Goal: Answer question/provide support: Share knowledge or assist other users

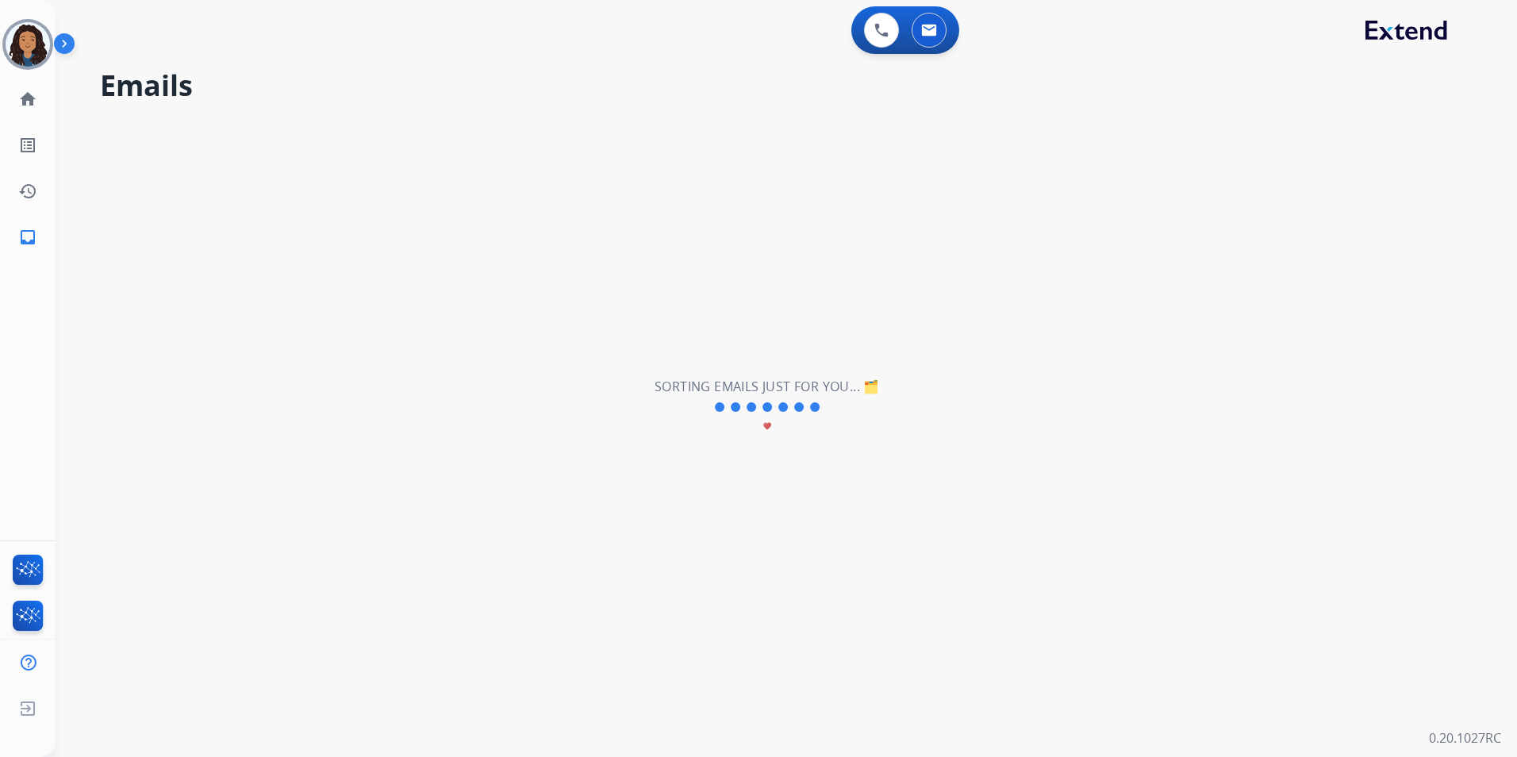
click at [54, 33] on img at bounding box center [67, 47] width 27 height 30
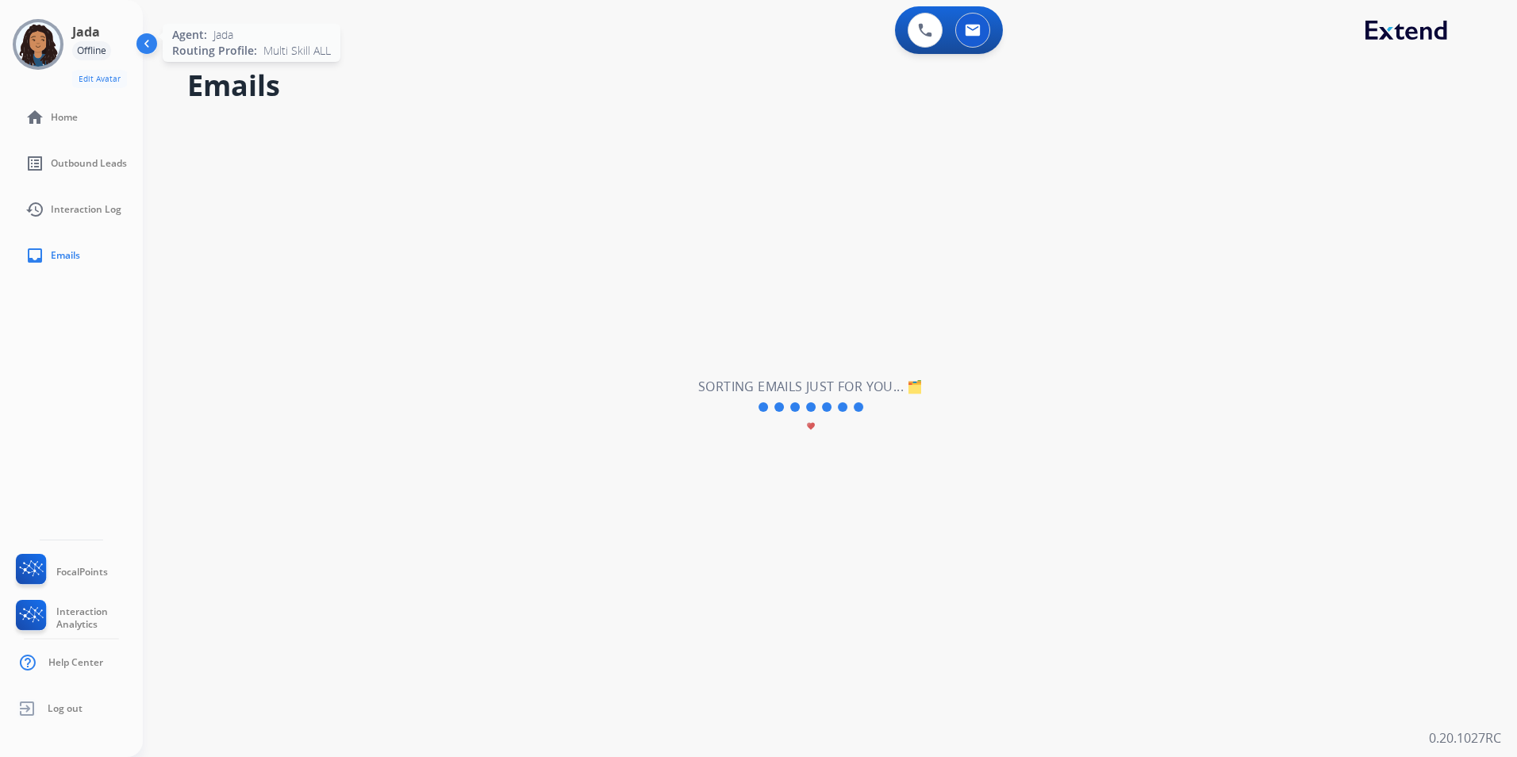
click at [23, 25] on div at bounding box center [38, 44] width 51 height 51
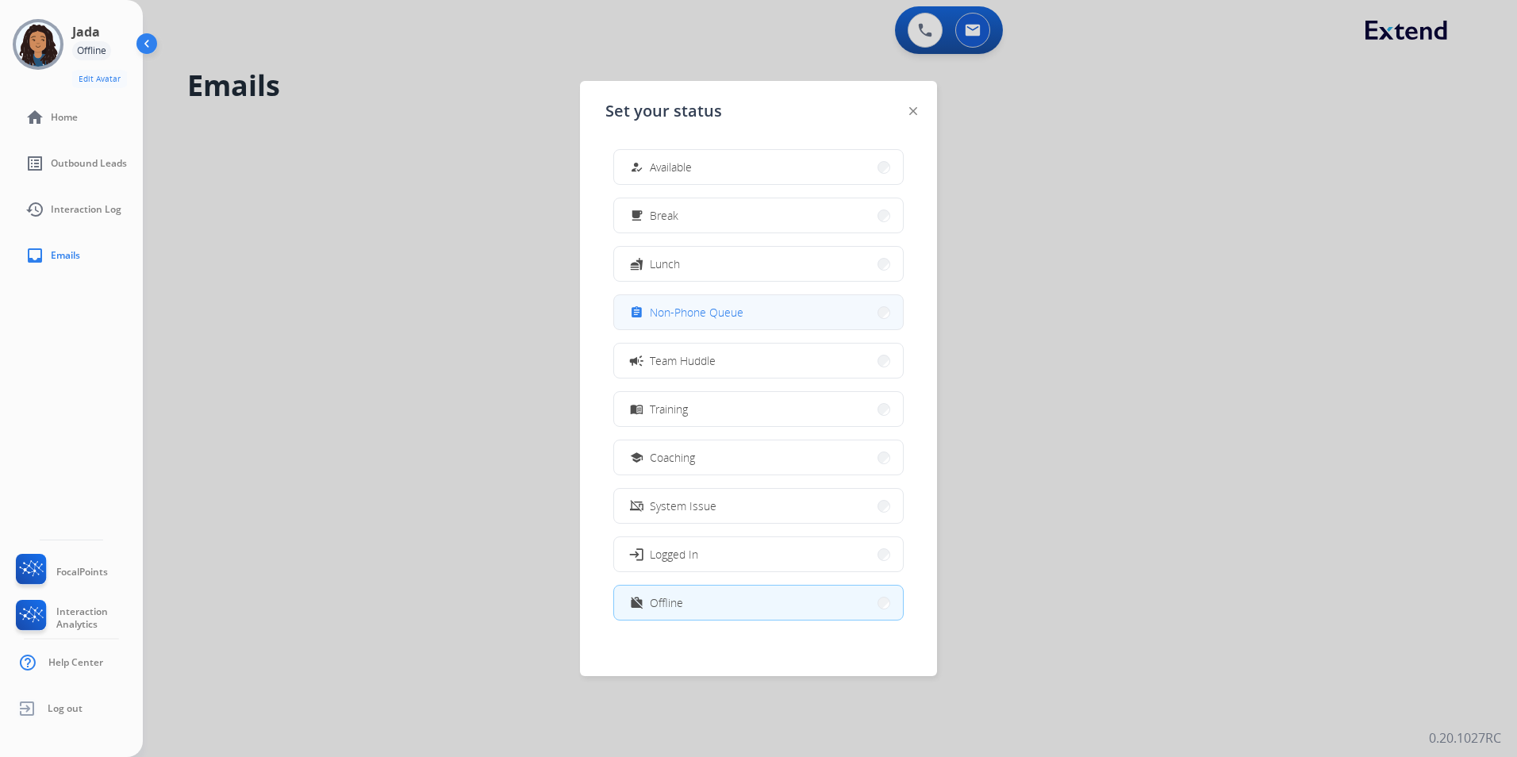
click at [729, 309] on span "Non-Phone Queue" at bounding box center [697, 312] width 94 height 17
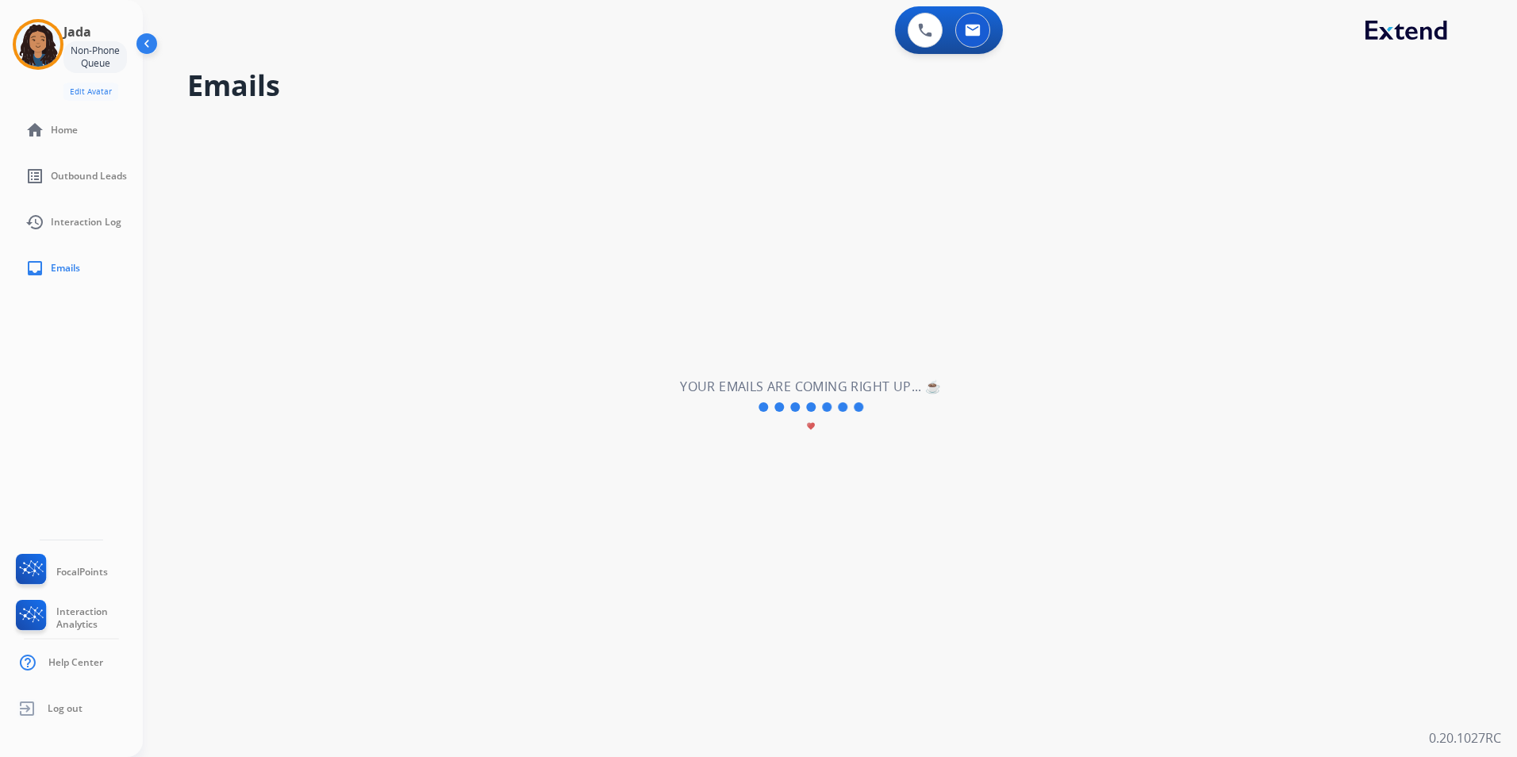
click at [364, 313] on div "**********" at bounding box center [811, 407] width 1336 height 700
click at [40, 41] on img at bounding box center [38, 44] width 44 height 44
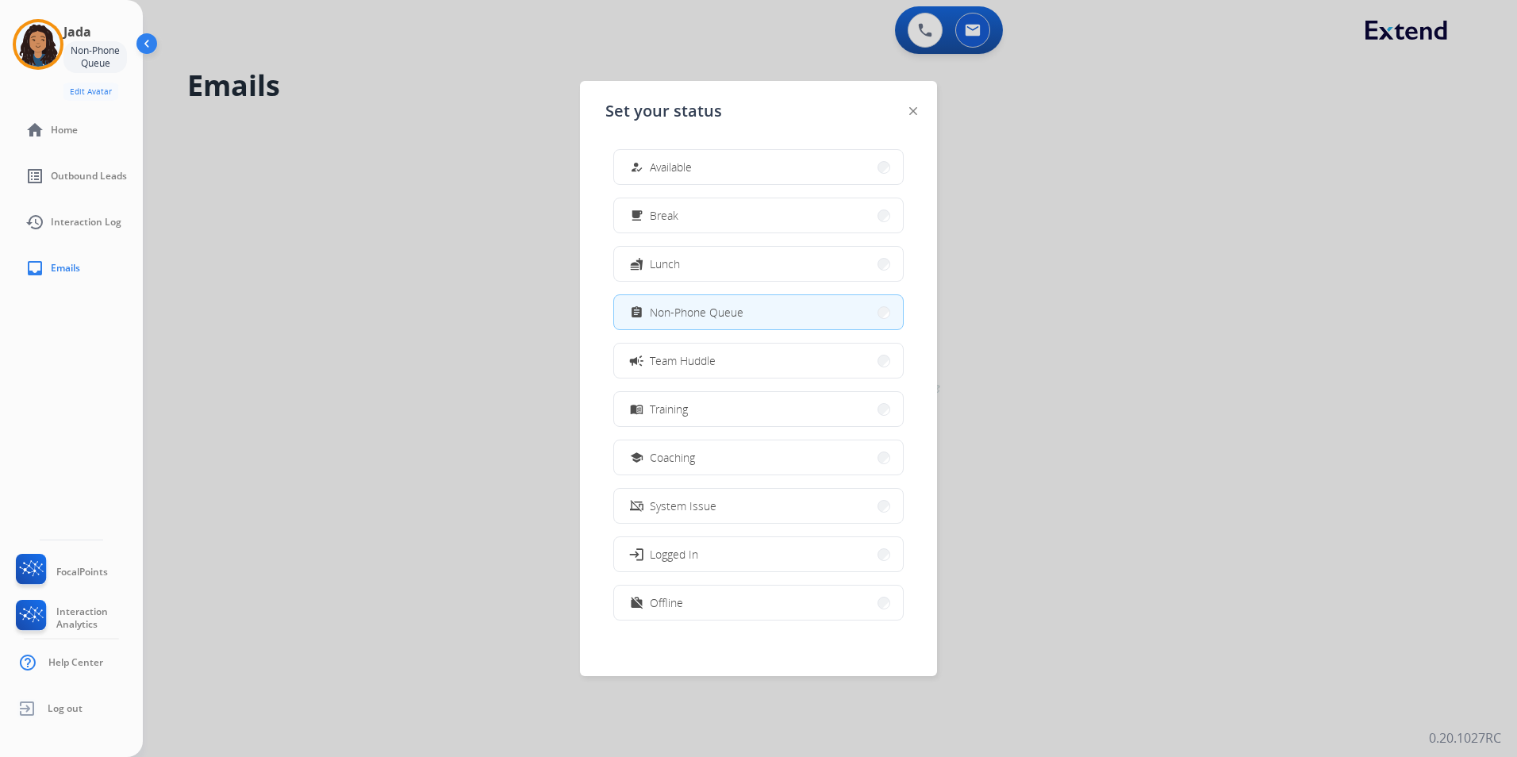
click at [554, 247] on div at bounding box center [758, 378] width 1517 height 757
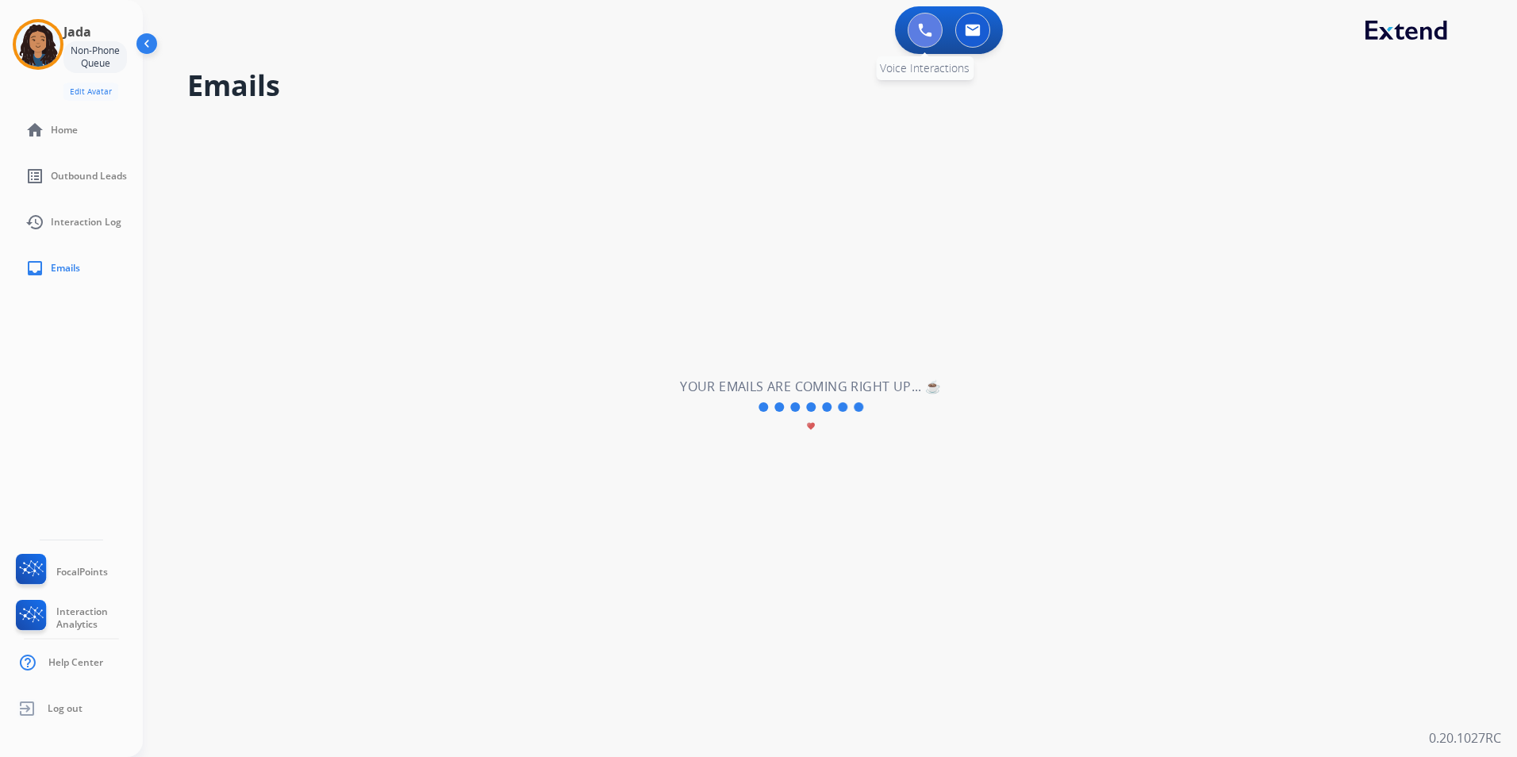
click at [921, 31] on img at bounding box center [925, 30] width 14 height 14
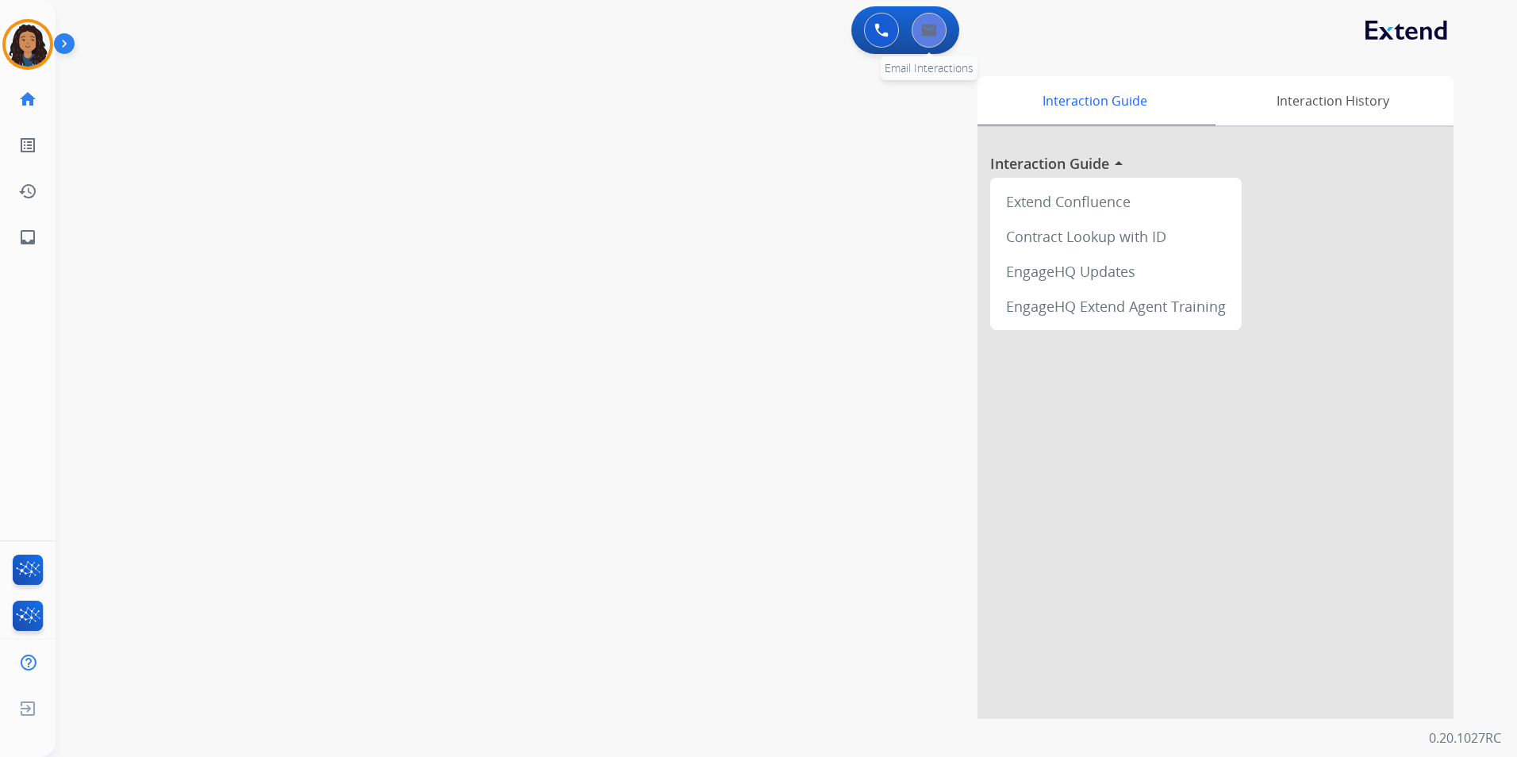
click at [940, 38] on button at bounding box center [928, 30] width 35 height 35
select select "**********"
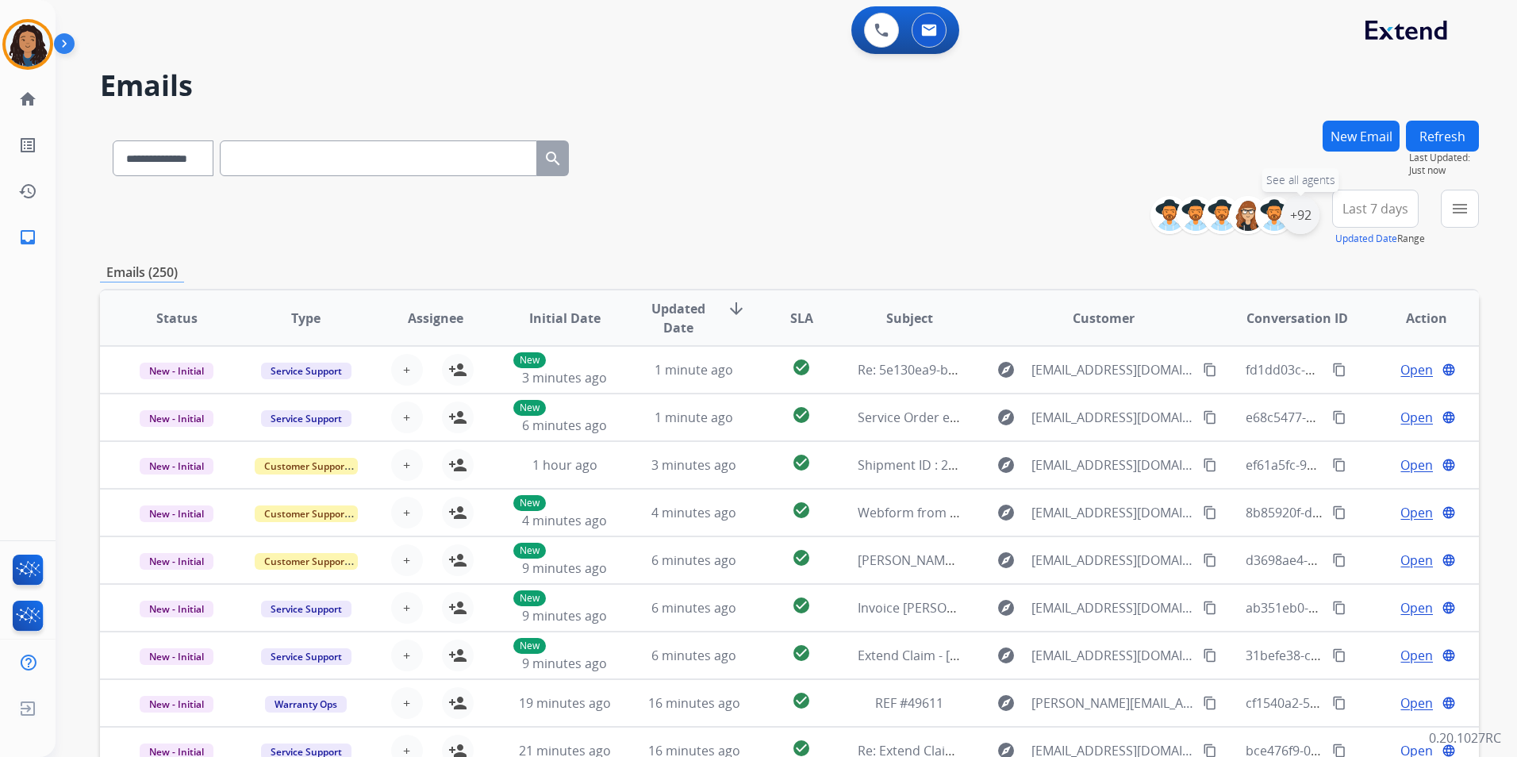
click at [1305, 217] on div "+92" at bounding box center [1300, 215] width 38 height 38
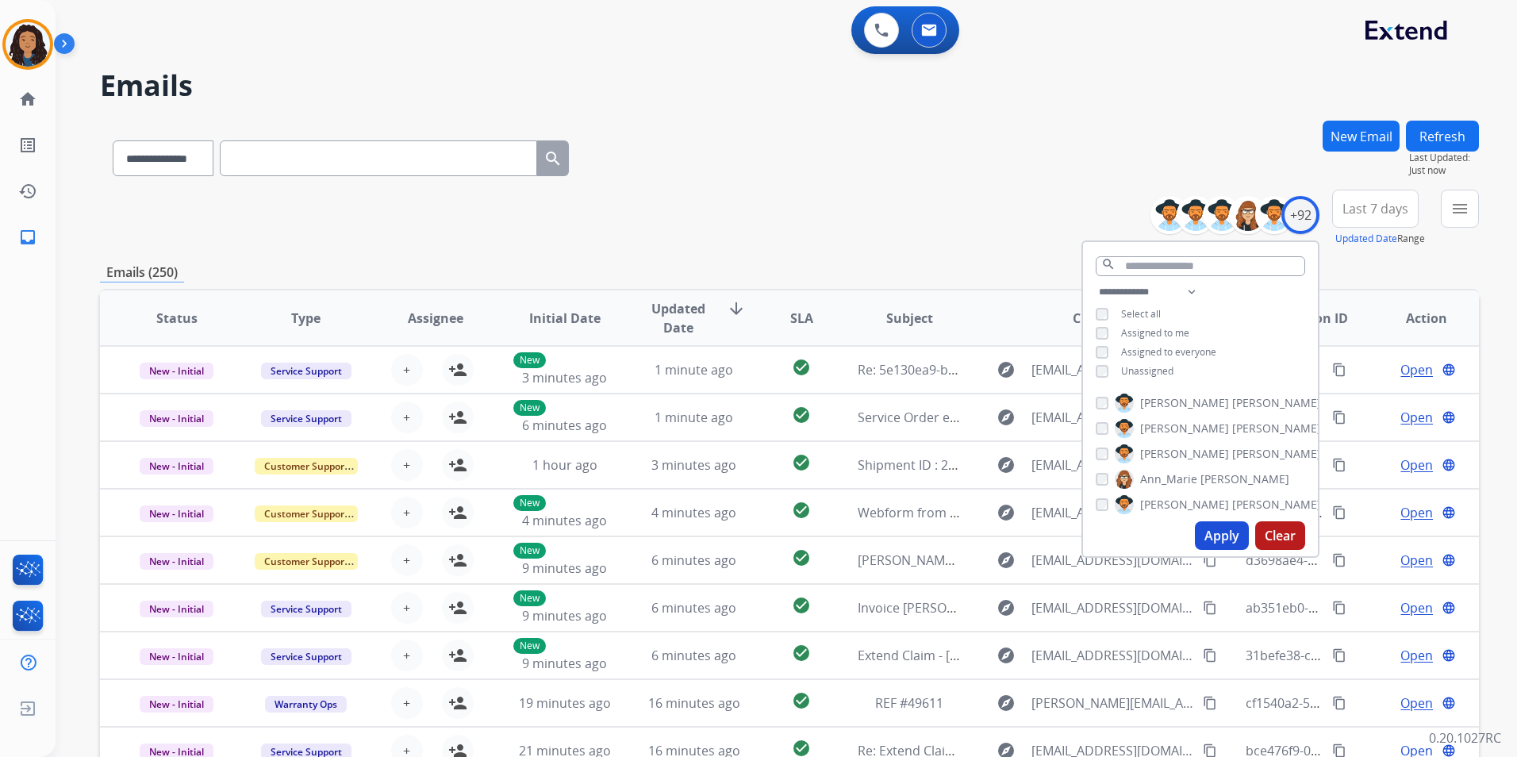
click at [1145, 364] on span "Unassigned" at bounding box center [1147, 370] width 52 height 13
click at [1221, 535] on button "Apply" at bounding box center [1222, 535] width 54 height 29
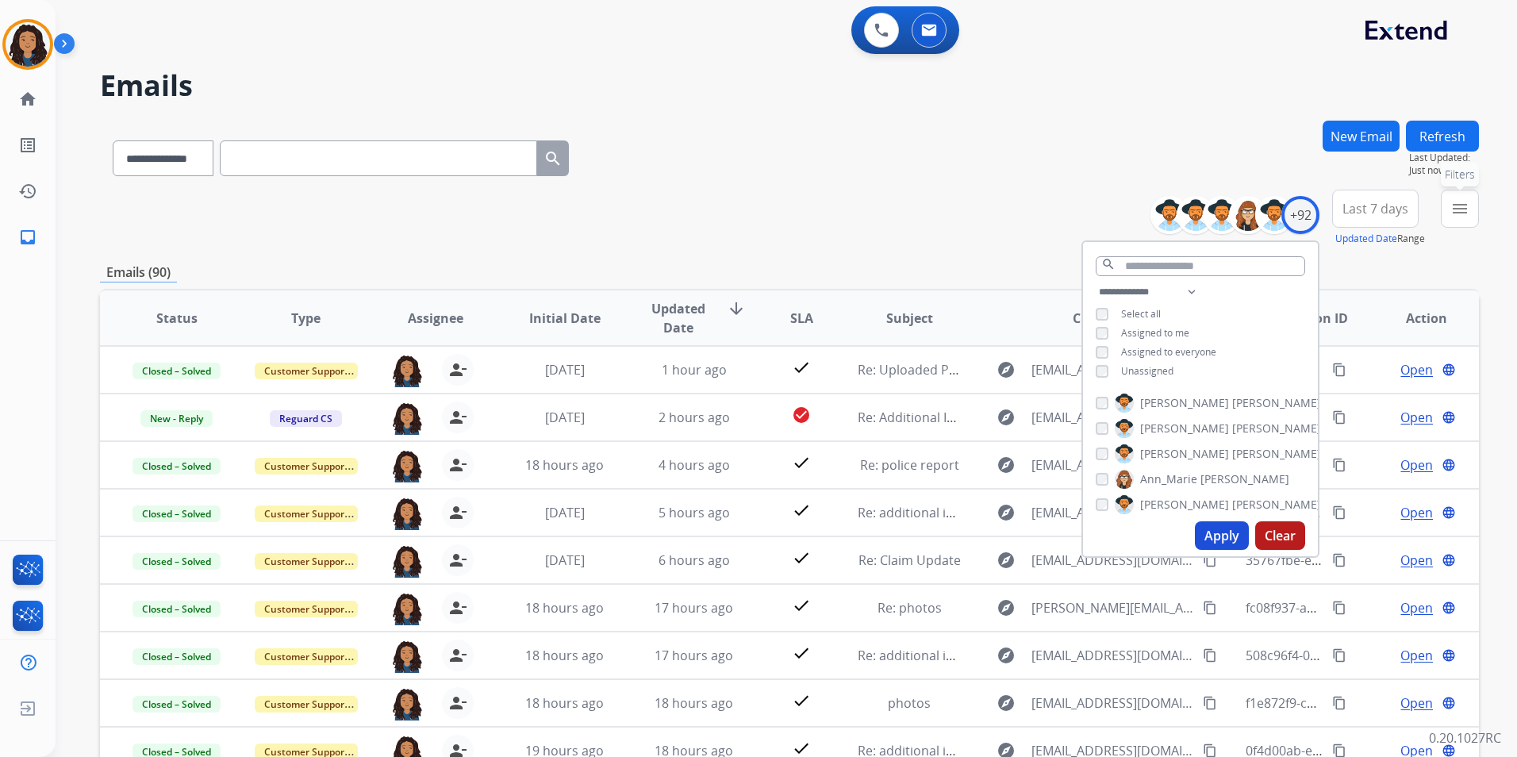
click at [1442, 221] on button "menu Filters" at bounding box center [1460, 209] width 38 height 38
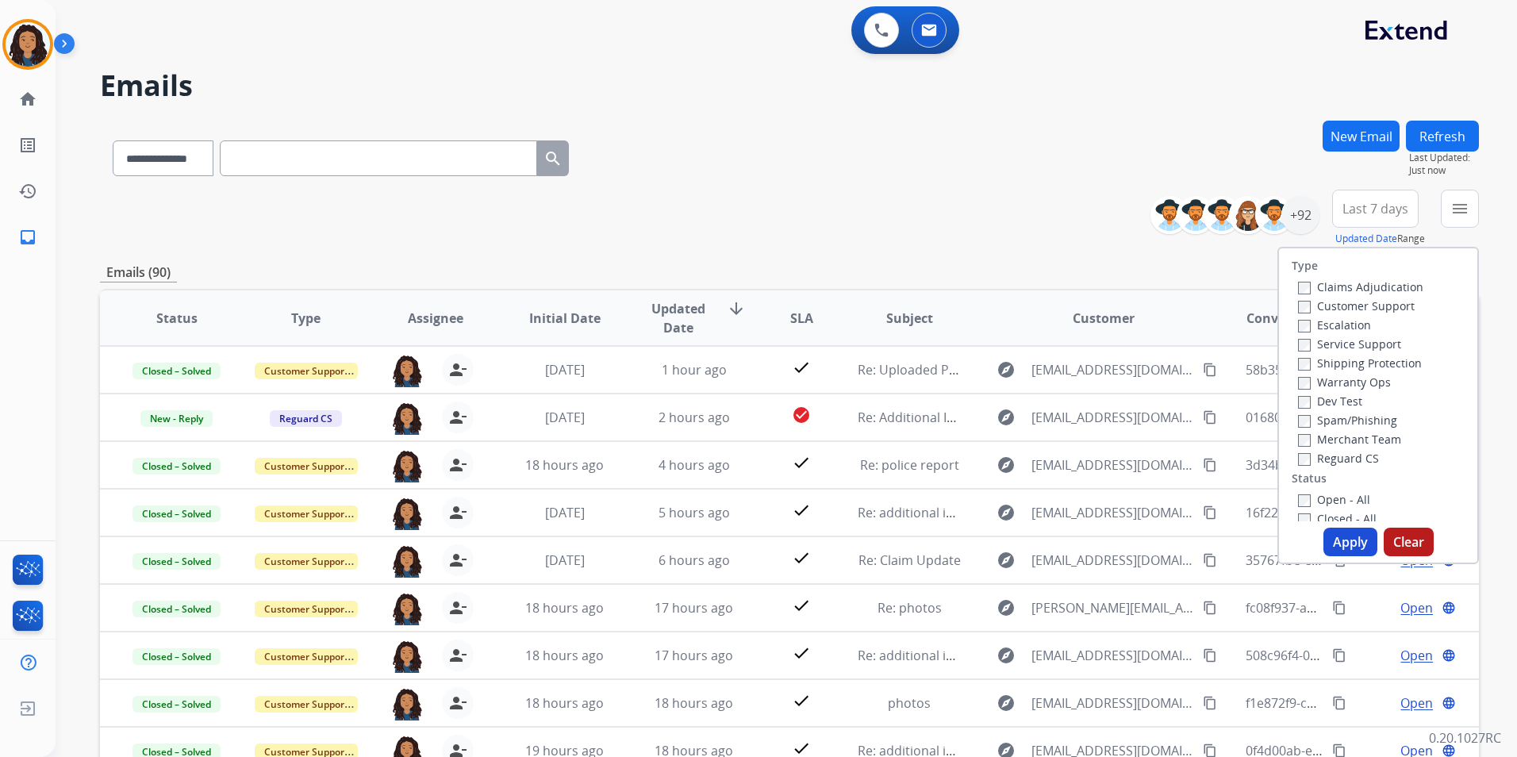
click at [1375, 301] on label "Customer Support" at bounding box center [1356, 305] width 117 height 15
click at [1398, 364] on label "Shipping Protection" at bounding box center [1360, 362] width 124 height 15
click at [1356, 457] on label "Reguard CS" at bounding box center [1338, 458] width 81 height 15
click at [1340, 501] on label "Open - All" at bounding box center [1334, 499] width 72 height 15
click at [1329, 540] on button "Apply" at bounding box center [1350, 541] width 54 height 29
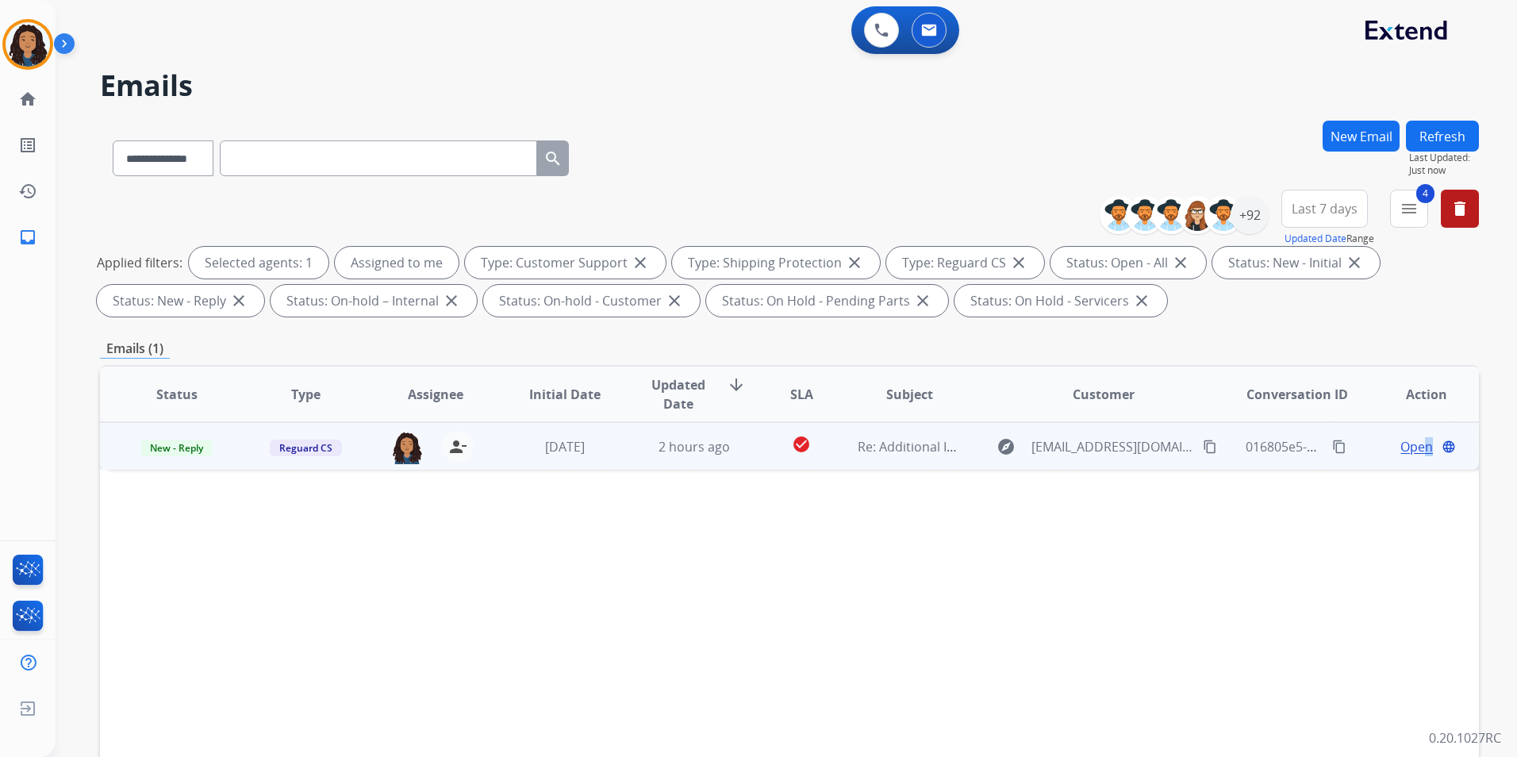
click at [1417, 447] on span "Open" at bounding box center [1416, 446] width 33 height 19
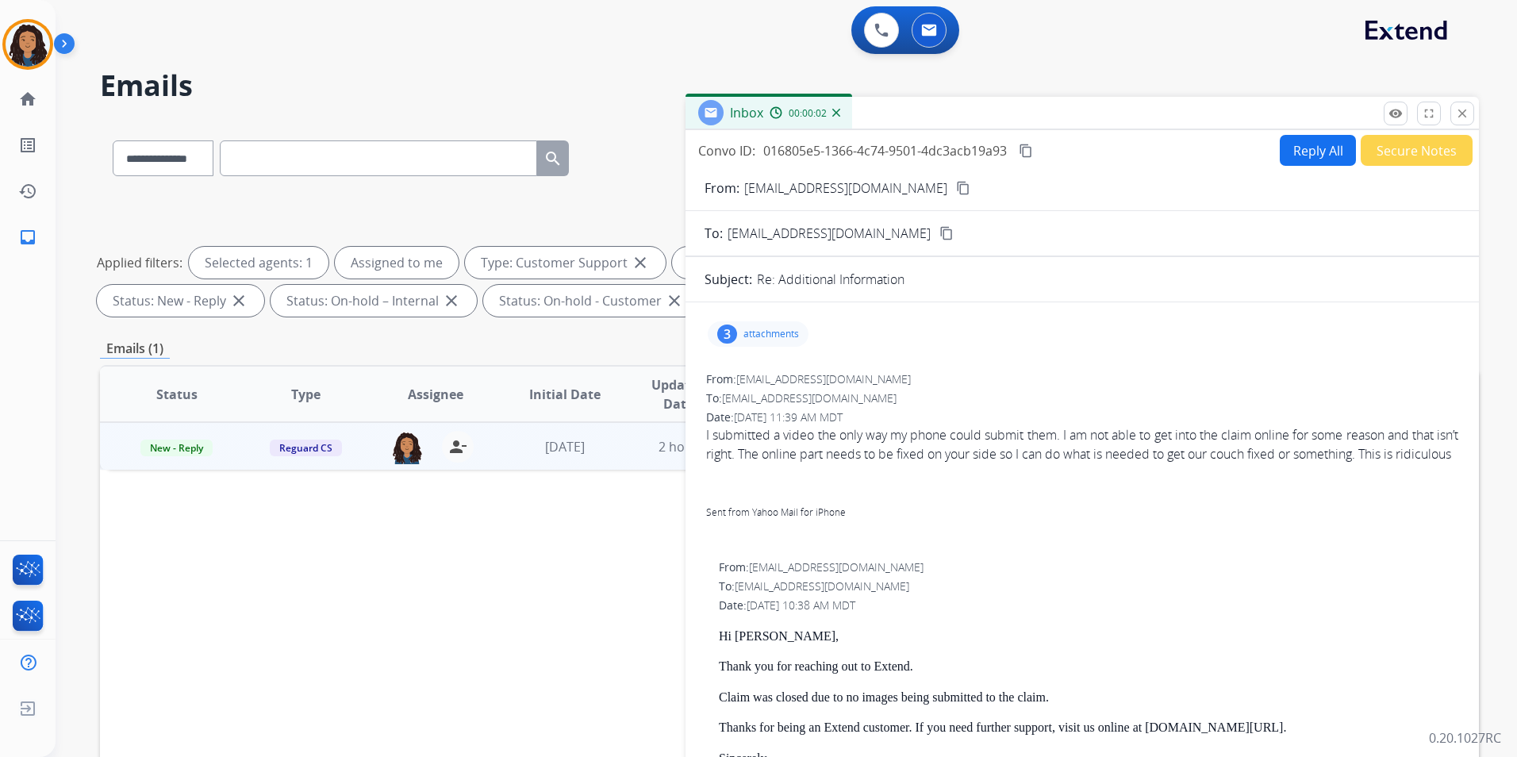
click at [744, 321] on div "3 attachments" at bounding box center [758, 333] width 101 height 25
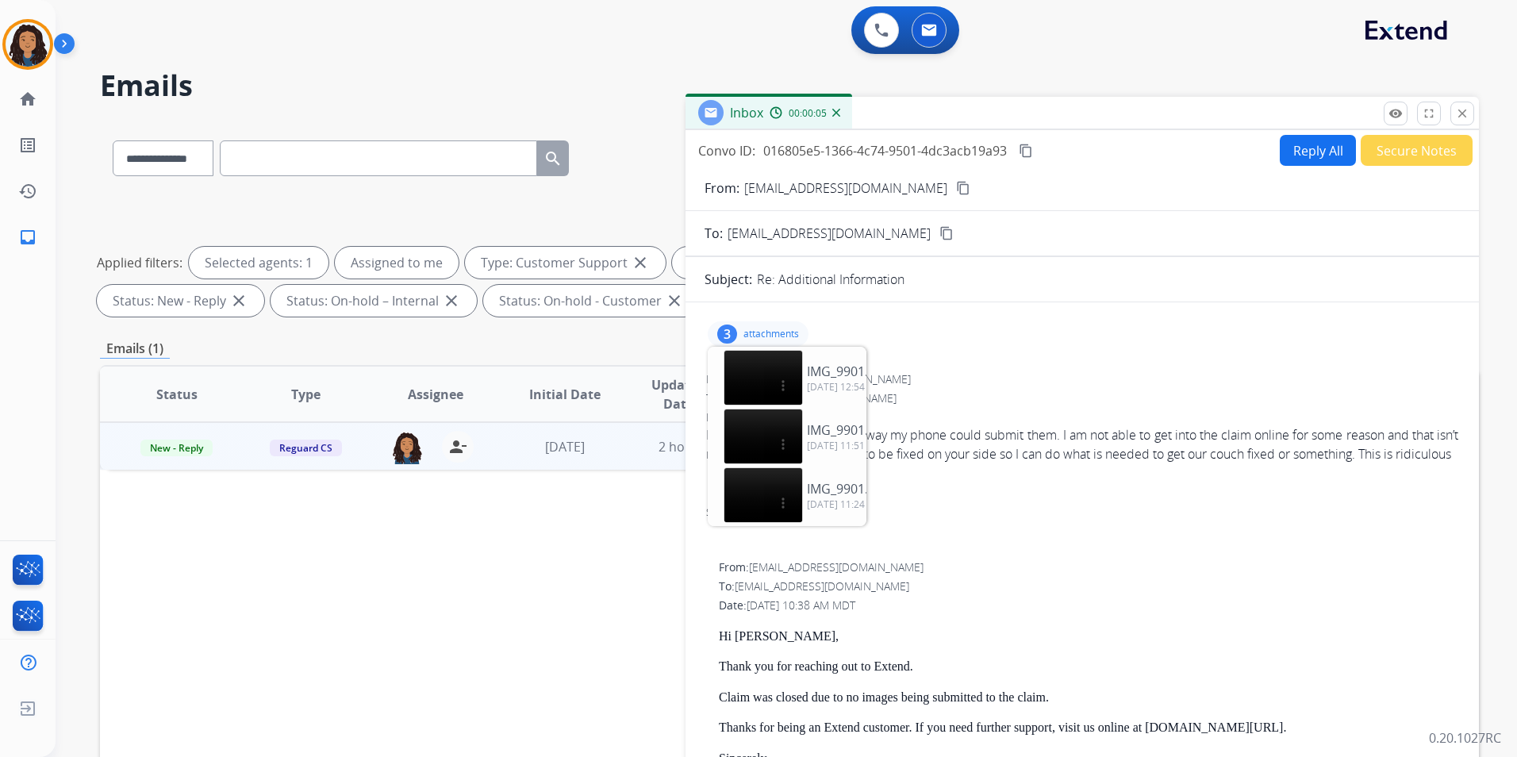
click at [754, 326] on div "3 attachments IMG_9901.MOV download [DATE] 12:54 PM IMG_9901.mov download [DATE…" at bounding box center [758, 333] width 101 height 25
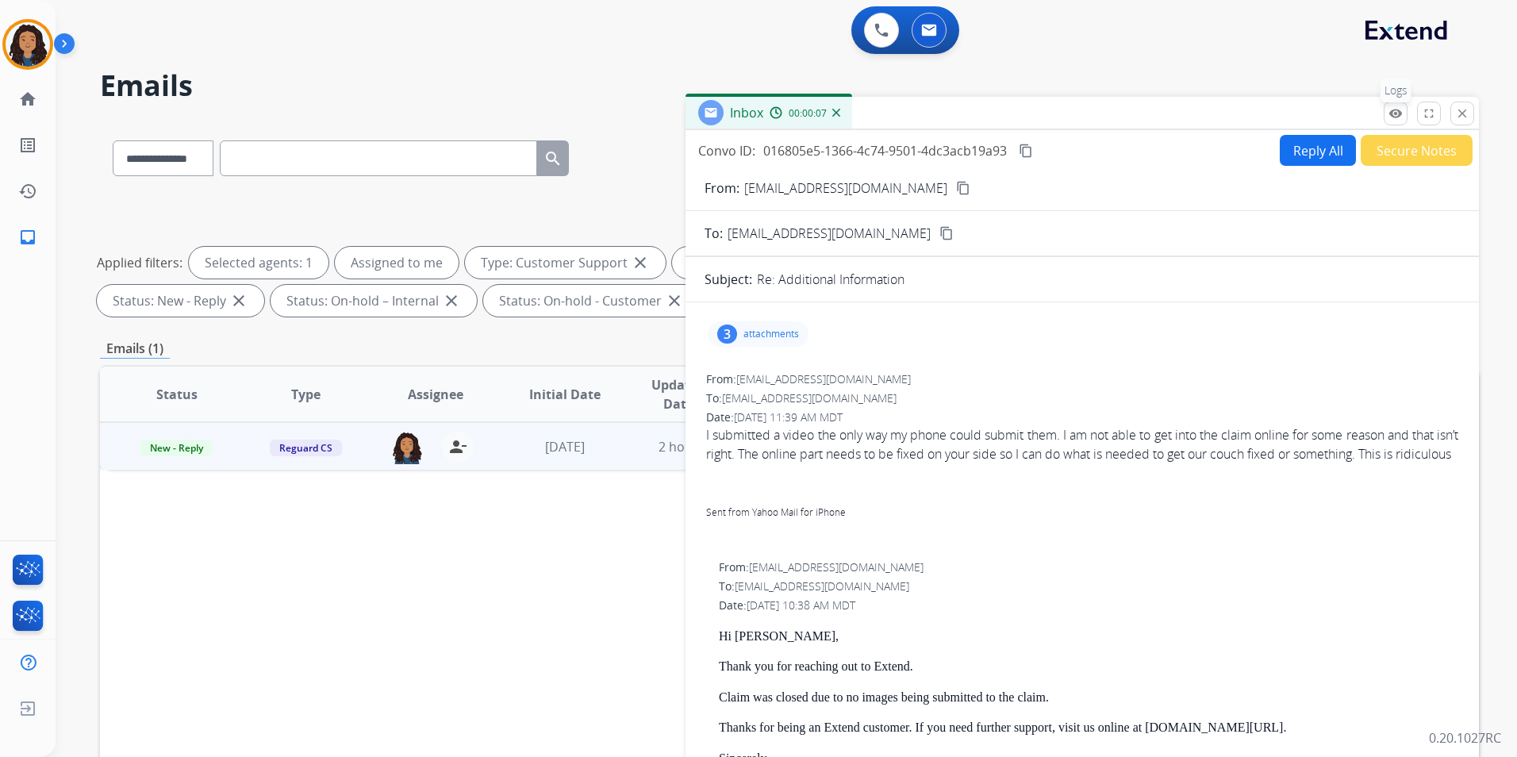
click at [1388, 115] on mat-icon "remove_red_eye" at bounding box center [1395, 113] width 14 height 14
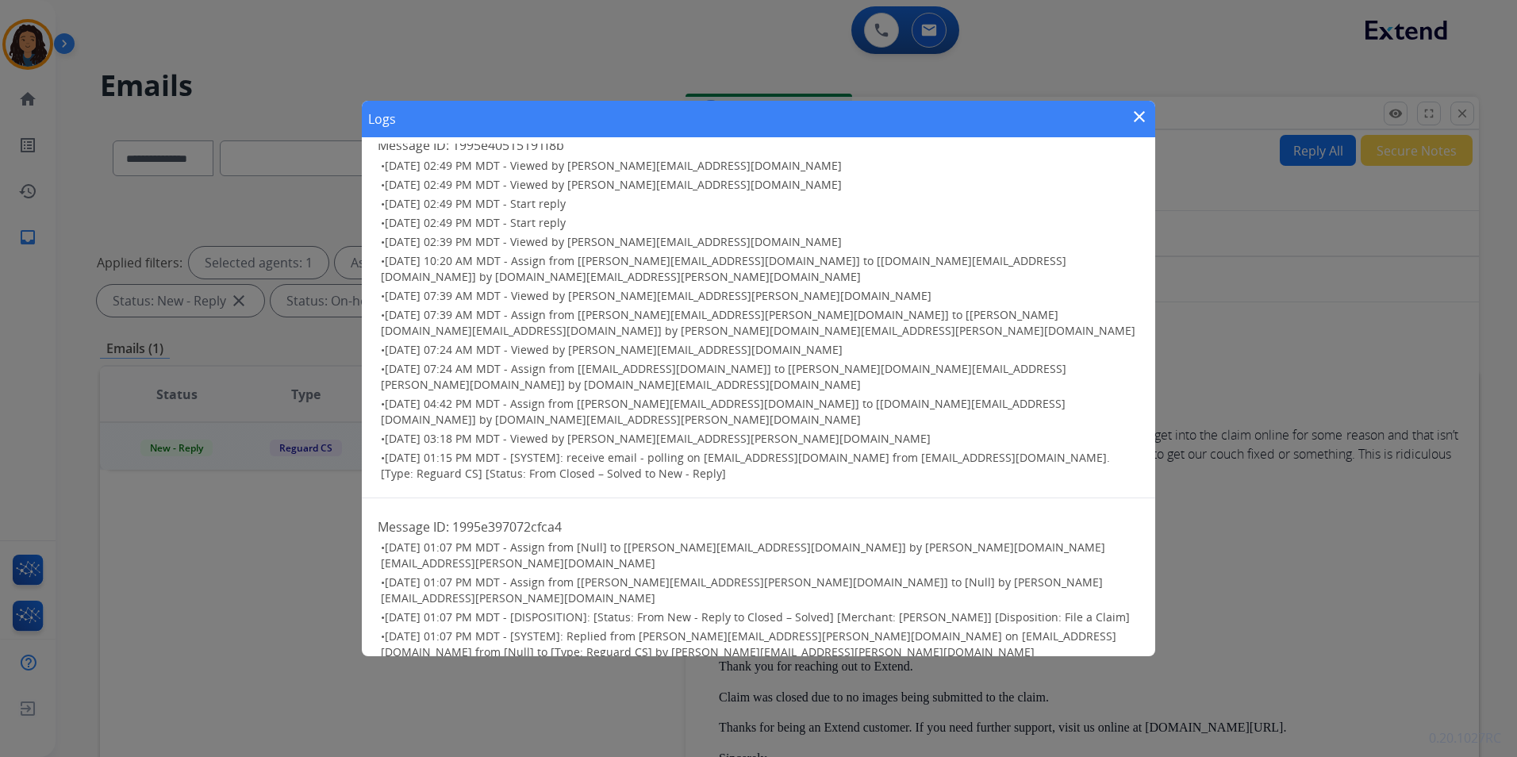
scroll to position [1659, 0]
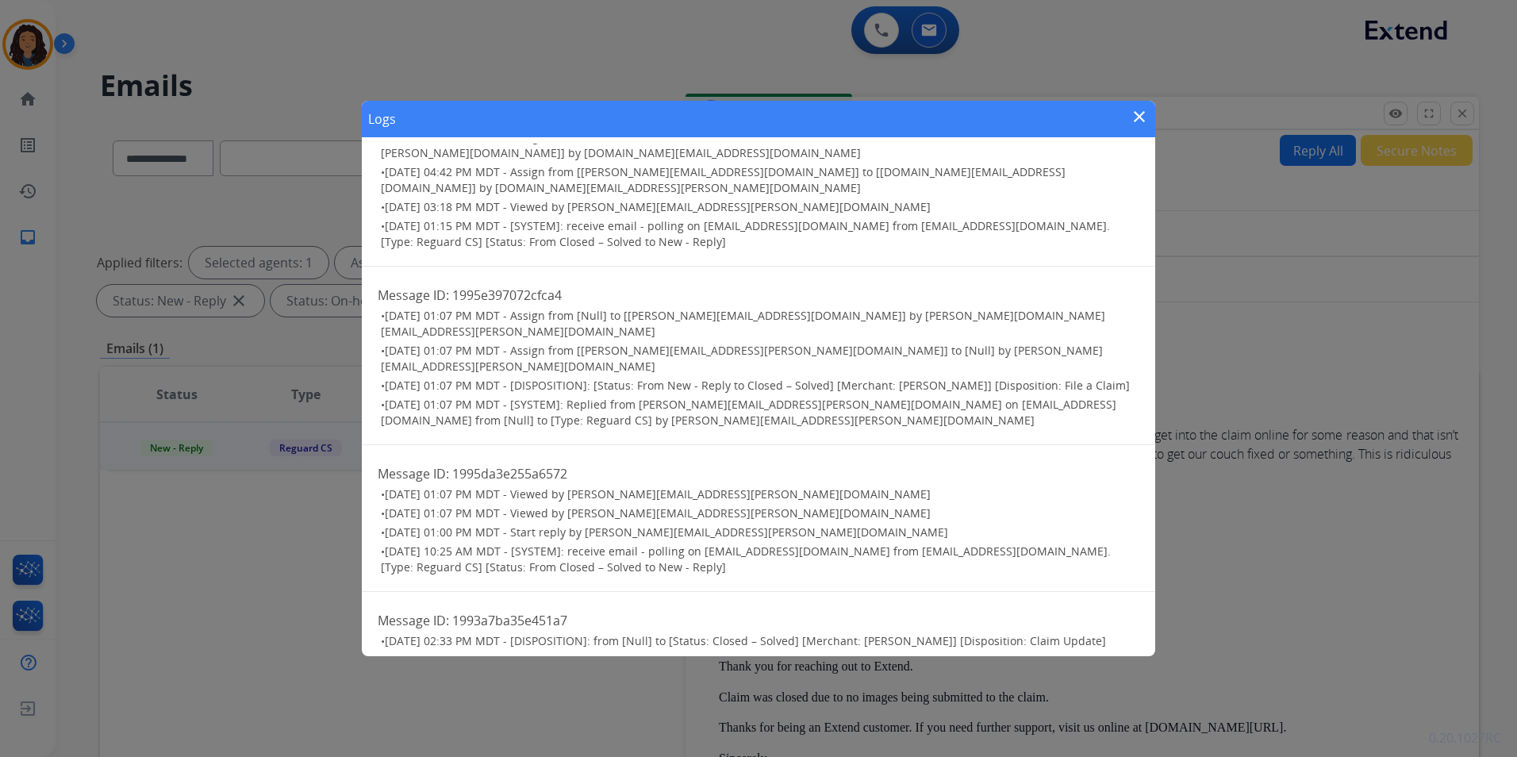
click at [1137, 115] on mat-icon "close" at bounding box center [1139, 116] width 19 height 19
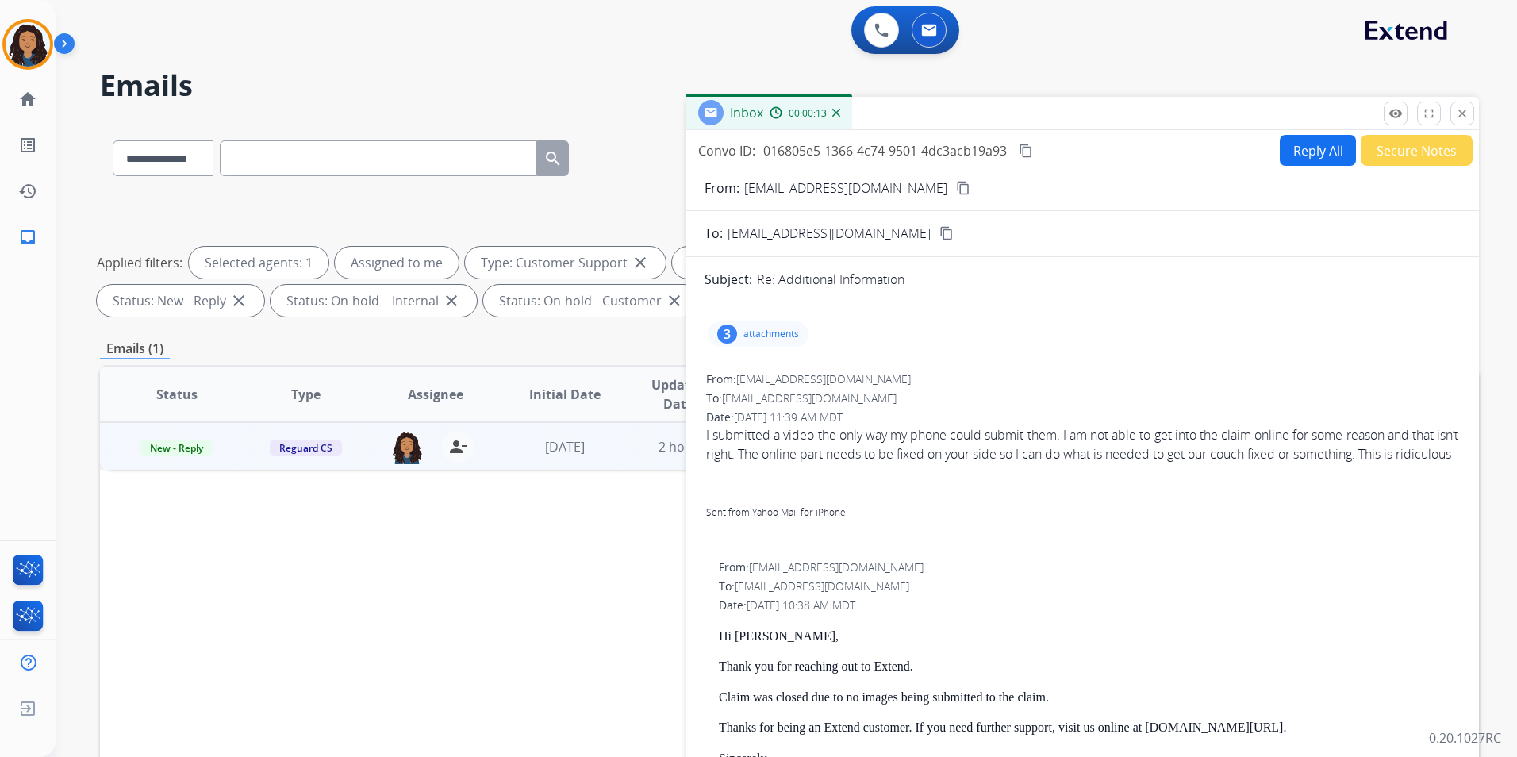
click at [956, 185] on mat-icon "content_copy" at bounding box center [963, 188] width 14 height 14
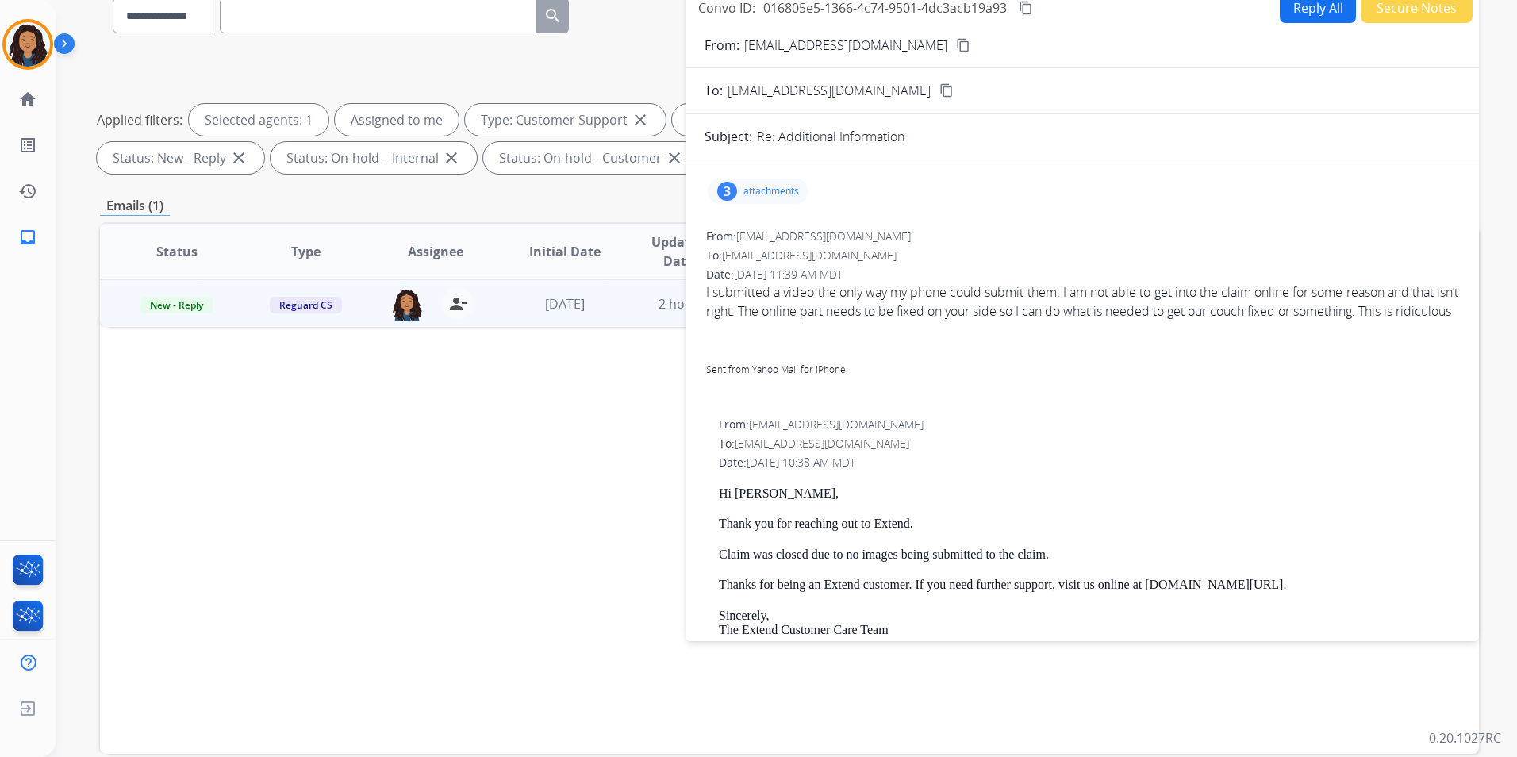
scroll to position [159, 0]
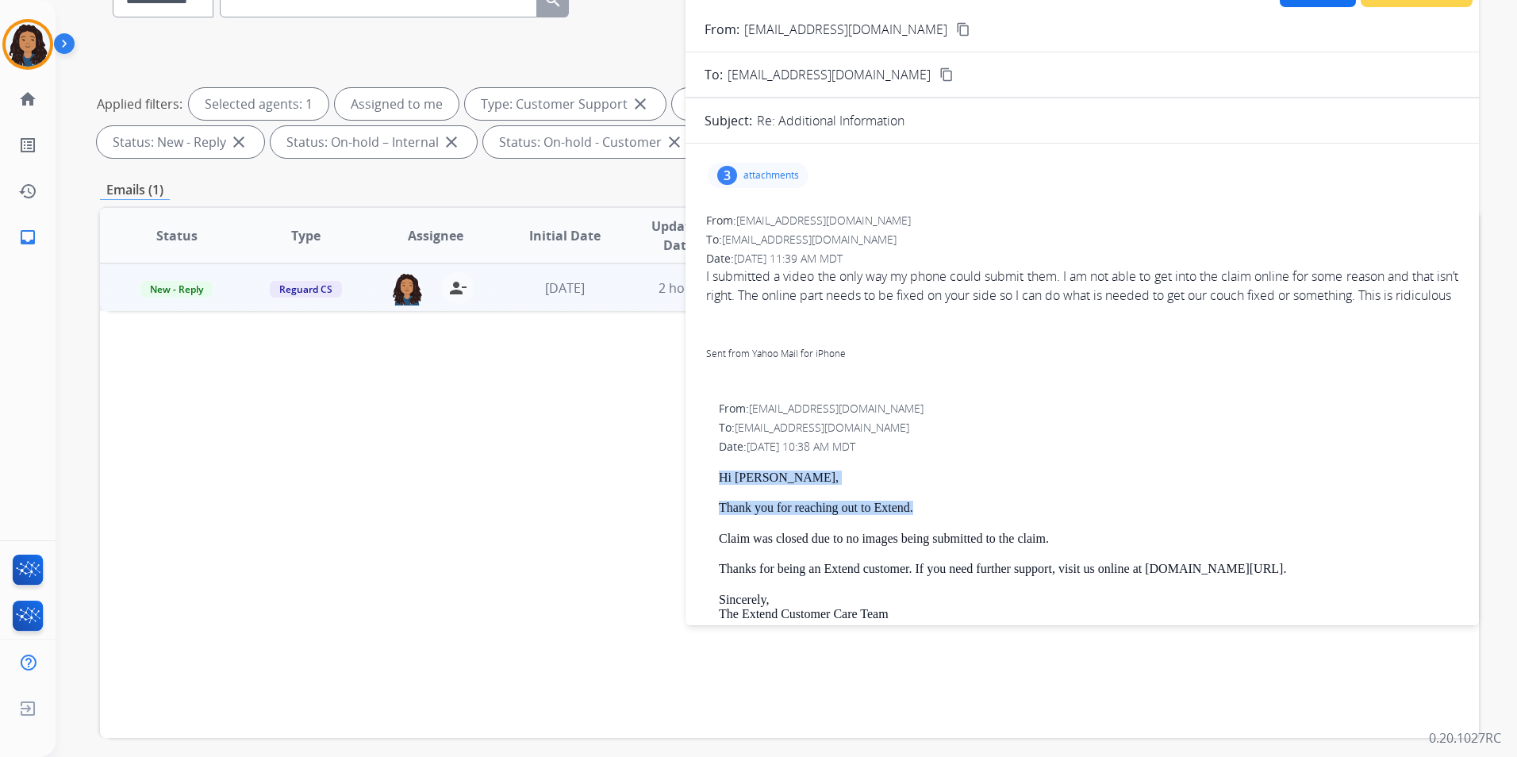
drag, startPoint x: 719, startPoint y: 485, endPoint x: 923, endPoint y: 511, distance: 205.5
click at [923, 511] on div "From: [EMAIL_ADDRESS][DOMAIN_NAME] To: [PERSON_NAME][EMAIL_ADDRESS][DOMAIN_NAME…" at bounding box center [1081, 636] width 755 height 474
drag, startPoint x: 923, startPoint y: 511, endPoint x: 859, endPoint y: 522, distance: 65.2
copy div "Hi [PERSON_NAME], Thank you for reaching out to Extend."
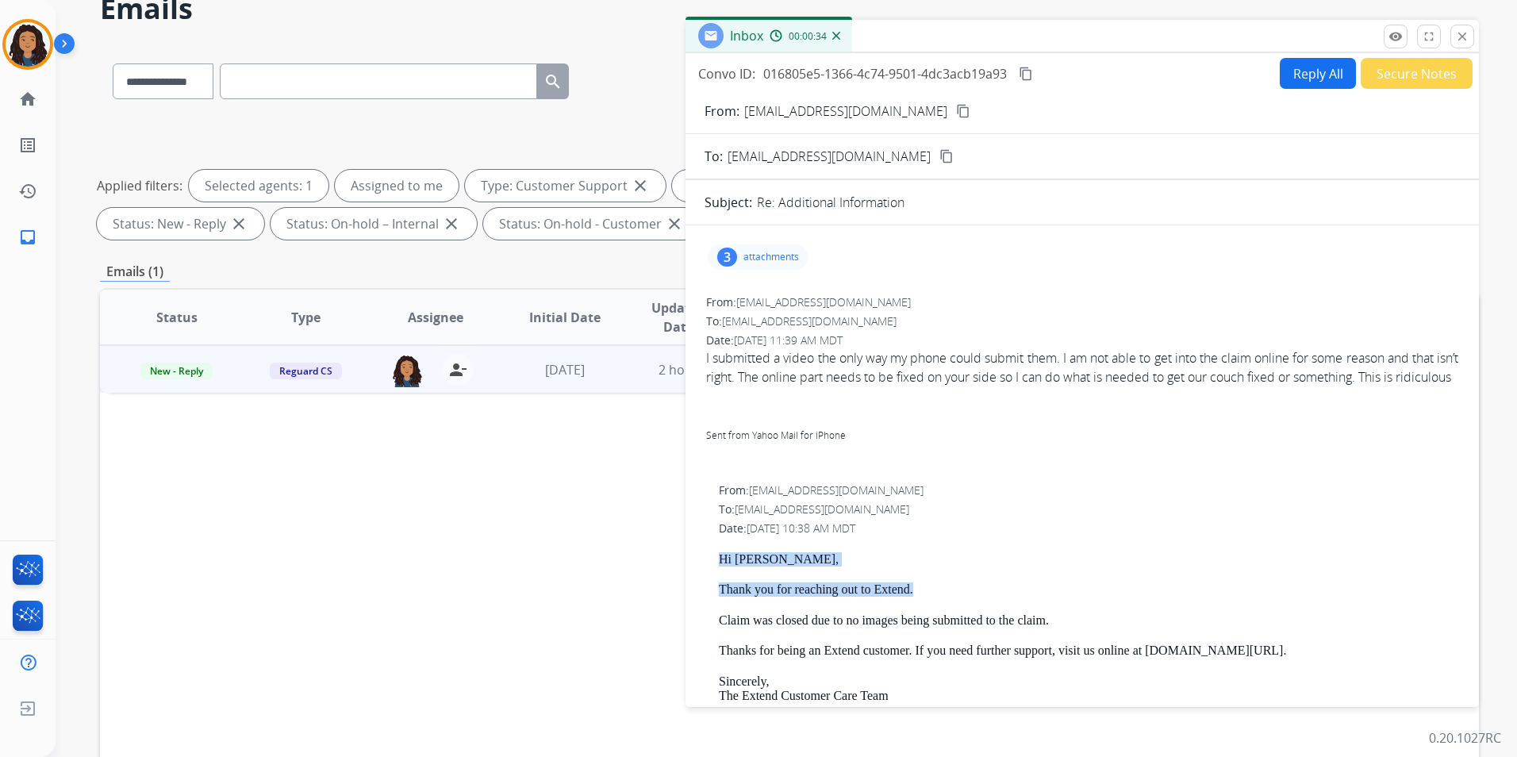
scroll to position [0, 0]
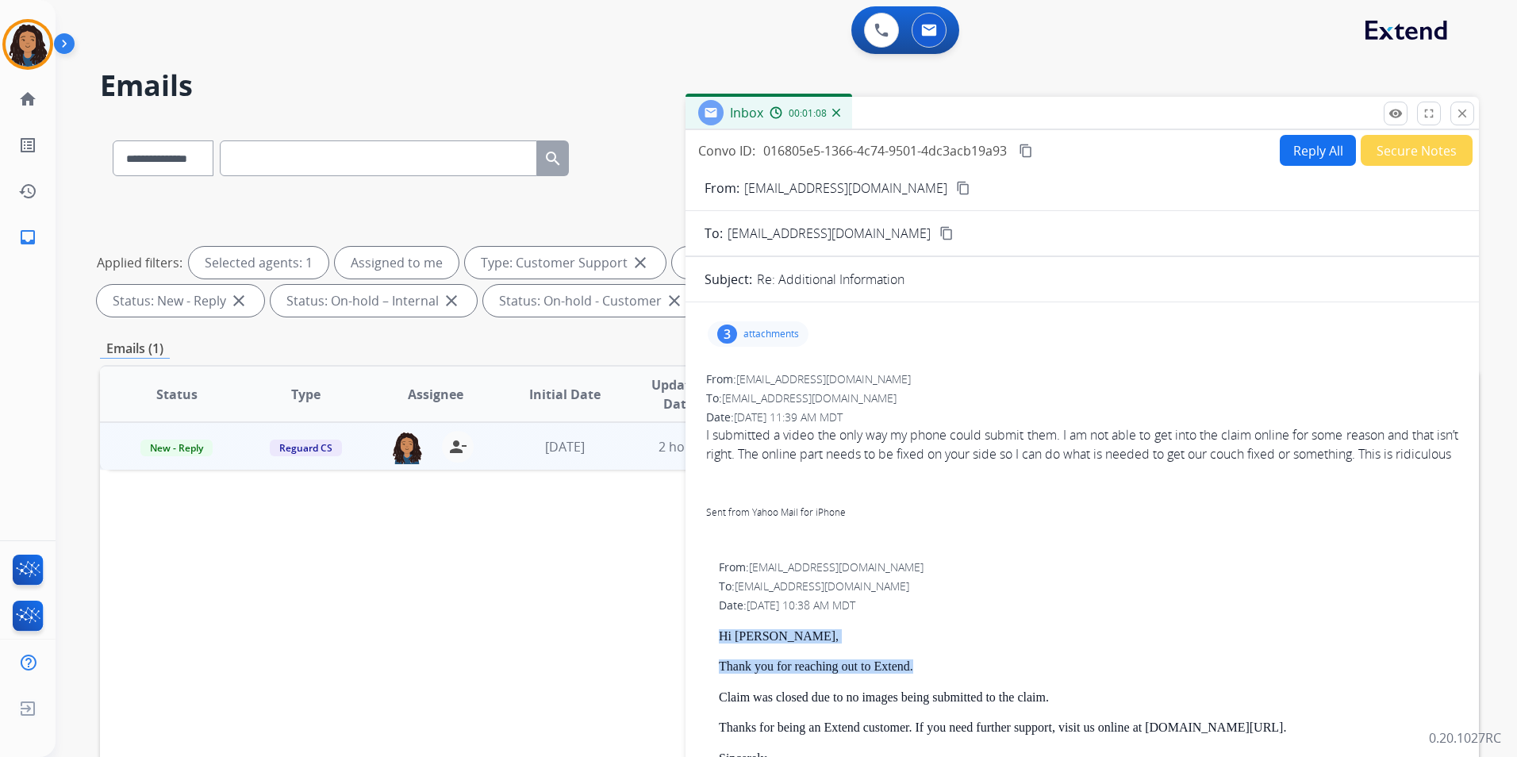
click at [1300, 152] on button "Reply All" at bounding box center [1317, 150] width 76 height 31
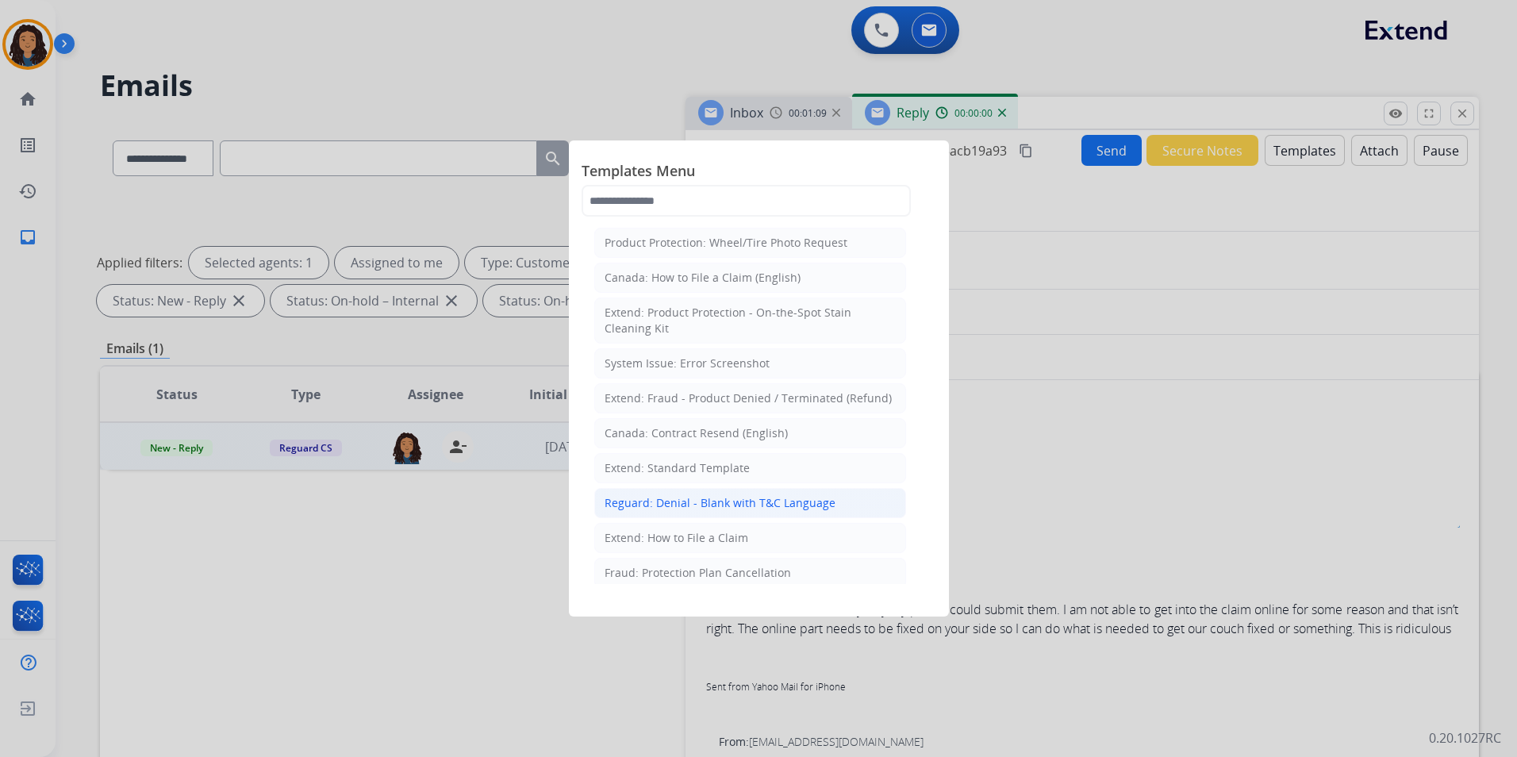
select select "**********"
click at [714, 468] on div "Extend: Standard Template" at bounding box center [676, 468] width 145 height 16
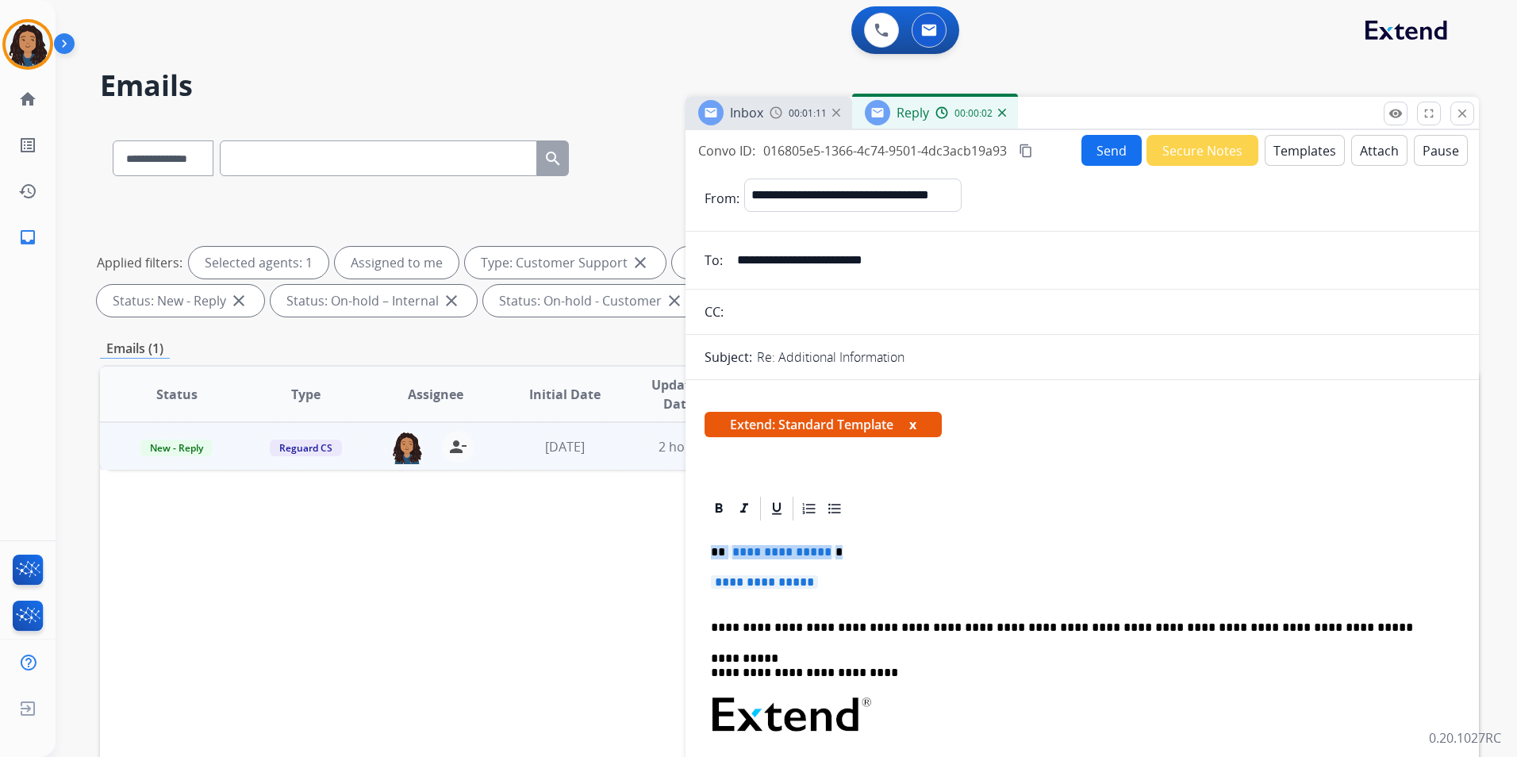
drag, startPoint x: 709, startPoint y: 543, endPoint x: 873, endPoint y: 586, distance: 169.1
click at [873, 586] on div "**********" at bounding box center [1081, 752] width 755 height 459
paste div
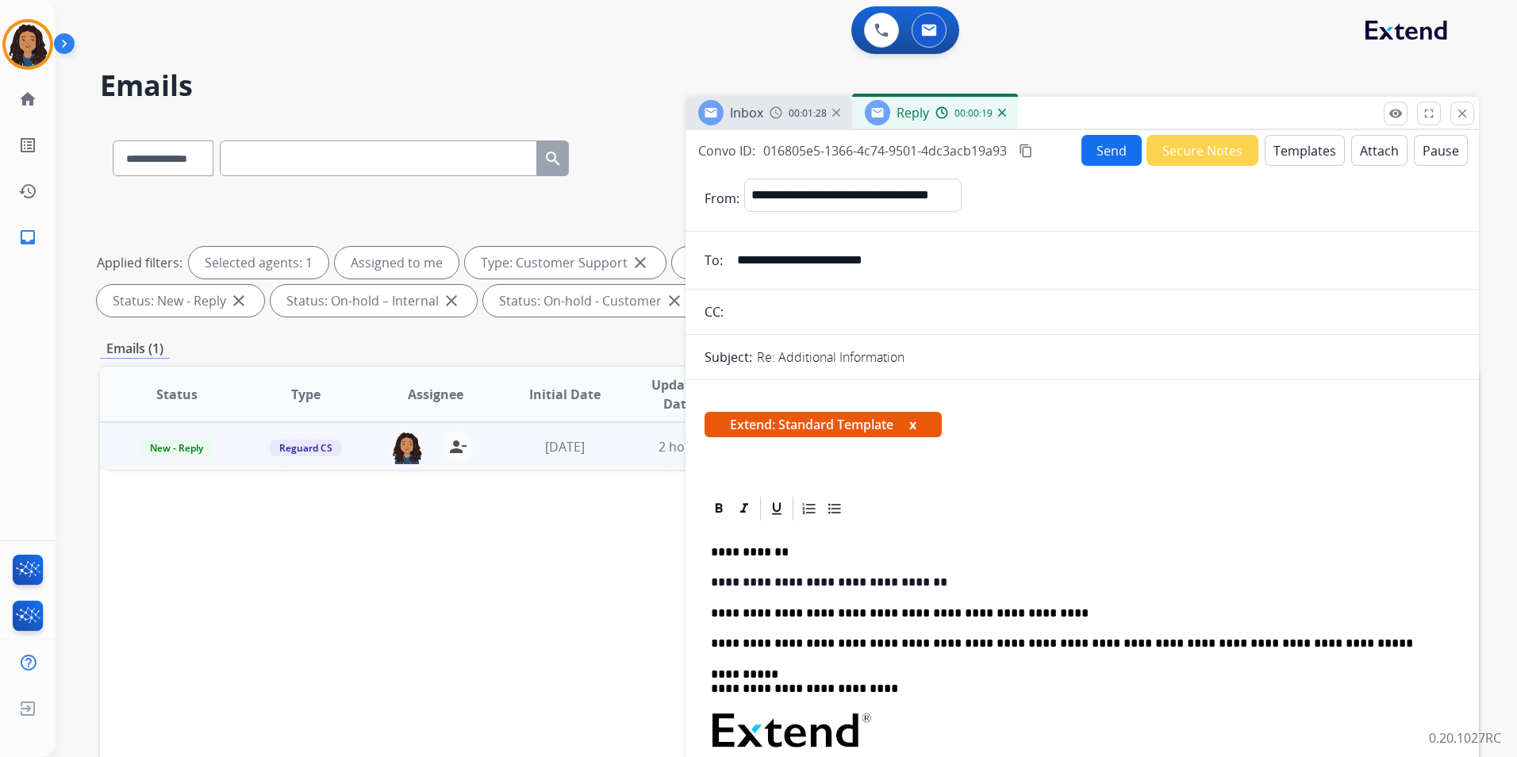
click at [759, 614] on p "**********" at bounding box center [1076, 613] width 730 height 14
click at [1098, 149] on button "Send" at bounding box center [1111, 150] width 60 height 31
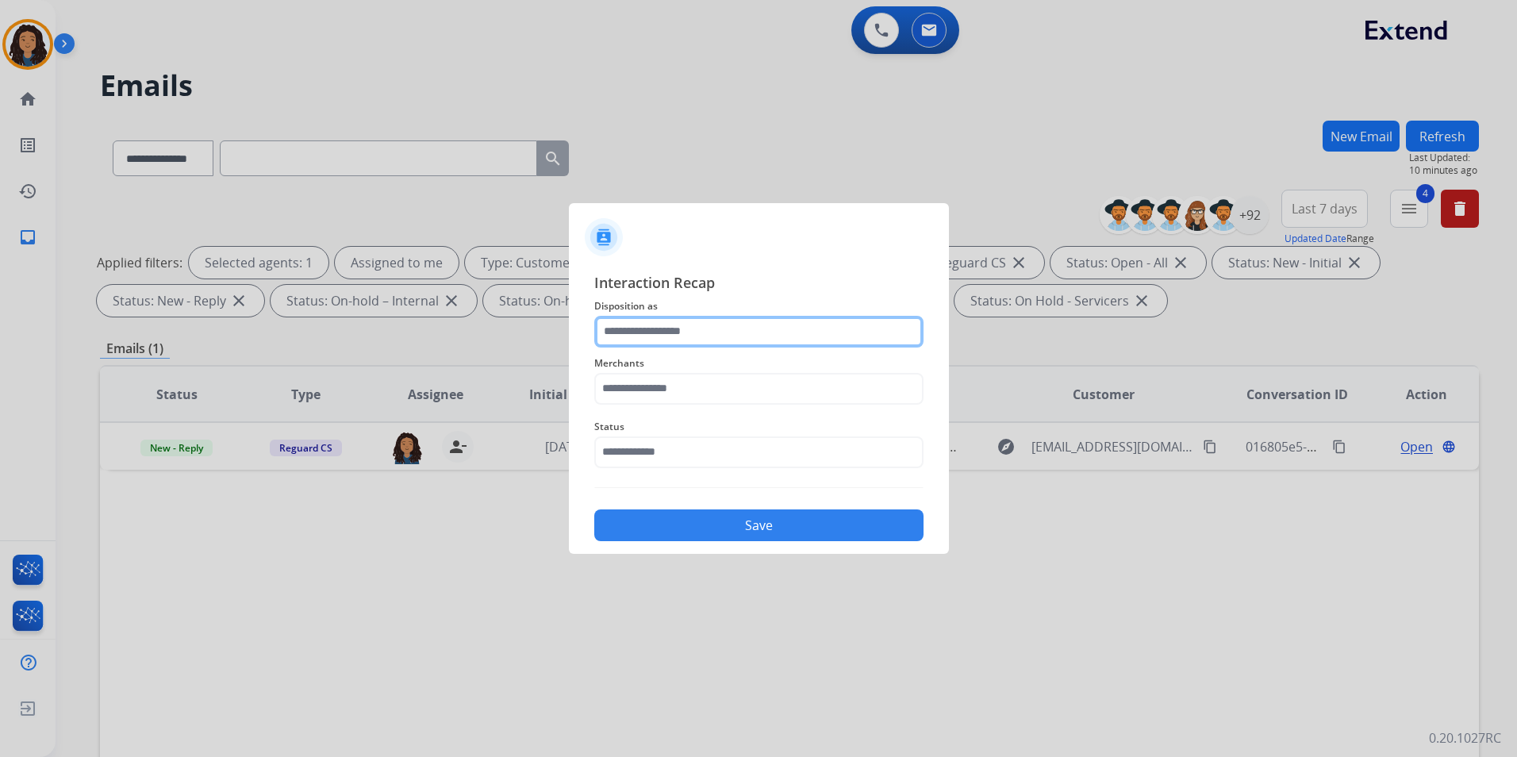
click at [775, 316] on input "text" at bounding box center [758, 332] width 329 height 32
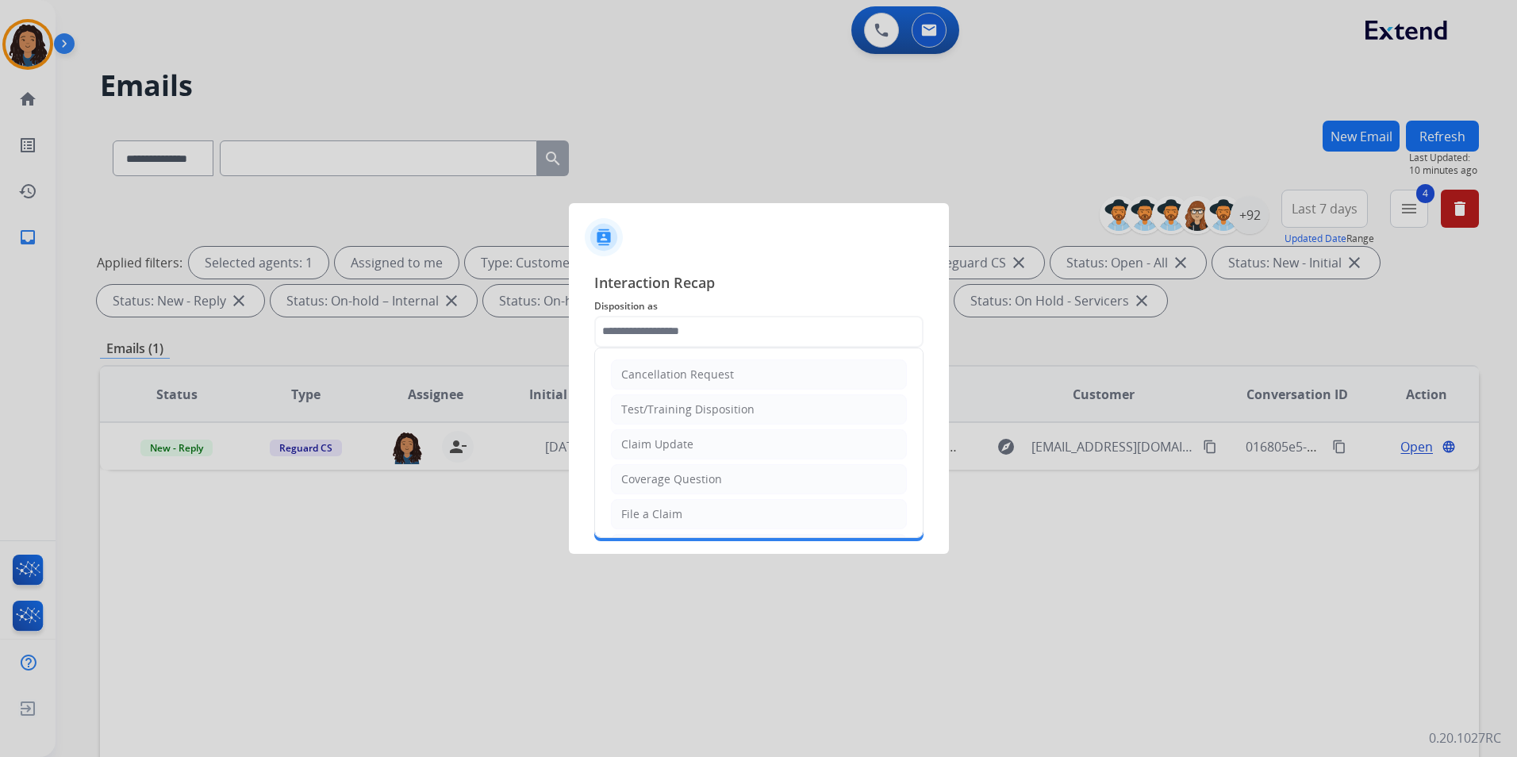
click at [700, 424] on ul "Cancellation Request Test/Training Disposition Claim Update Coverage Question F…" at bounding box center [759, 566] width 328 height 436
click at [686, 446] on div "Claim Update" at bounding box center [657, 444] width 72 height 16
type input "**********"
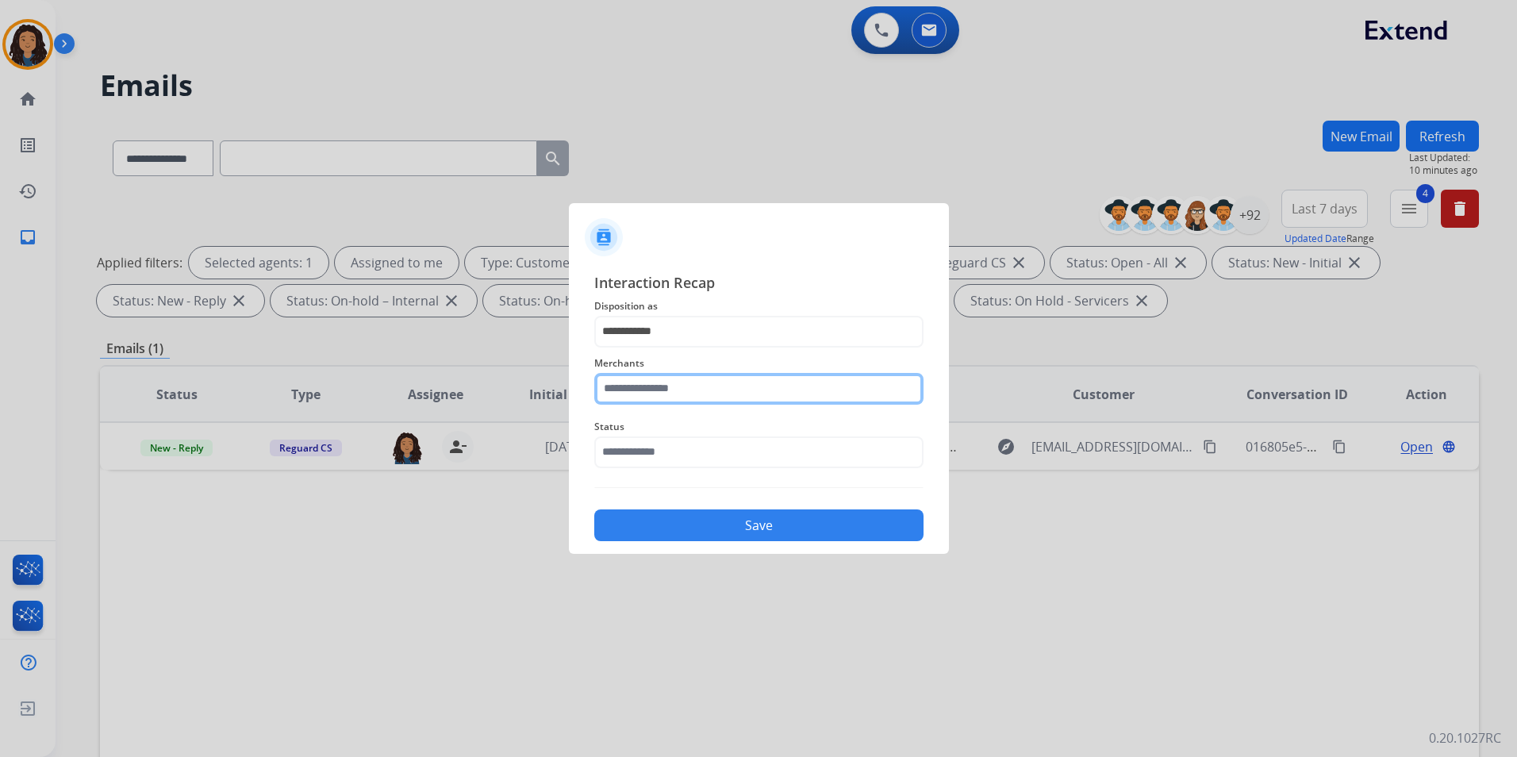
click at [683, 397] on input "text" at bounding box center [758, 389] width 329 height 32
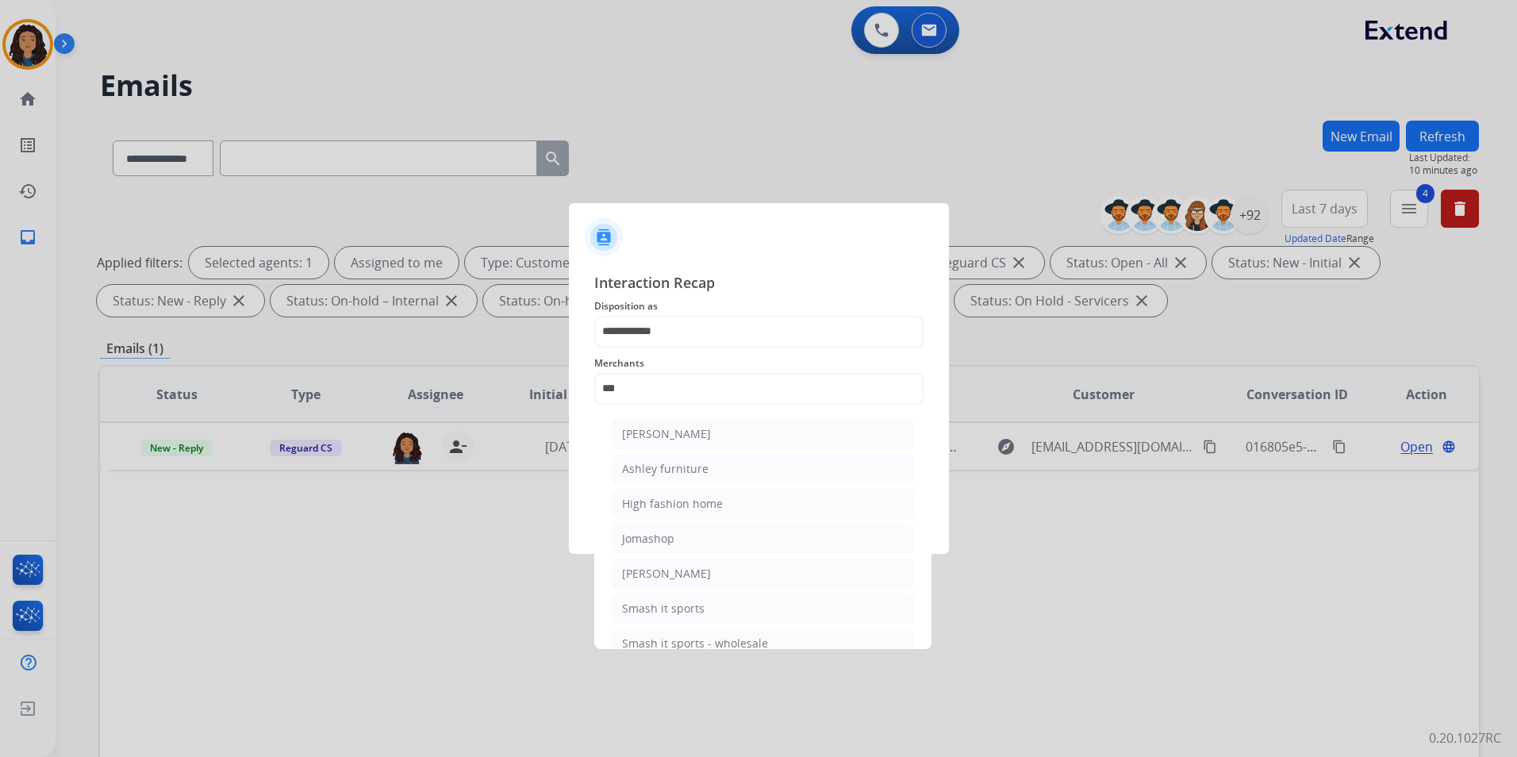
click at [680, 485] on ul "[PERSON_NAME] [PERSON_NAME] furniture High fashion home Jomashop [PERSON_NAME] …" at bounding box center [763, 542] width 312 height 263
click at [677, 472] on div "Ashley furniture" at bounding box center [665, 469] width 86 height 16
type input "**********"
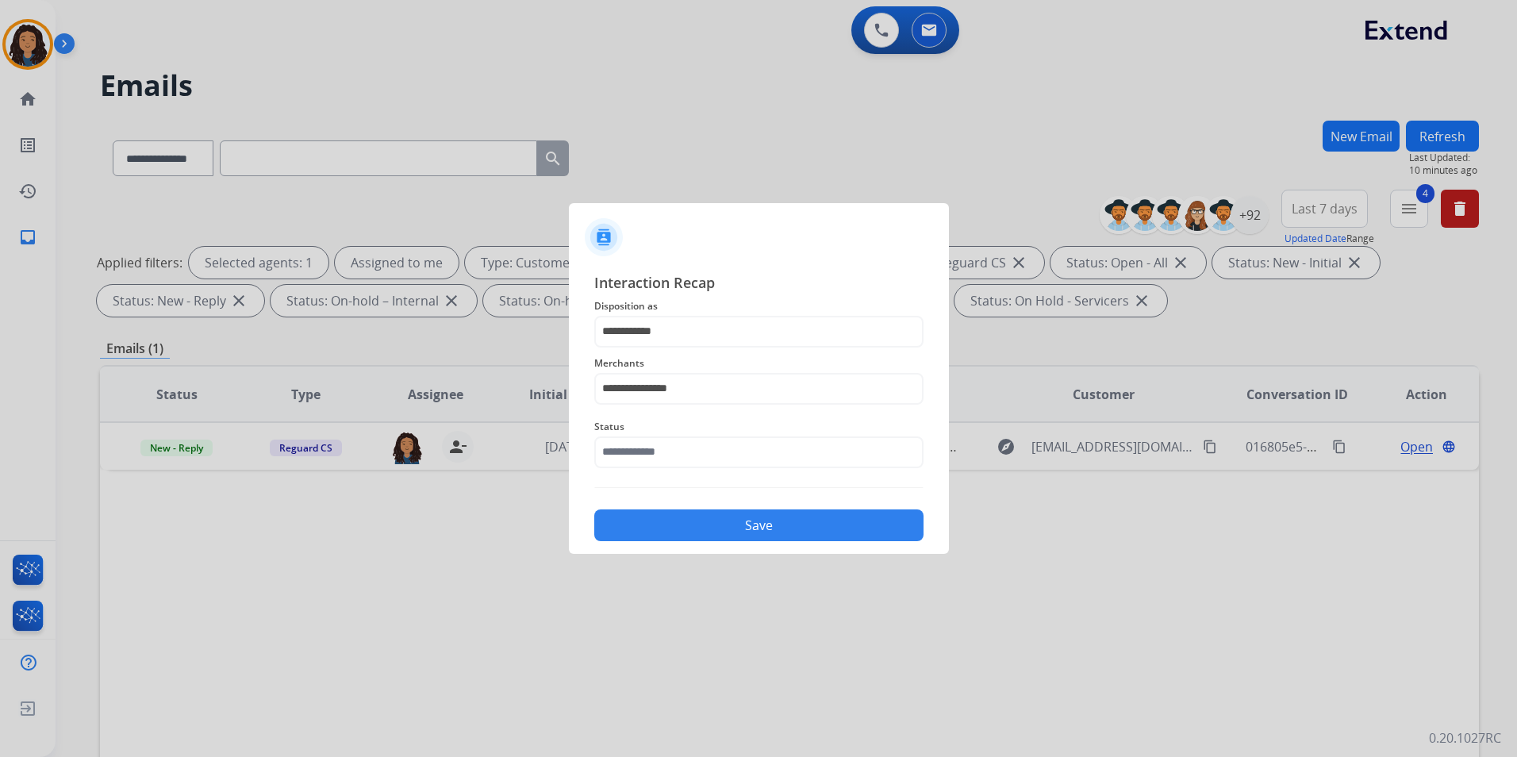
click at [673, 471] on div "Status" at bounding box center [758, 442] width 329 height 63
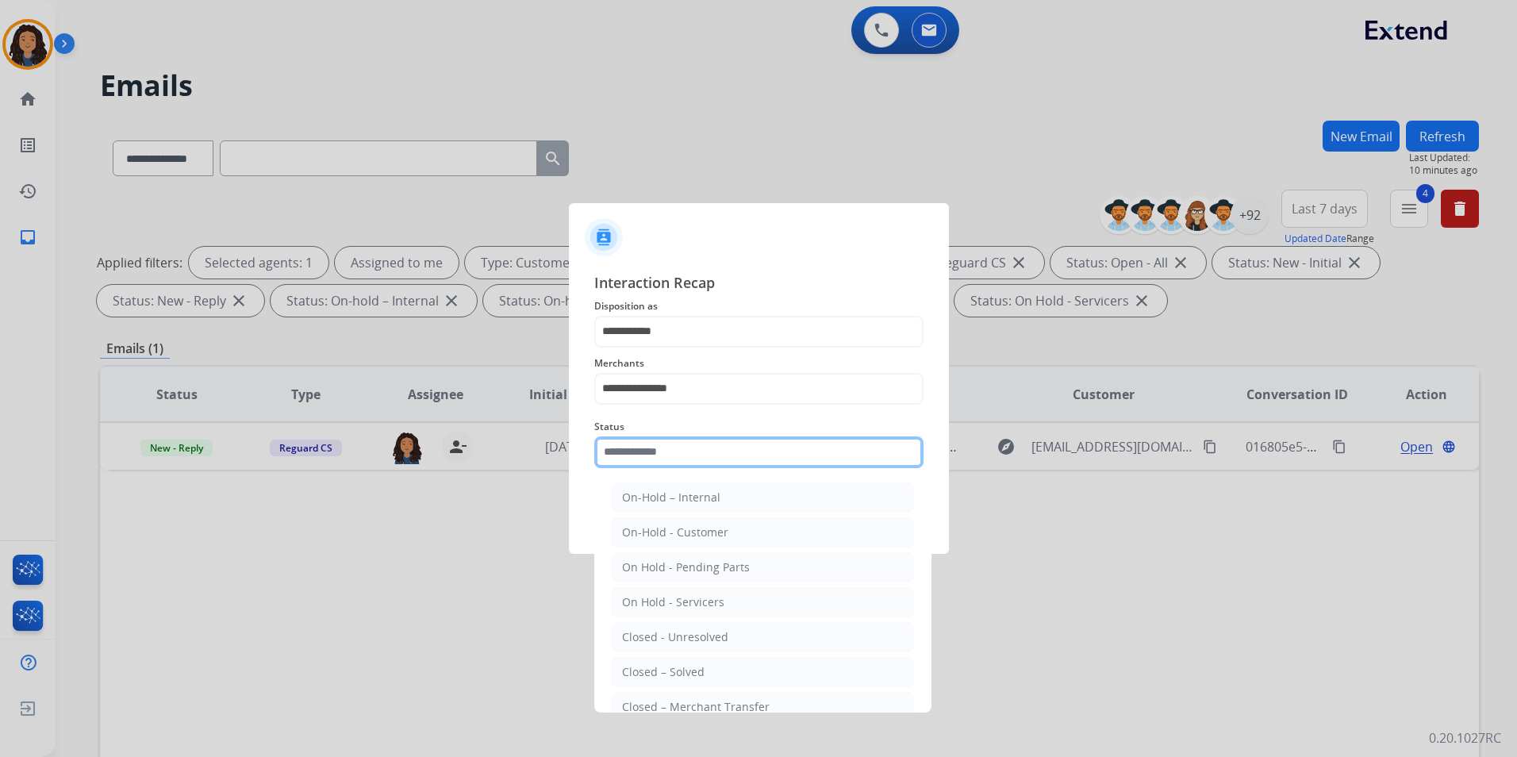
click at [667, 438] on input "text" at bounding box center [758, 452] width 329 height 32
click at [650, 676] on div "Closed – Solved" at bounding box center [663, 672] width 82 height 16
type input "**********"
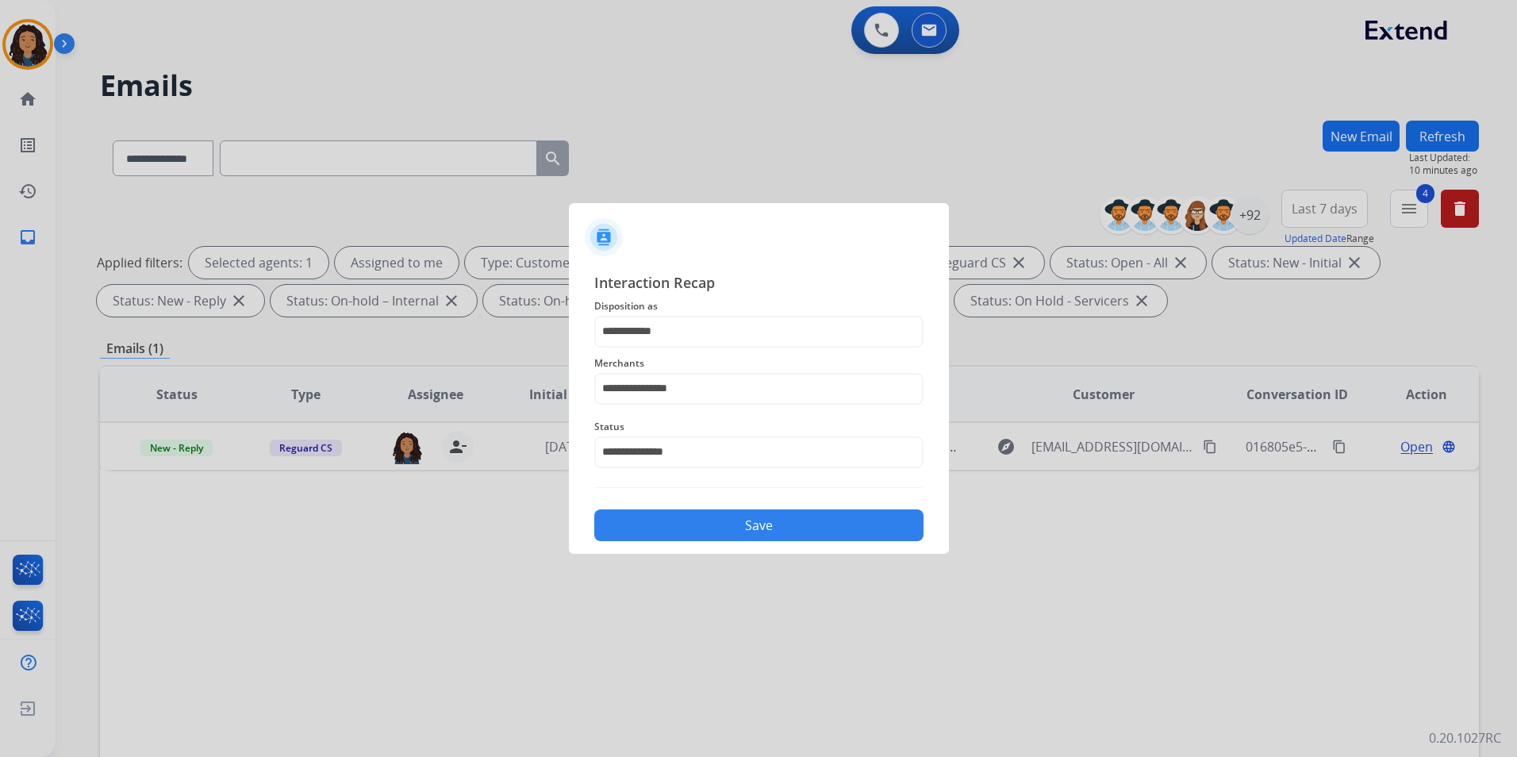
drag, startPoint x: 712, startPoint y: 531, endPoint x: 712, endPoint y: 522, distance: 8.7
click at [712, 528] on button "Save" at bounding box center [758, 525] width 329 height 32
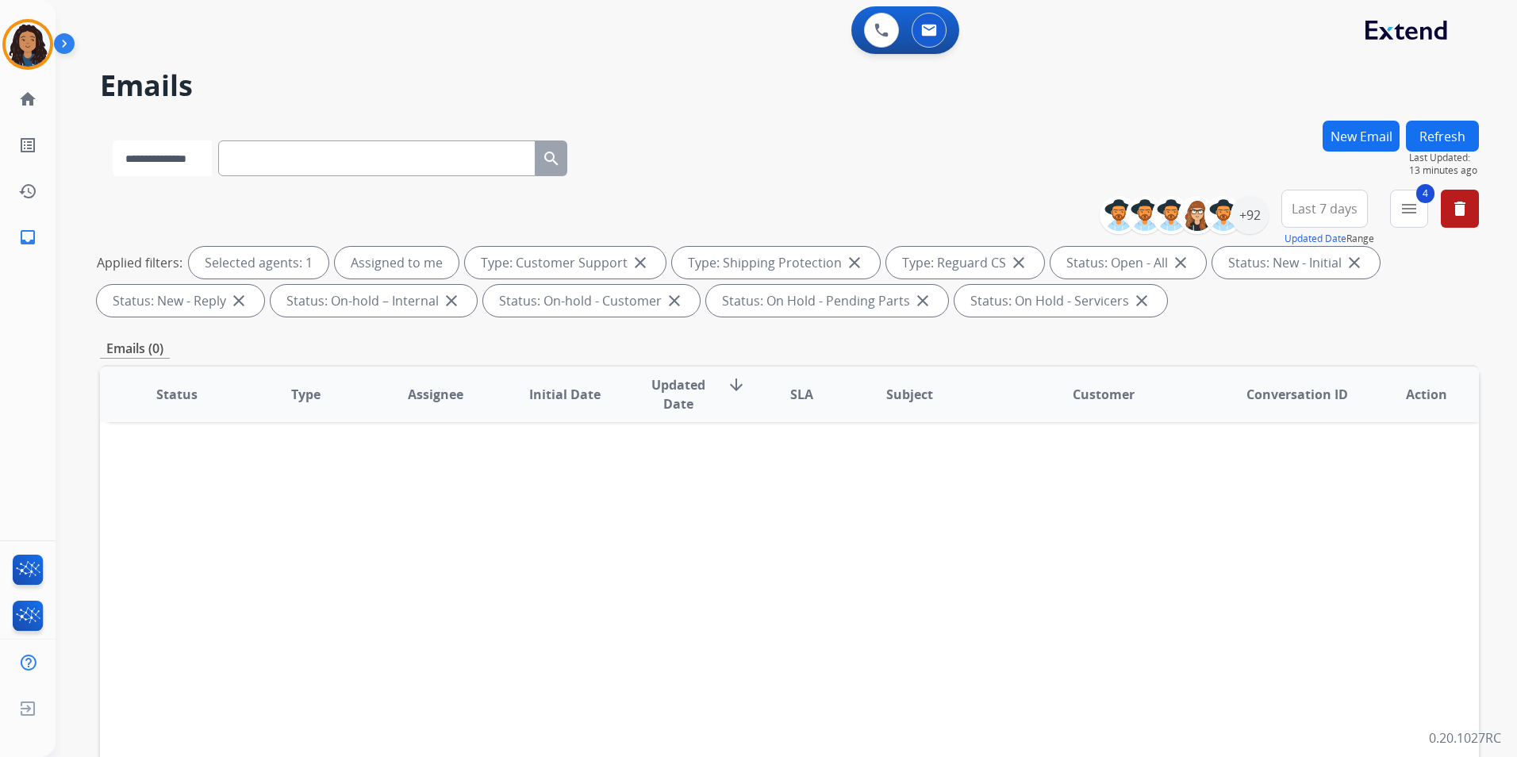
click at [201, 169] on select "**********" at bounding box center [162, 158] width 99 height 36
click at [113, 140] on select "**********" at bounding box center [162, 158] width 99 height 36
click at [159, 151] on select "**********" at bounding box center [162, 158] width 99 height 36
select select "**********"
click at [113, 140] on select "**********" at bounding box center [162, 158] width 99 height 36
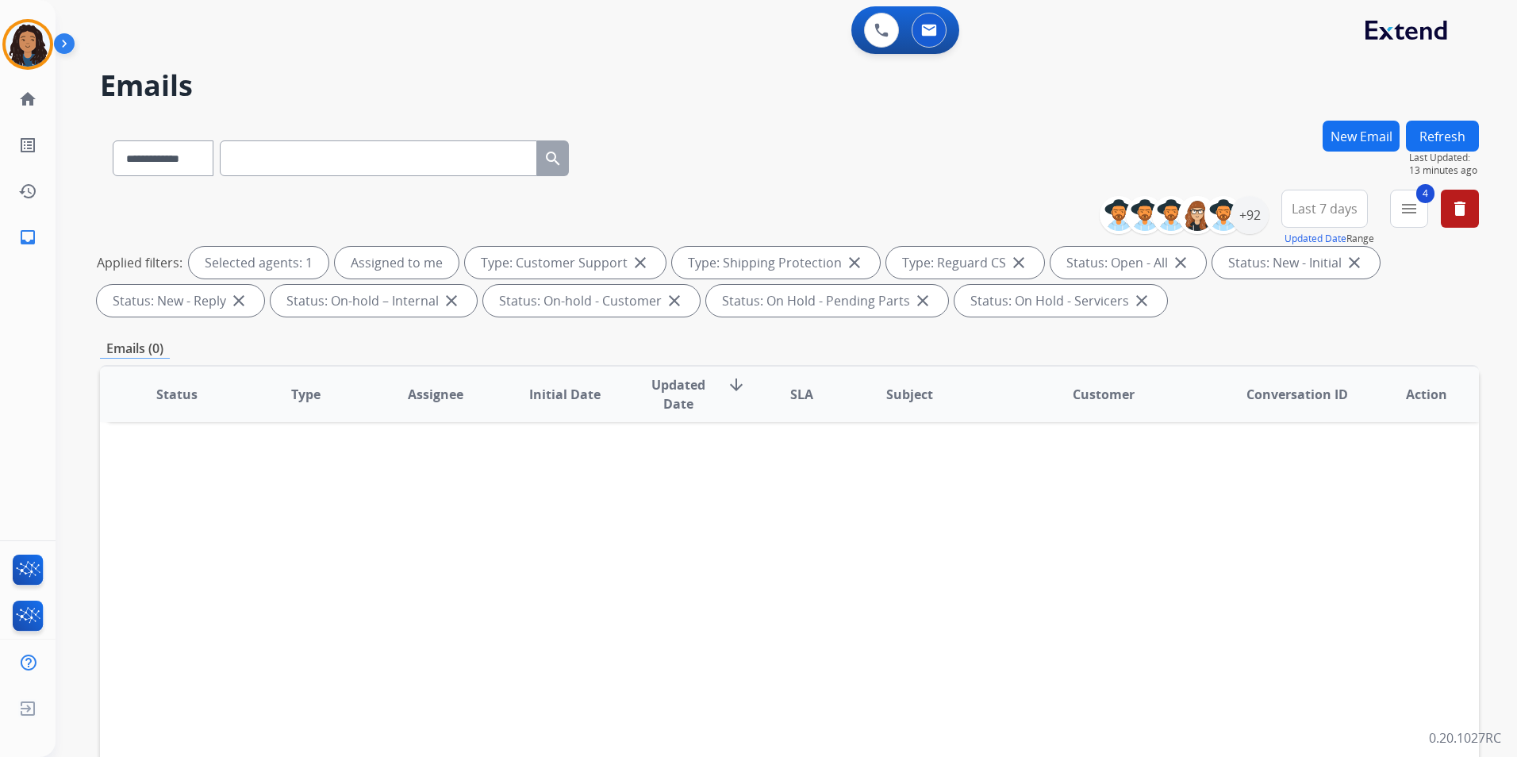
paste input "**********"
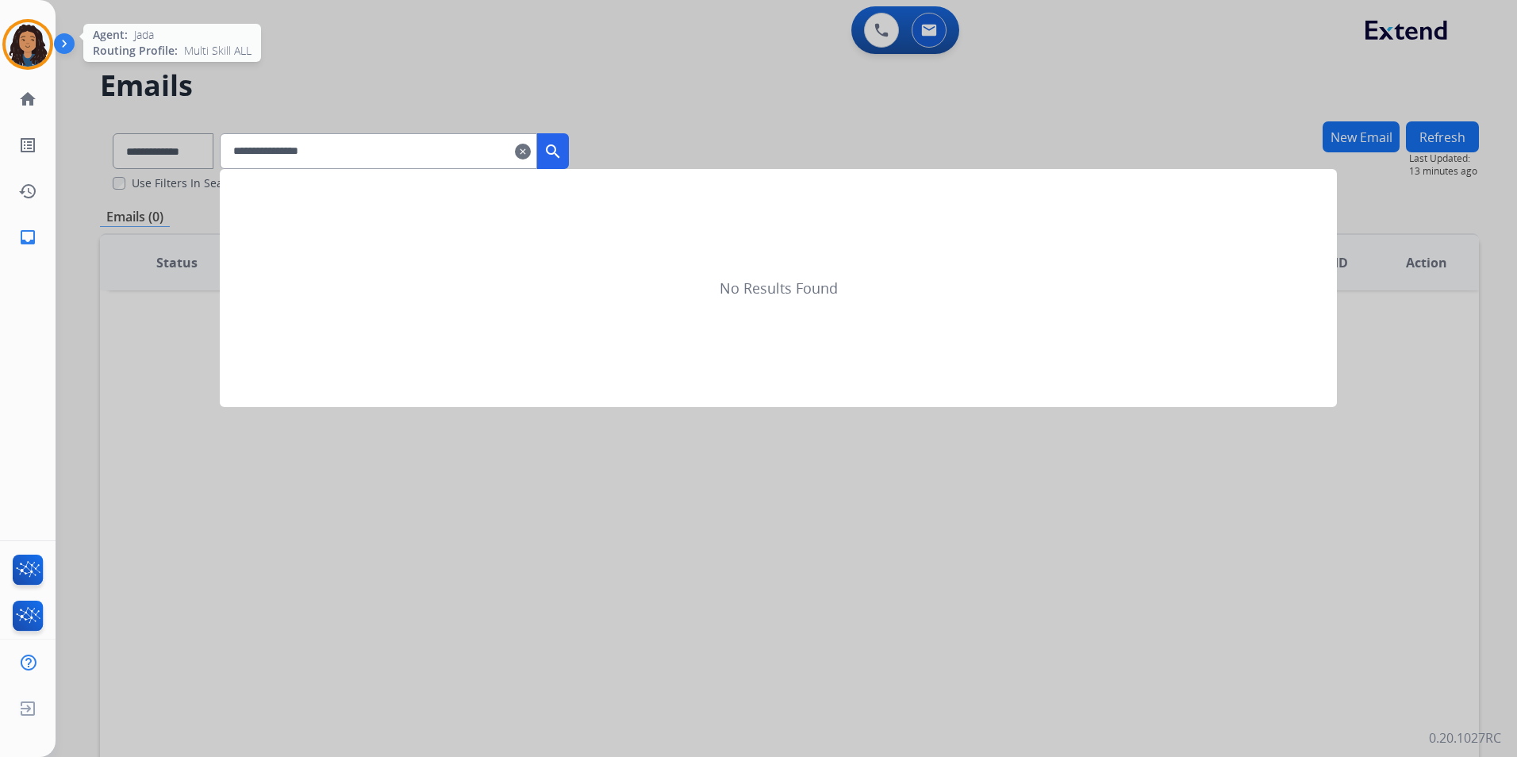
type input "**********"
click at [24, 34] on img at bounding box center [28, 44] width 44 height 44
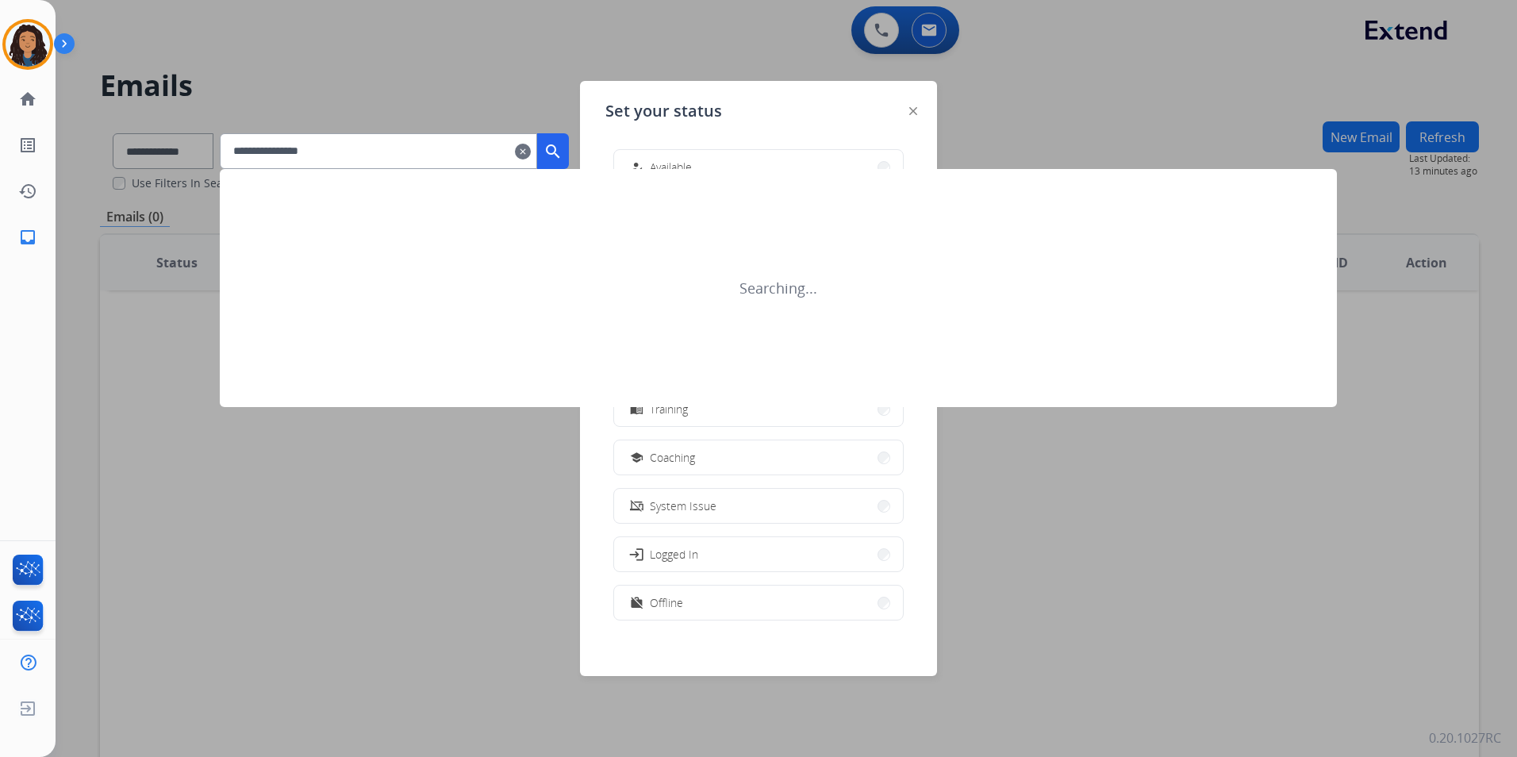
click at [457, 155] on input "**********" at bounding box center [378, 151] width 317 height 36
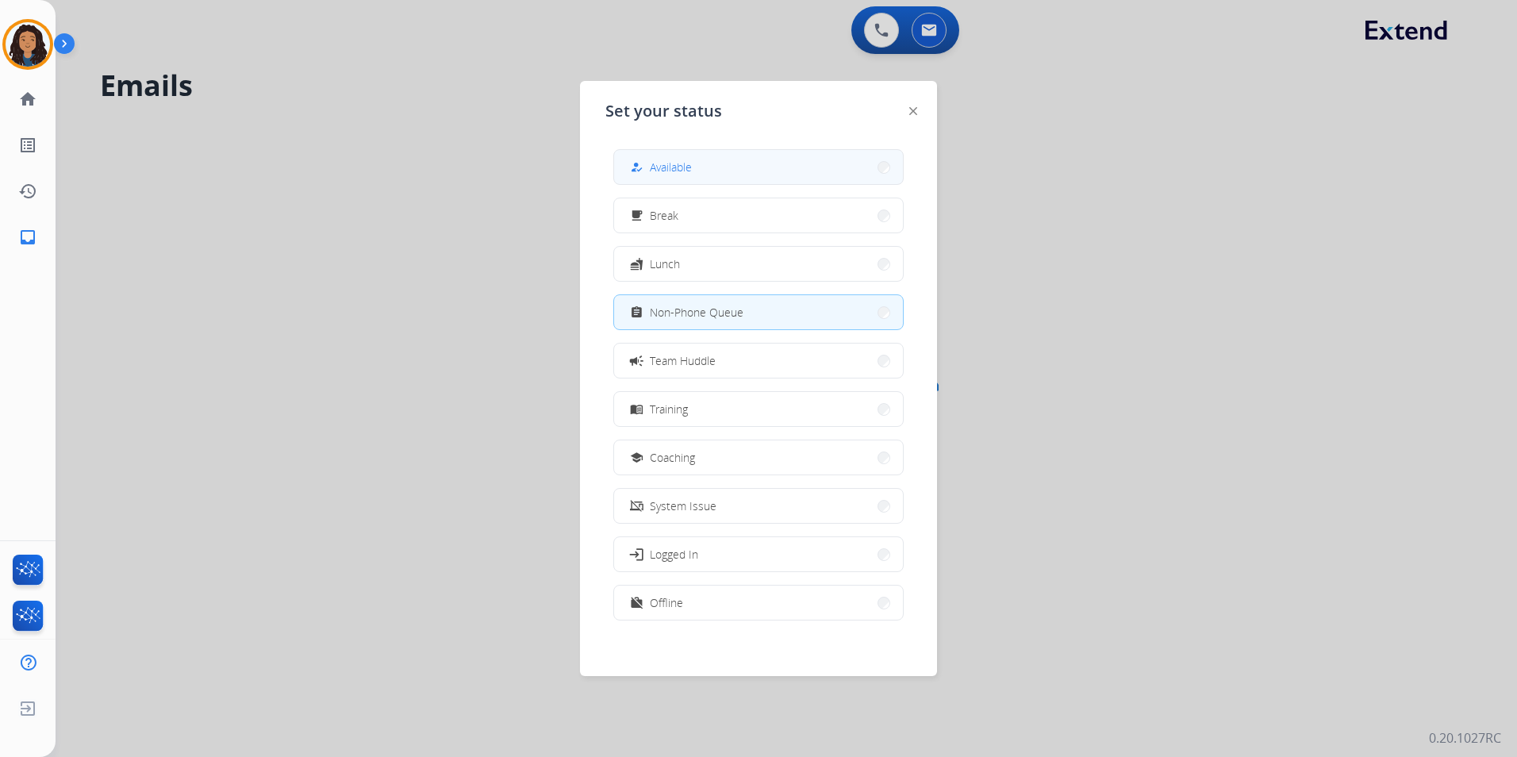
click at [708, 161] on button "how_to_reg Available" at bounding box center [758, 167] width 289 height 34
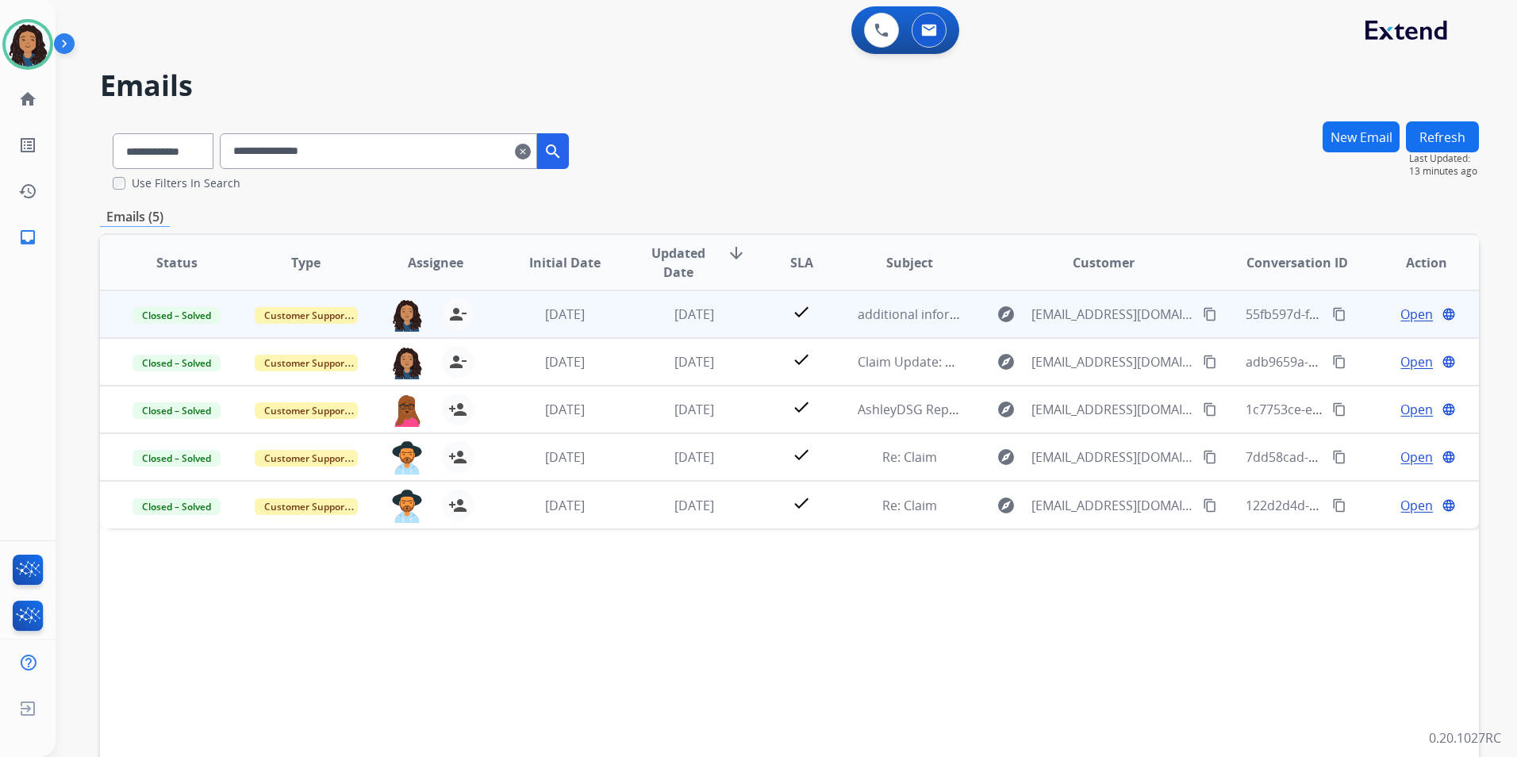
click at [1381, 313] on div "Open language" at bounding box center [1426, 314] width 103 height 19
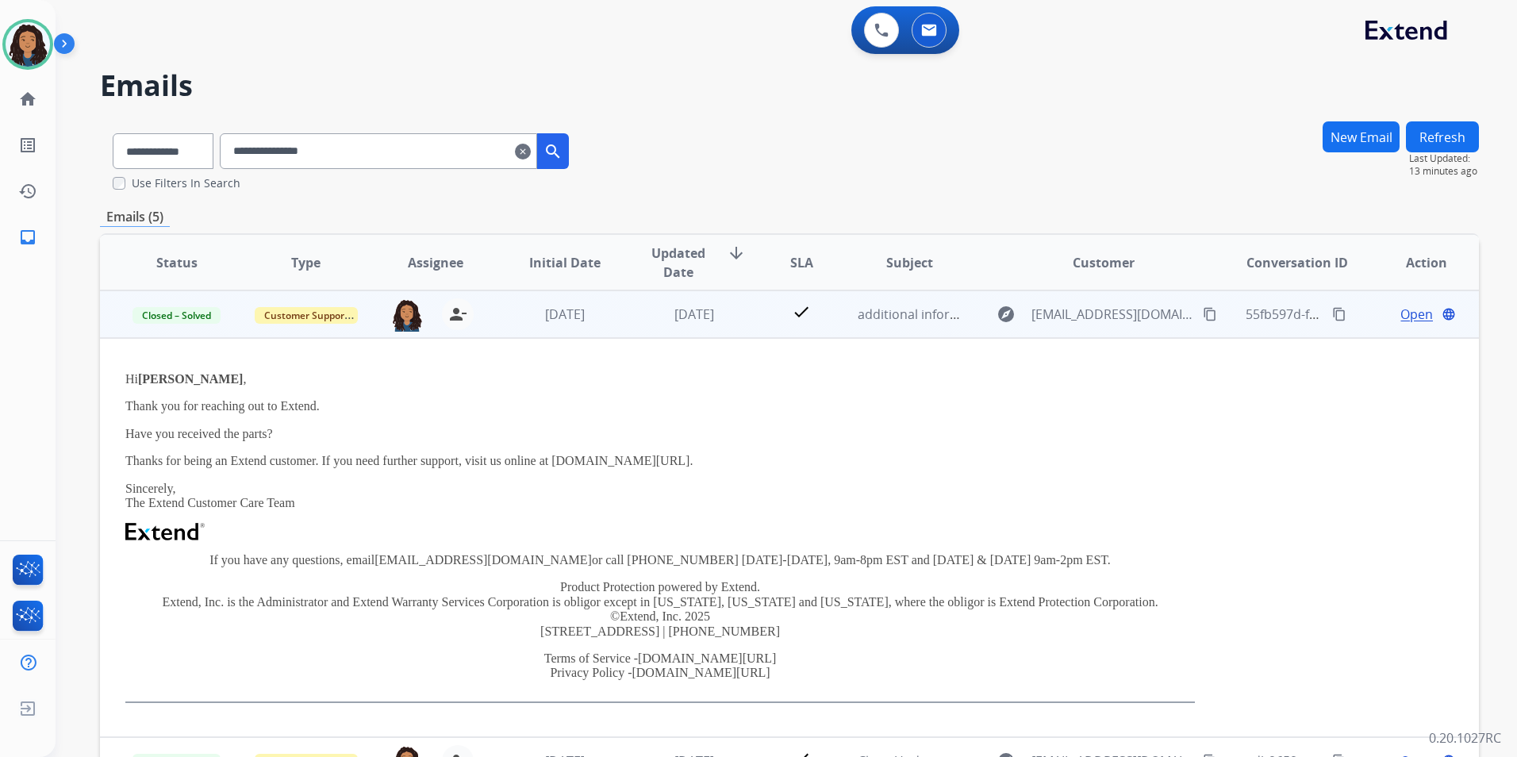
click at [1377, 320] on div "Open language" at bounding box center [1426, 314] width 103 height 19
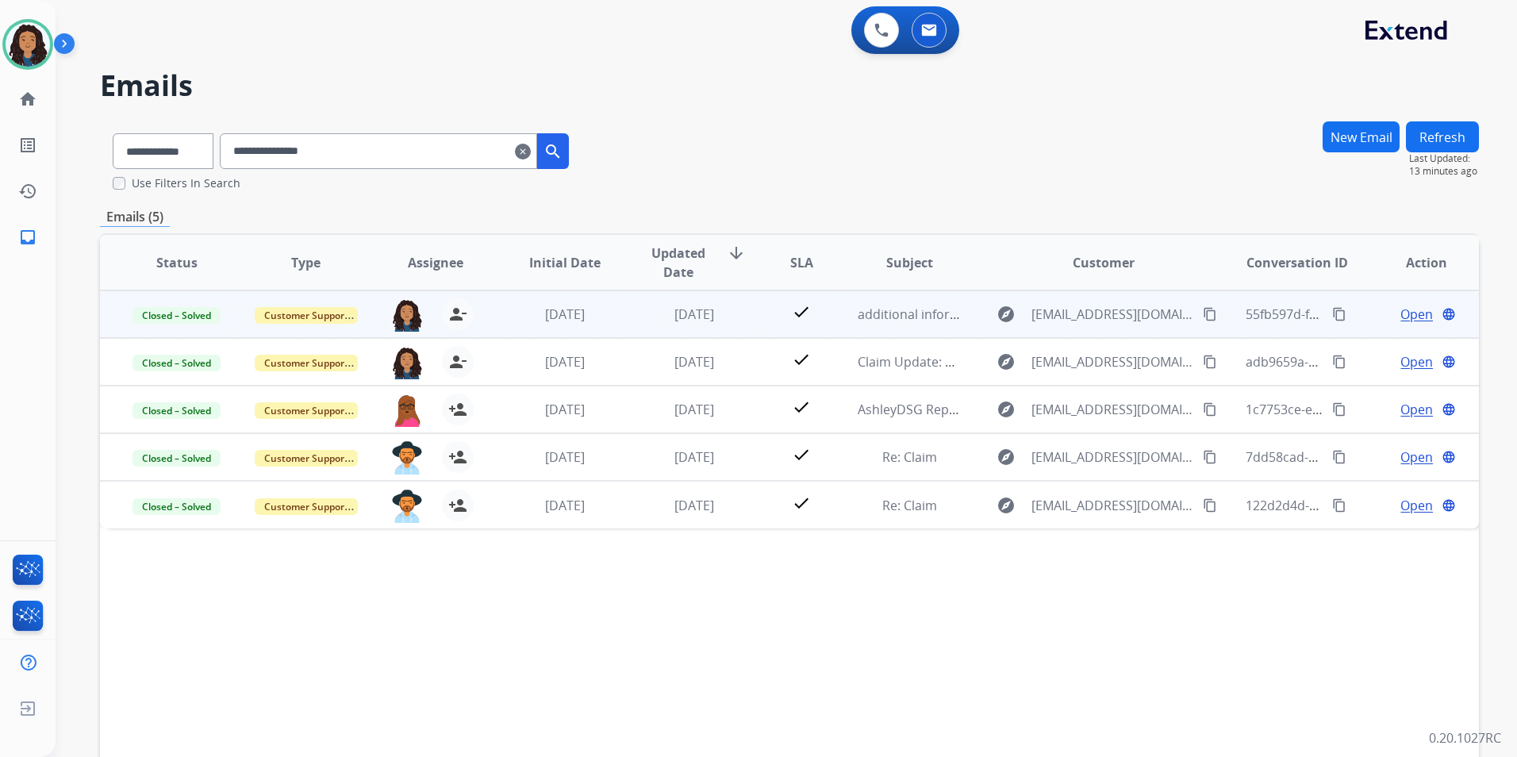
click at [1412, 314] on span "Open" at bounding box center [1416, 314] width 33 height 19
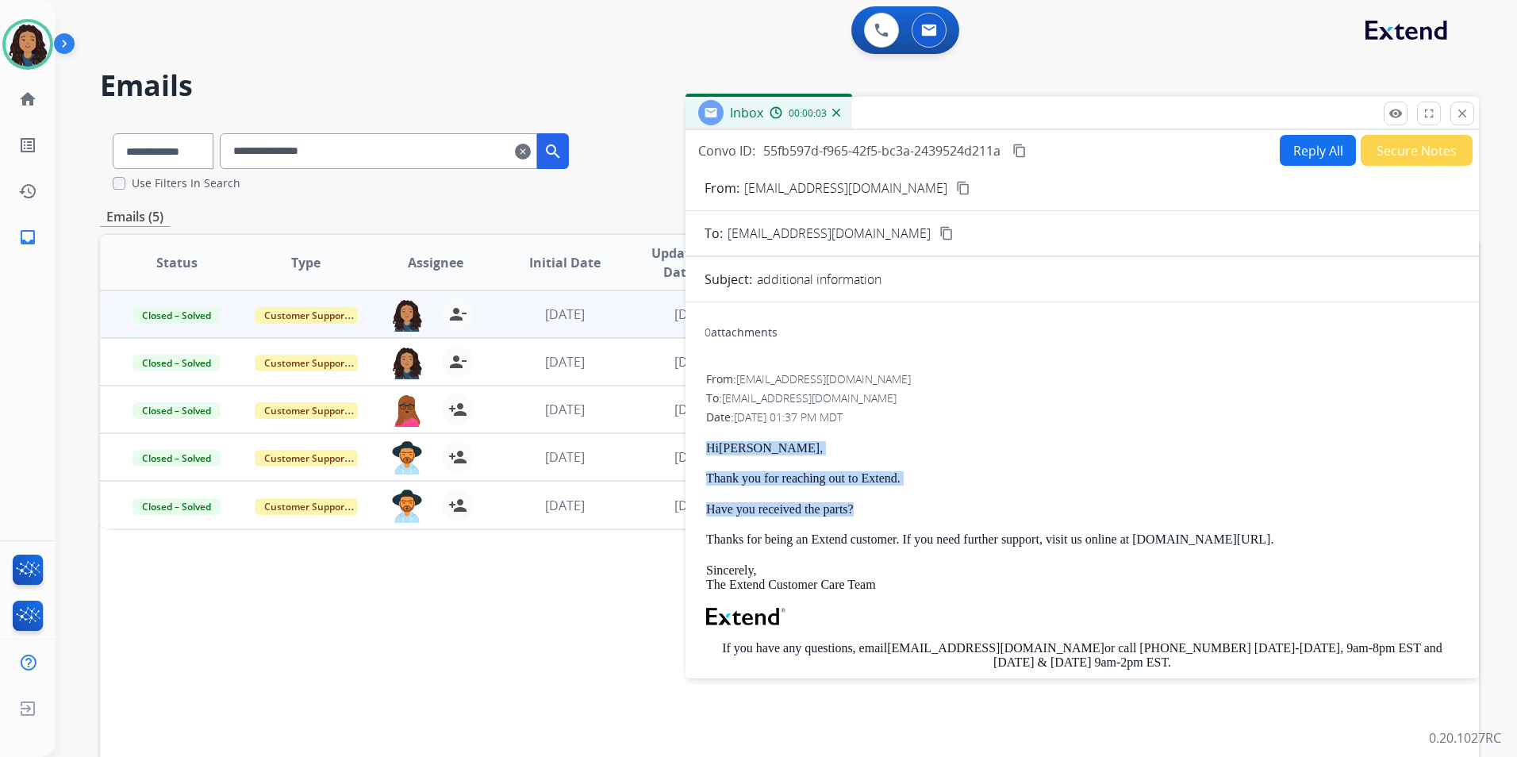
drag, startPoint x: 708, startPoint y: 443, endPoint x: 907, endPoint y: 512, distance: 210.7
click at [907, 512] on div "Hi [PERSON_NAME] , Thank you for reaching out to Extend. Have you received the …" at bounding box center [1082, 635] width 752 height 389
drag, startPoint x: 907, startPoint y: 512, endPoint x: 846, endPoint y: 483, distance: 66.7
copy div "Hi [PERSON_NAME] , Thank you for reaching out to Extend. Have you received the …"
click at [1306, 148] on button "Reply All" at bounding box center [1317, 150] width 76 height 31
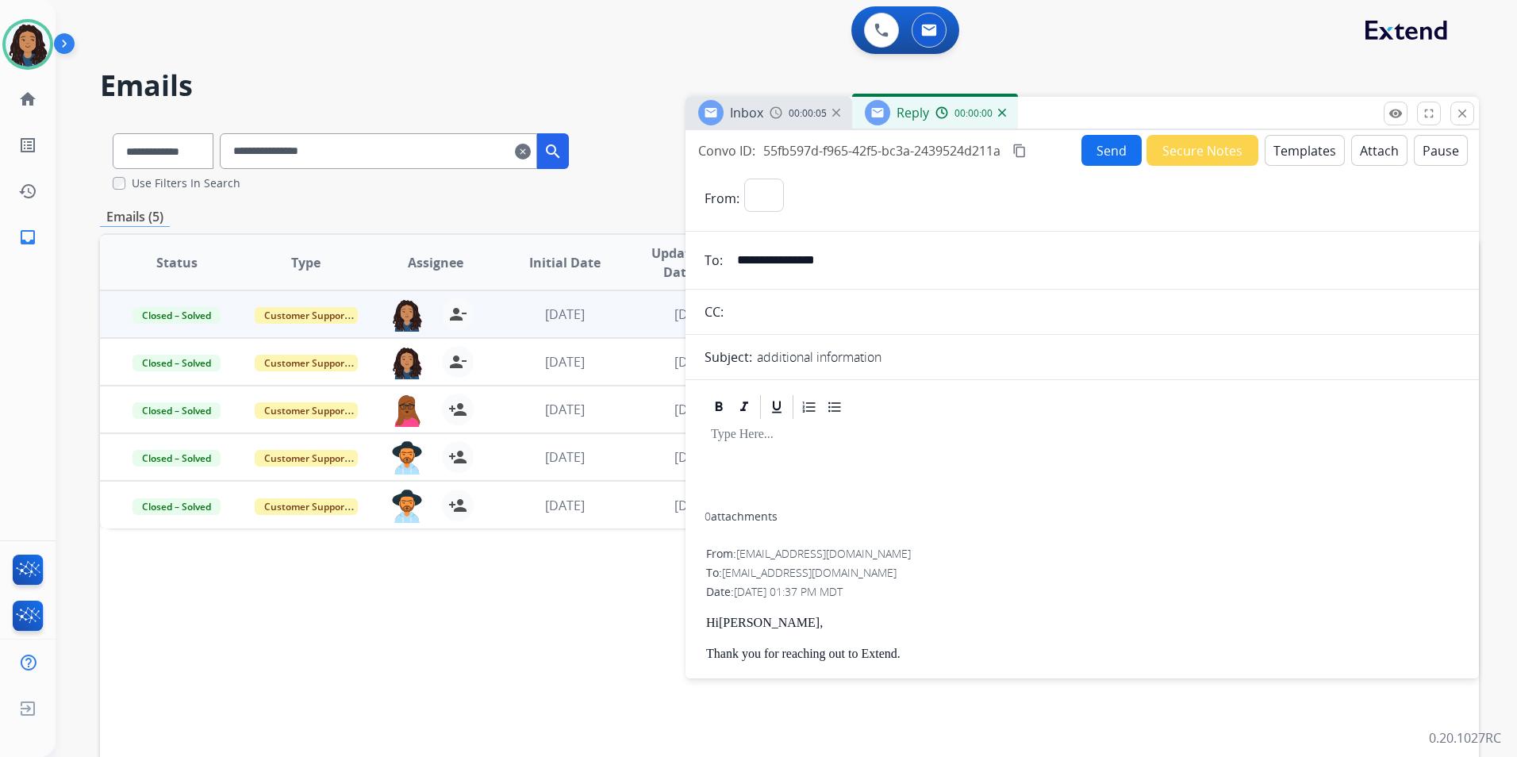
click at [1306, 148] on button "Templates" at bounding box center [1304, 150] width 80 height 31
select select "**********"
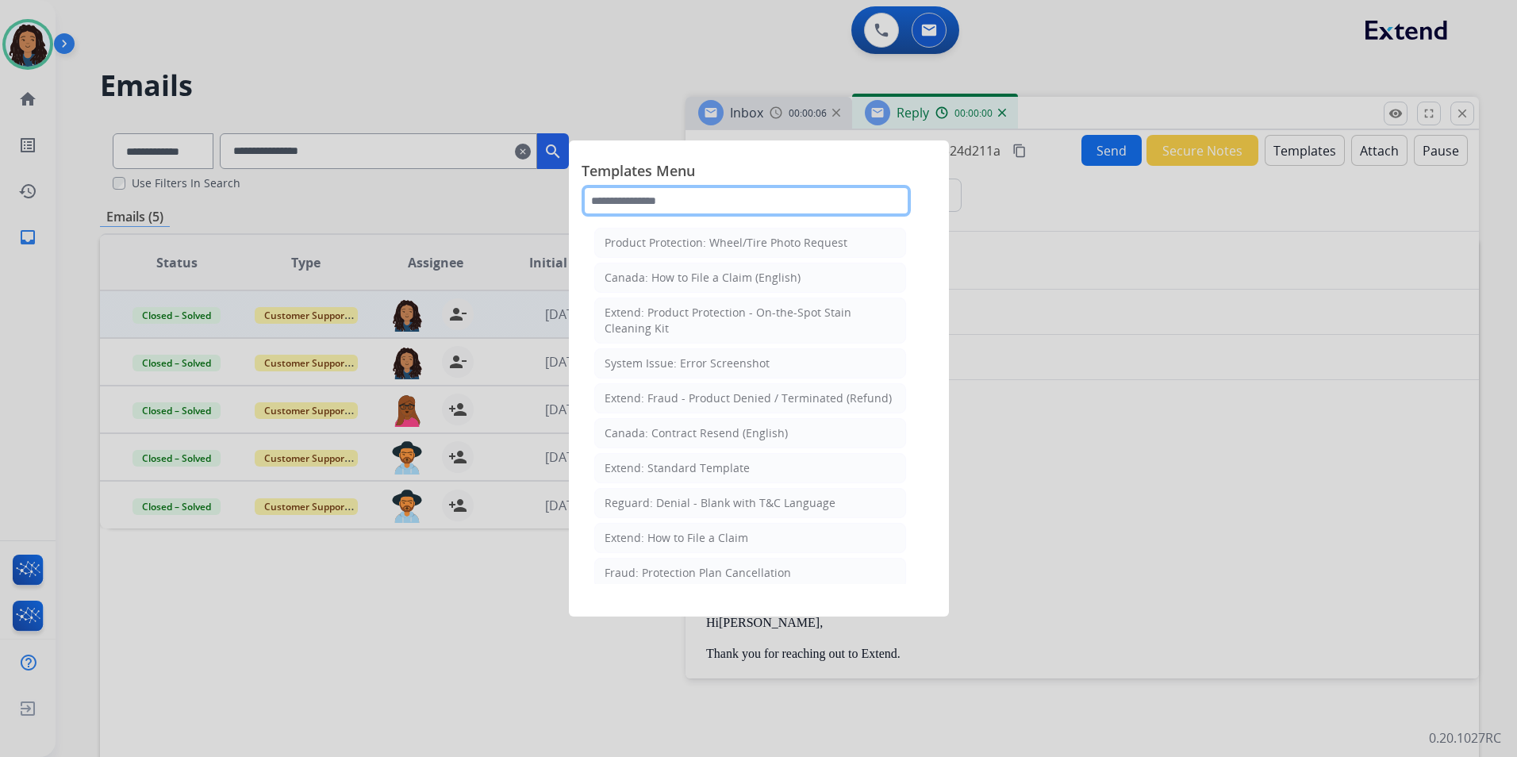
click at [845, 195] on input "text" at bounding box center [745, 201] width 329 height 32
click at [785, 471] on li "Extend: Standard Template" at bounding box center [750, 468] width 312 height 30
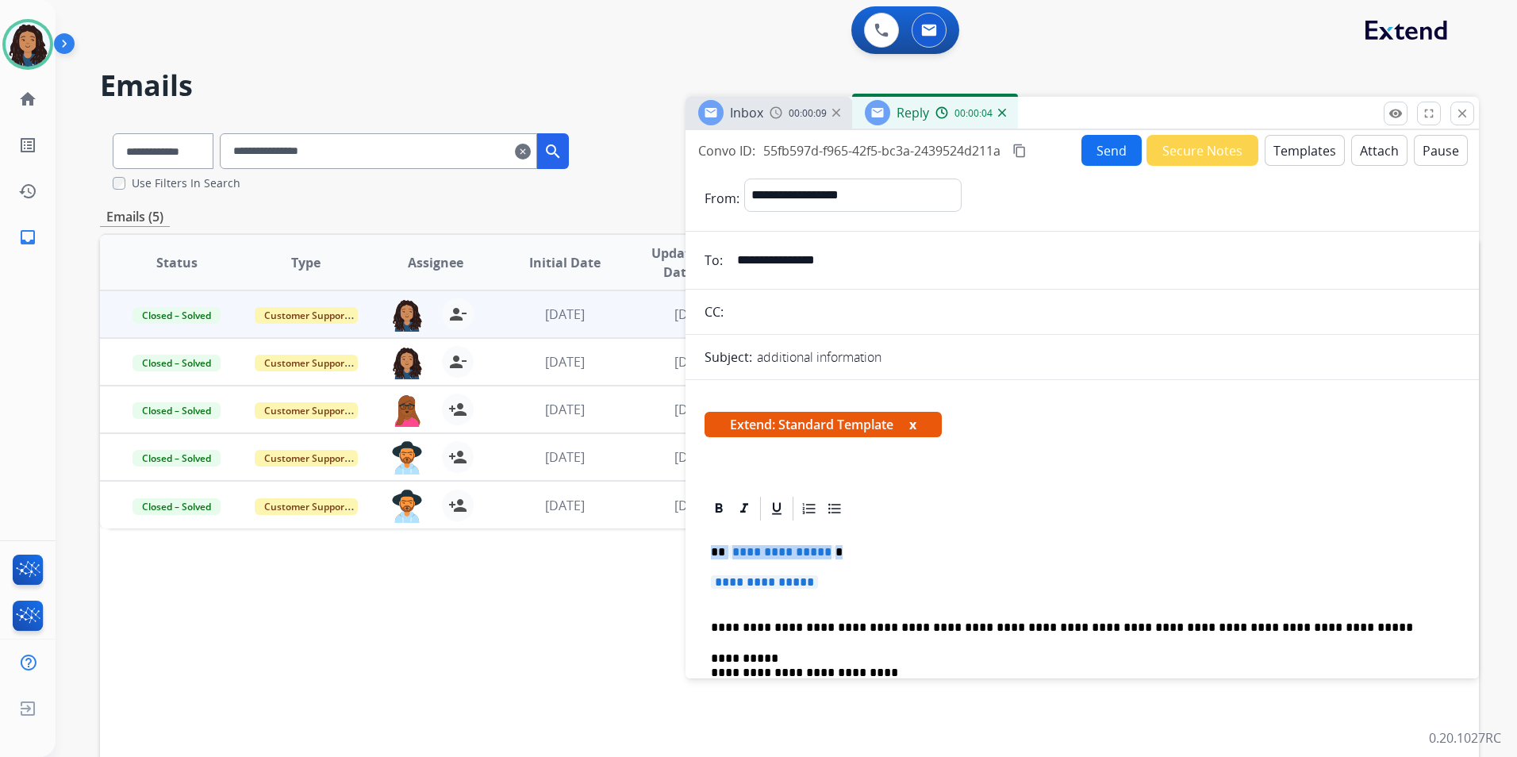
drag, startPoint x: 709, startPoint y: 547, endPoint x: 893, endPoint y: 581, distance: 187.2
click at [893, 581] on div "**********" at bounding box center [1081, 762] width 755 height 478
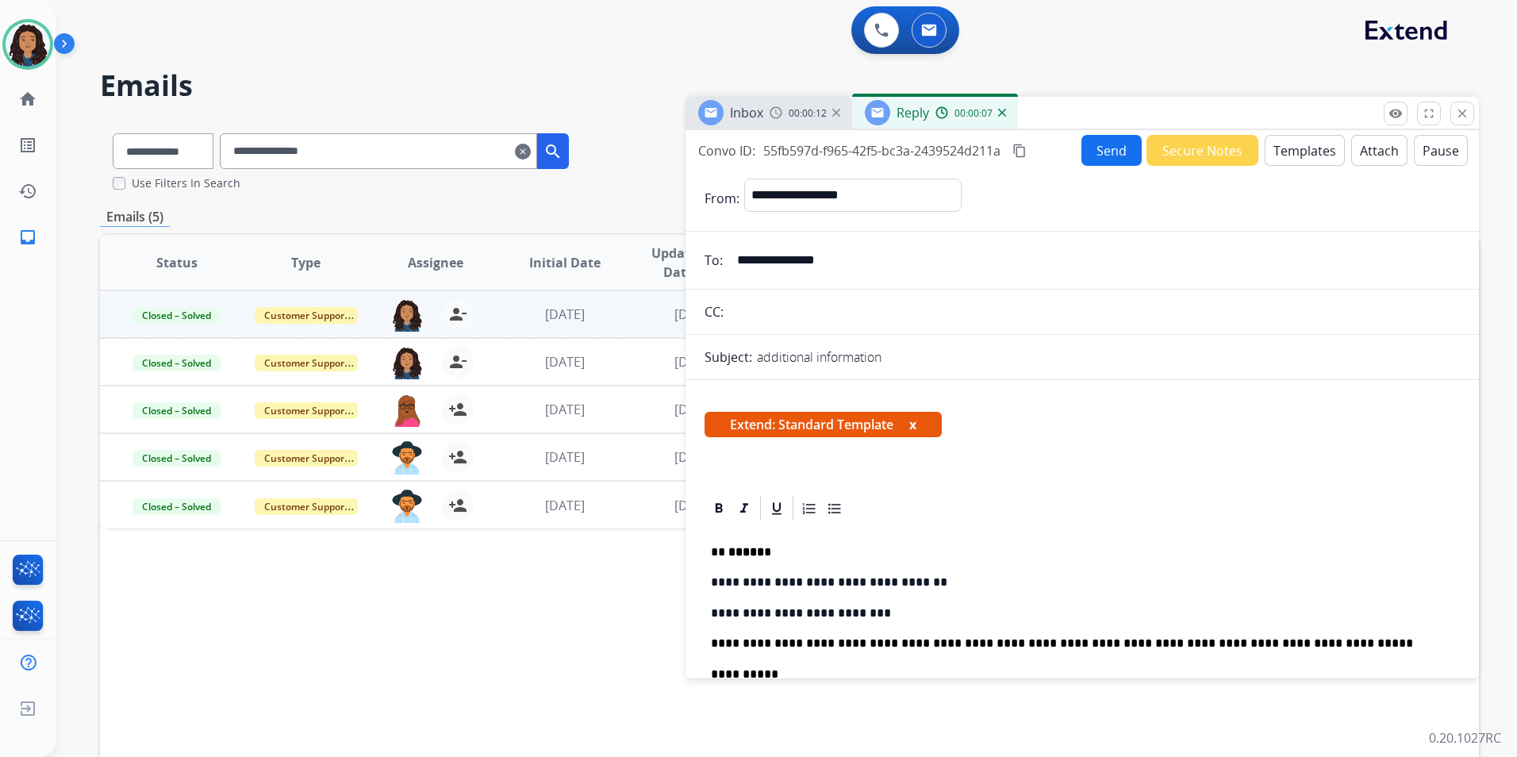
click at [1094, 164] on div "**********" at bounding box center [1081, 401] width 793 height 542
drag, startPoint x: 1094, startPoint y: 164, endPoint x: 1101, endPoint y: 159, distance: 9.0
click at [1101, 159] on button "Send" at bounding box center [1111, 150] width 60 height 31
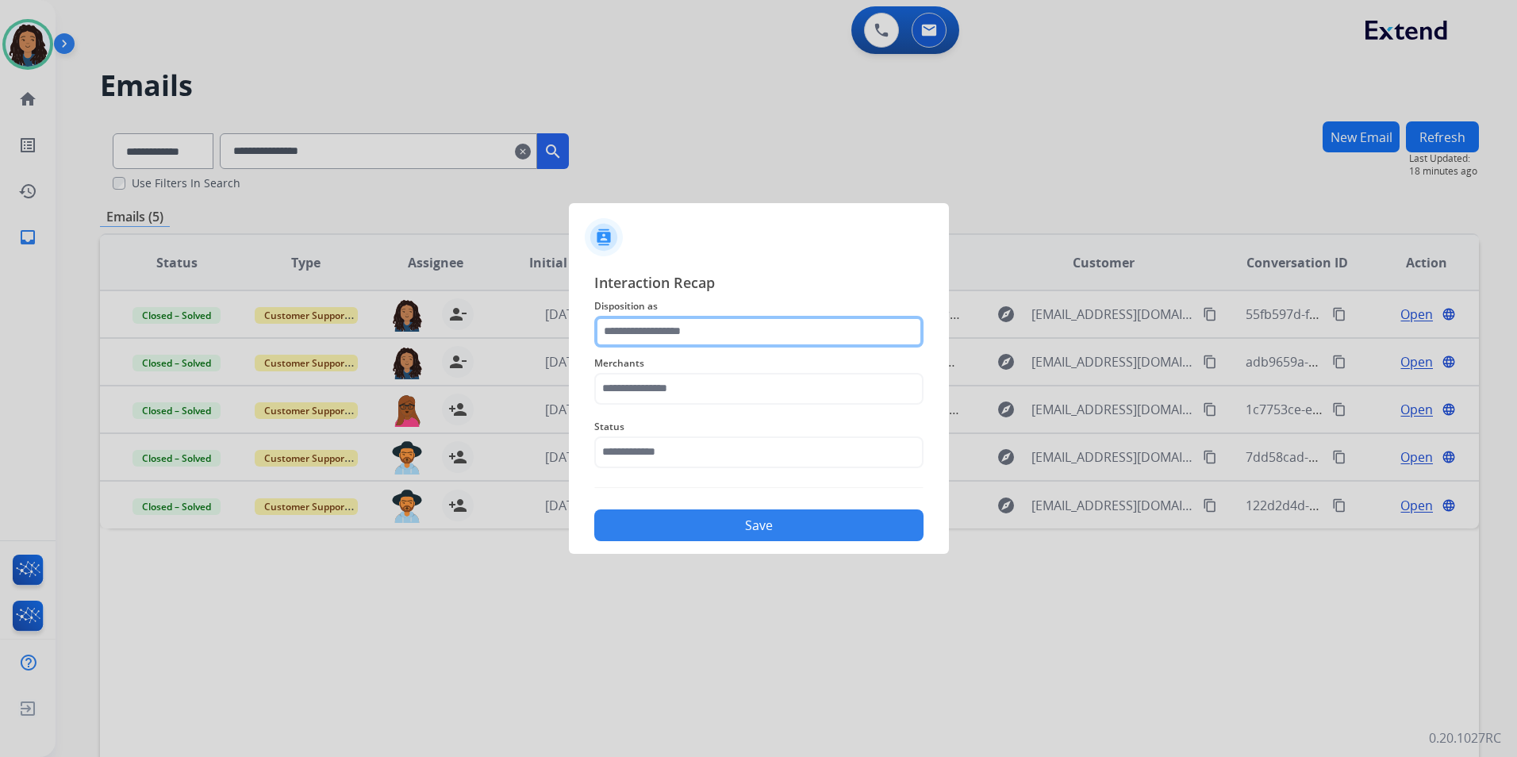
click at [736, 328] on input "text" at bounding box center [758, 332] width 329 height 32
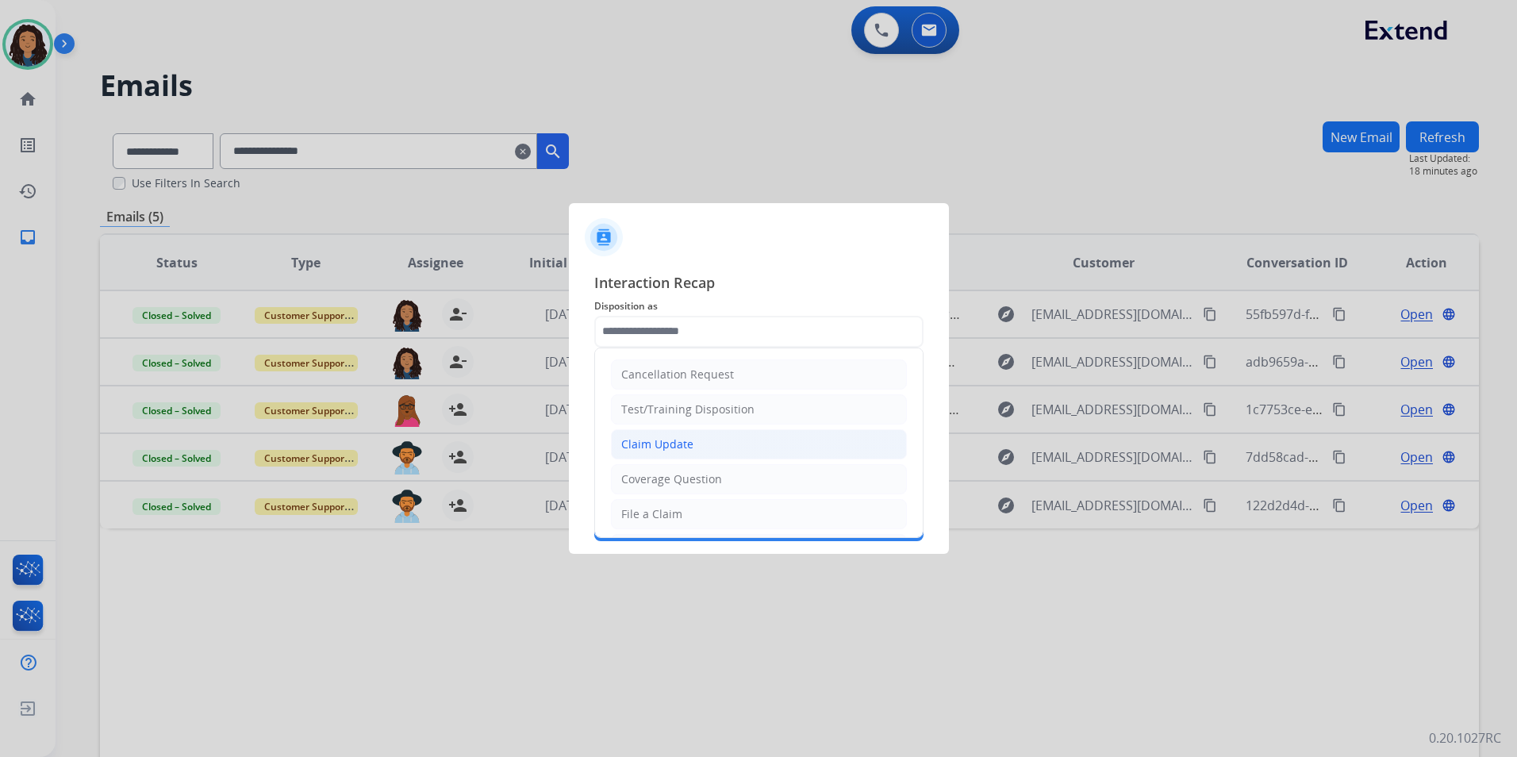
click at [670, 441] on div "Claim Update" at bounding box center [657, 444] width 72 height 16
type input "**********"
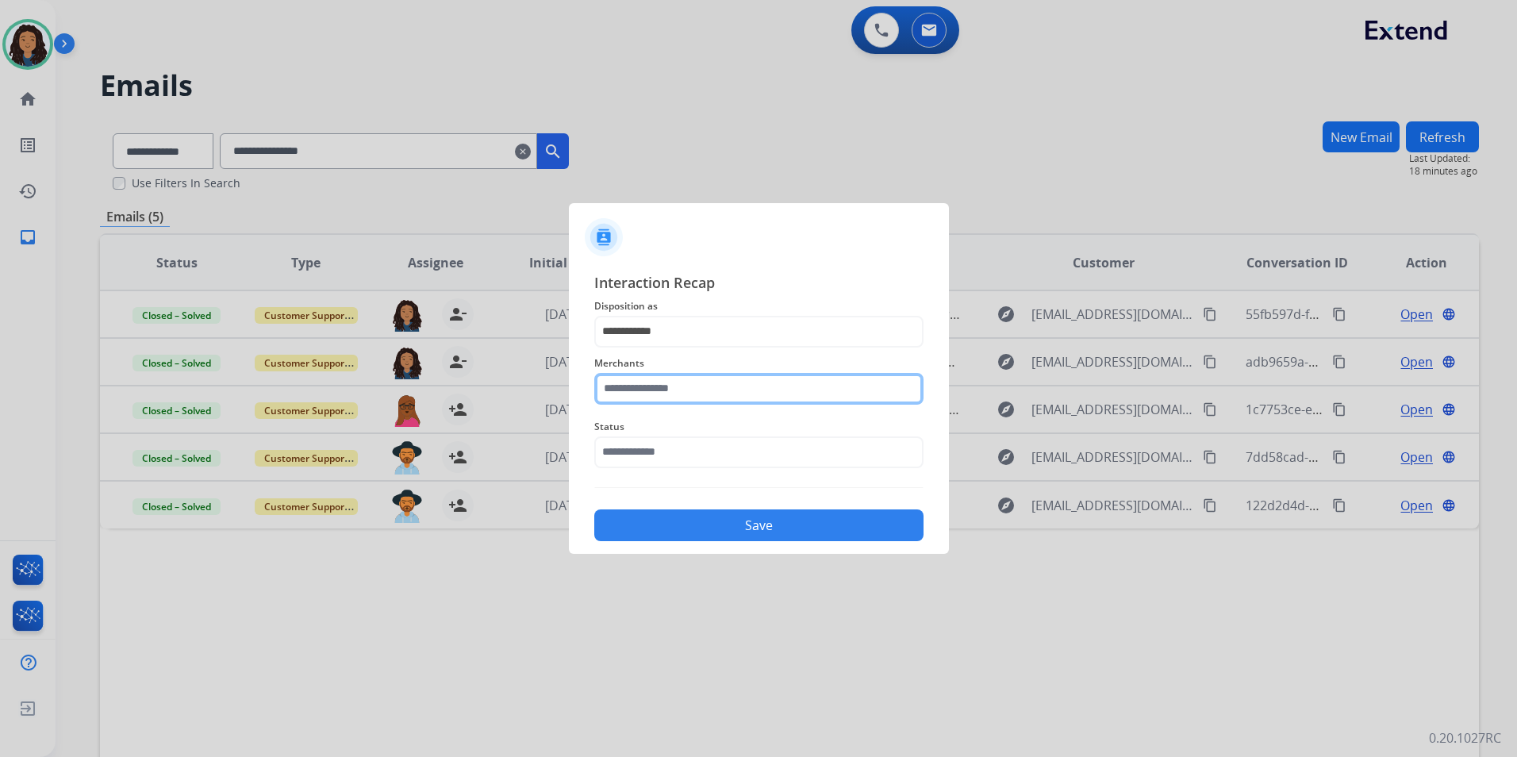
click at [655, 386] on input "text" at bounding box center [758, 389] width 329 height 32
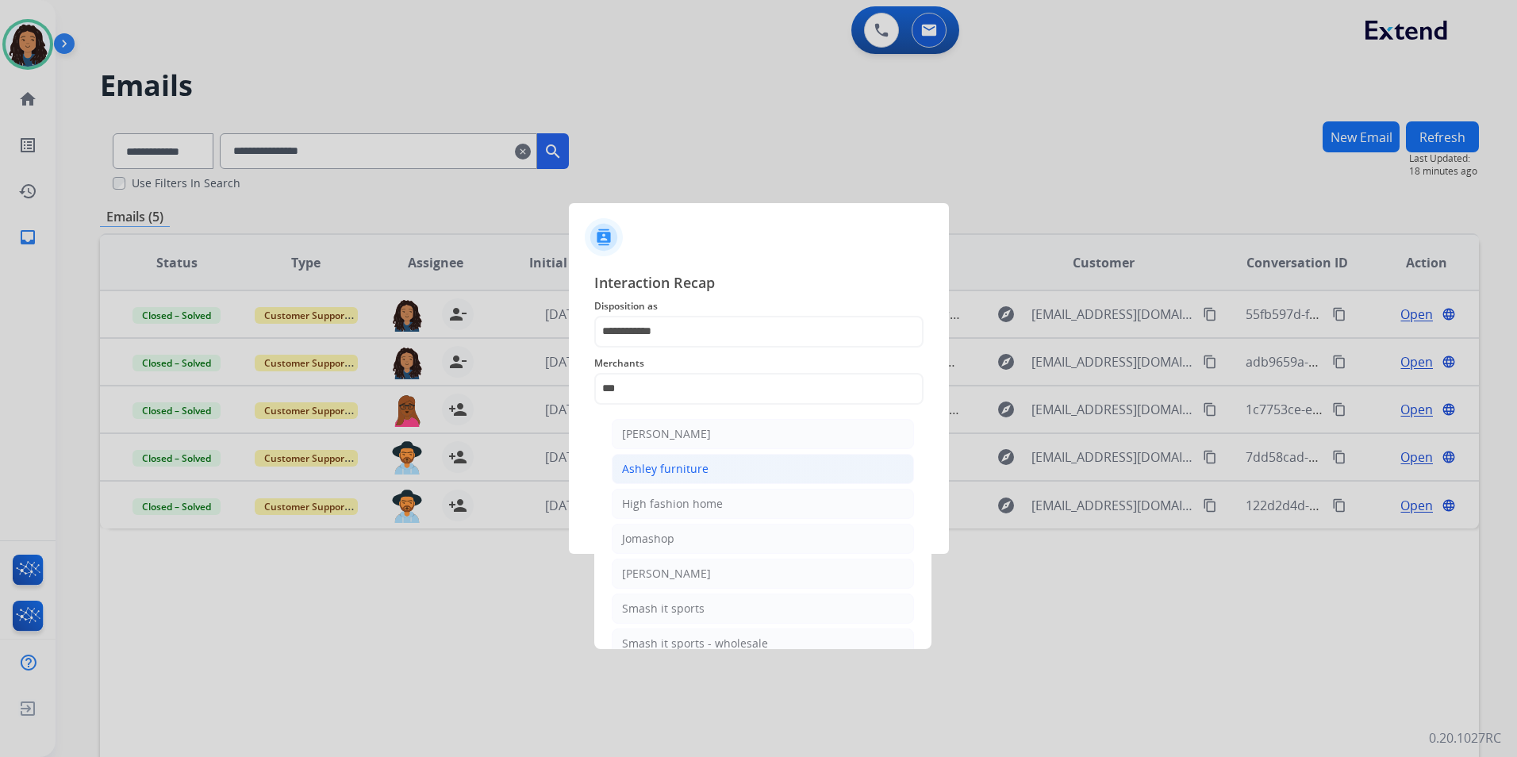
click at [664, 477] on li "Ashley furniture" at bounding box center [763, 469] width 302 height 30
type input "**********"
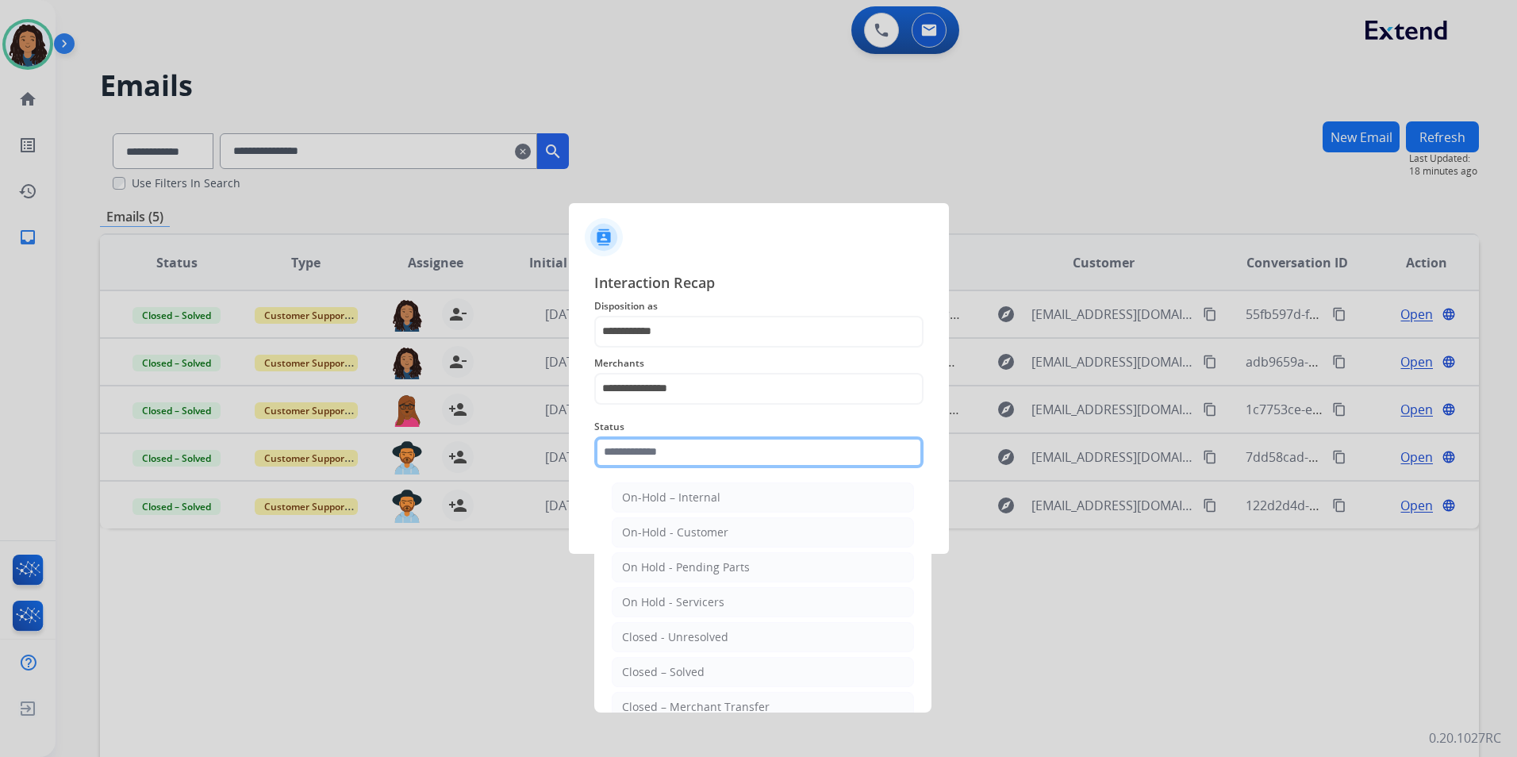
drag, startPoint x: 666, startPoint y: 459, endPoint x: 731, endPoint y: 627, distance: 180.3
click at [666, 458] on input "text" at bounding box center [758, 452] width 329 height 32
click at [693, 673] on div "Closed – Solved" at bounding box center [663, 672] width 82 height 16
type input "**********"
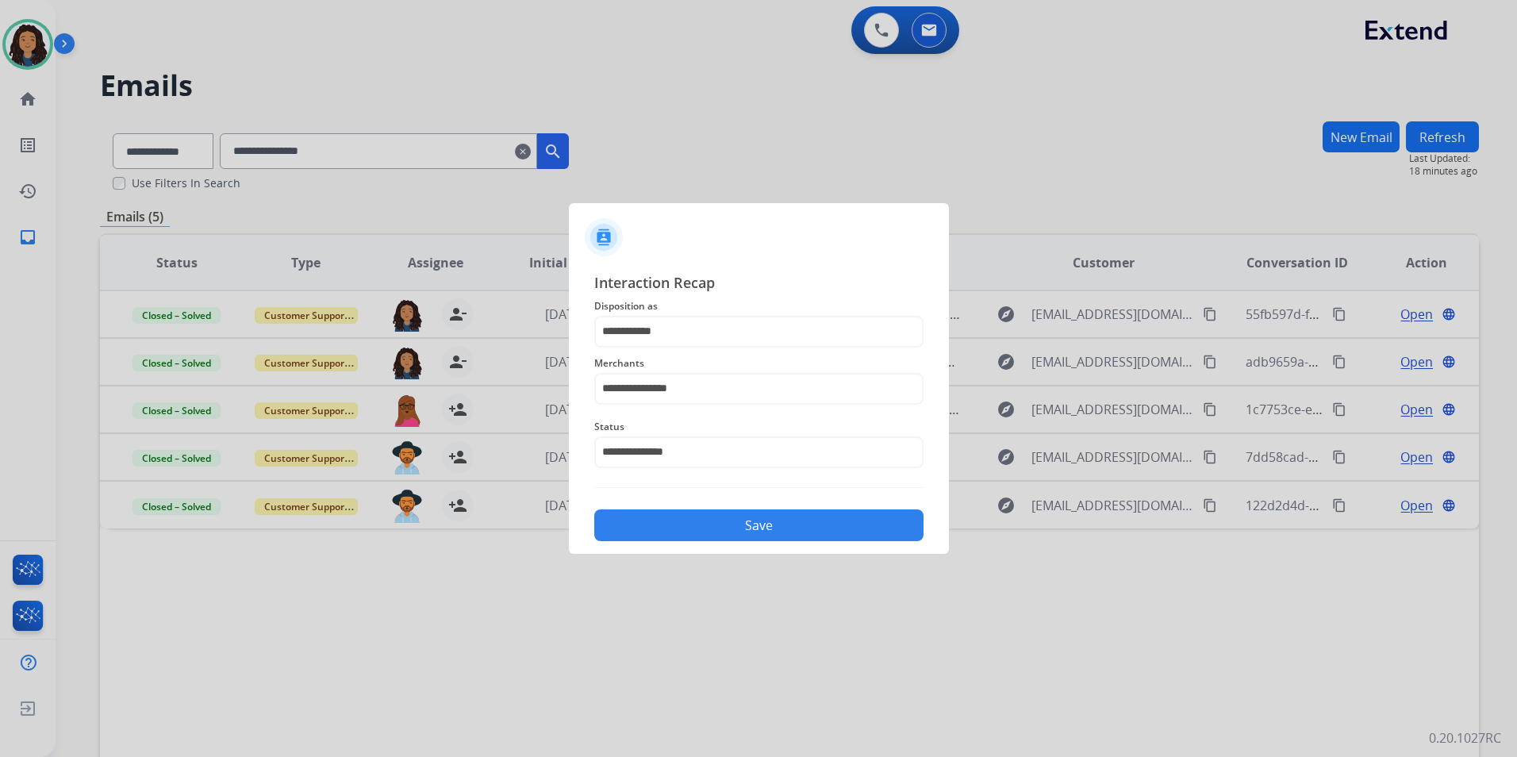
click at [714, 535] on button "Save" at bounding box center [758, 525] width 329 height 32
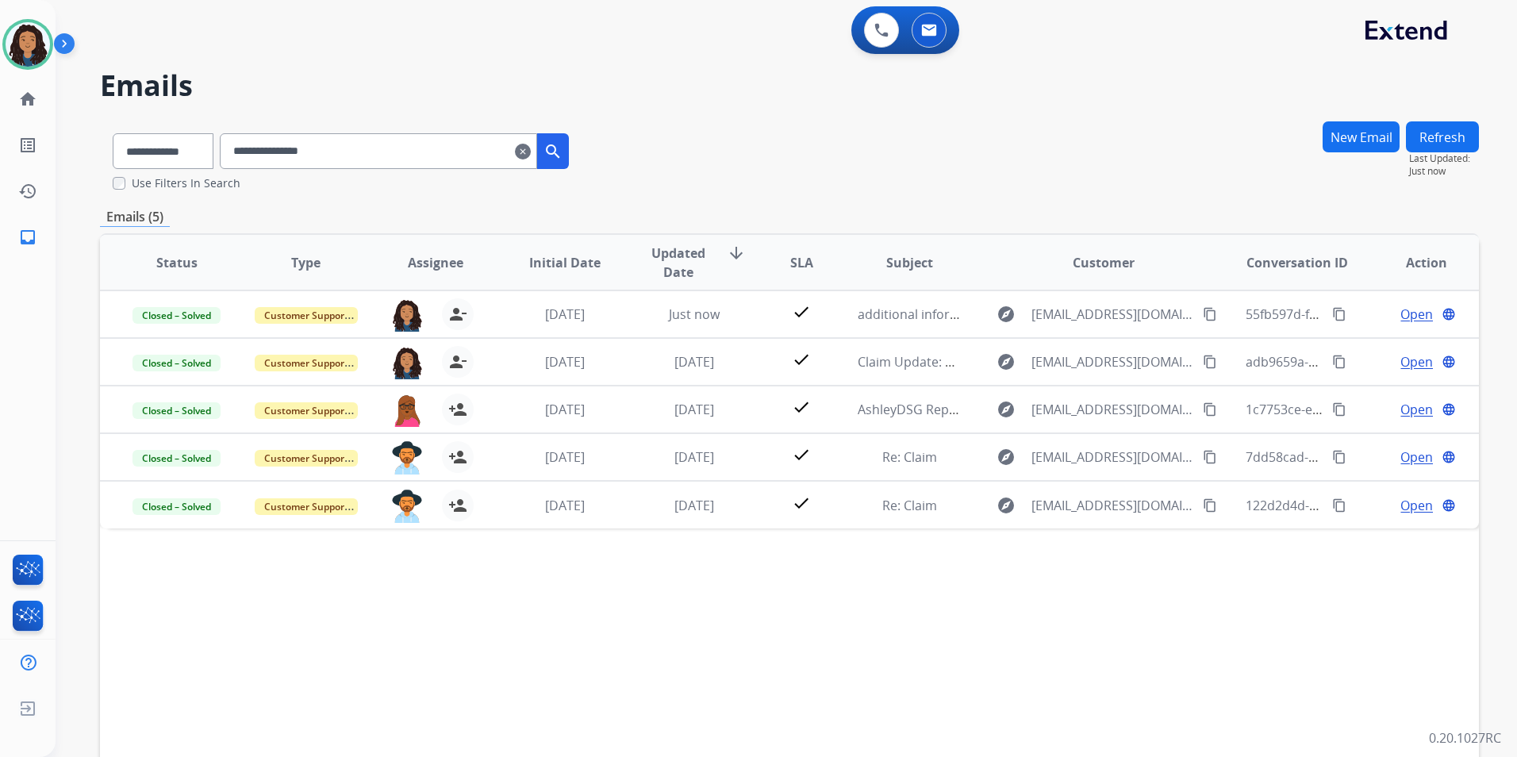
click at [531, 155] on mat-icon "clear" at bounding box center [523, 151] width 16 height 19
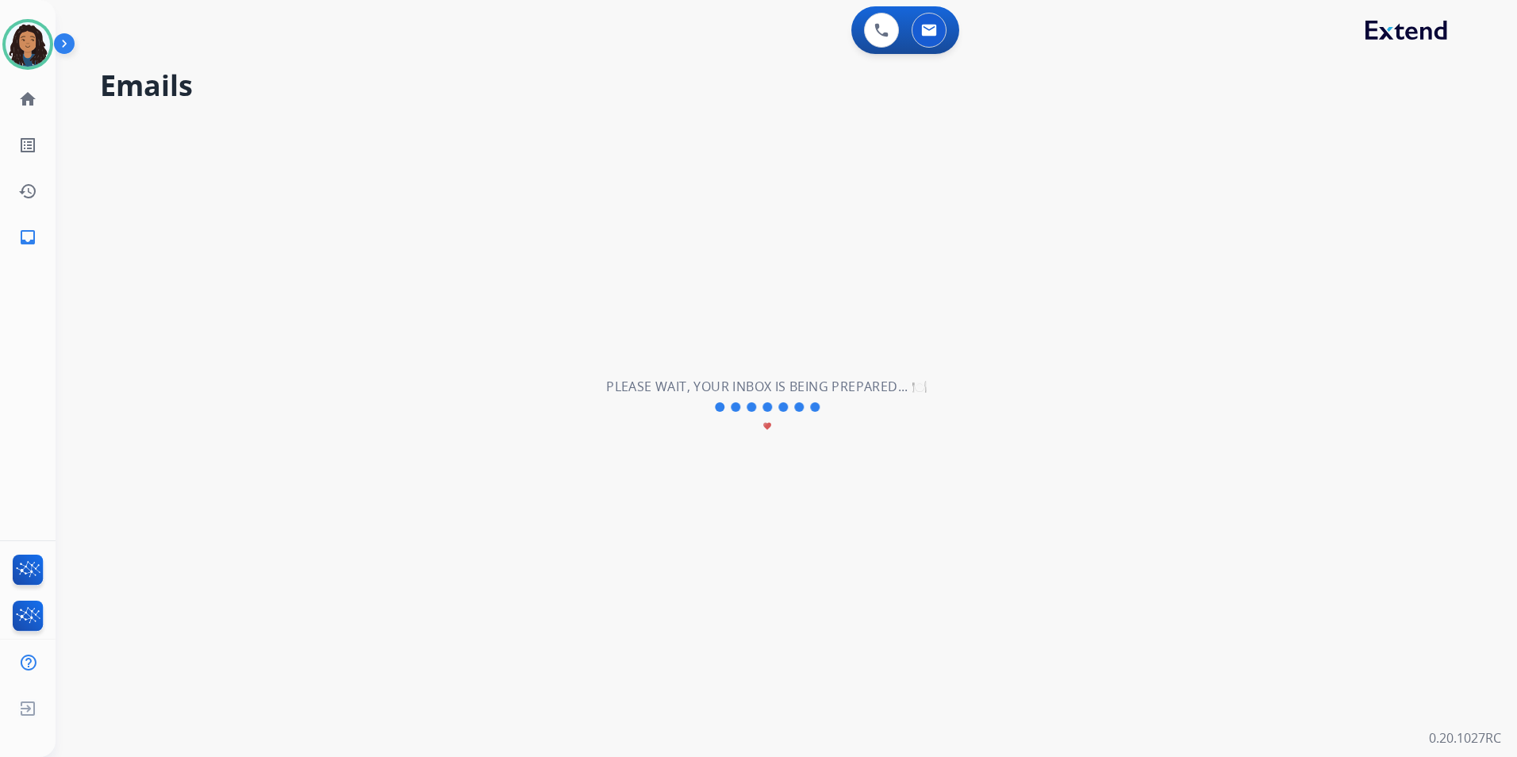
select select "**********"
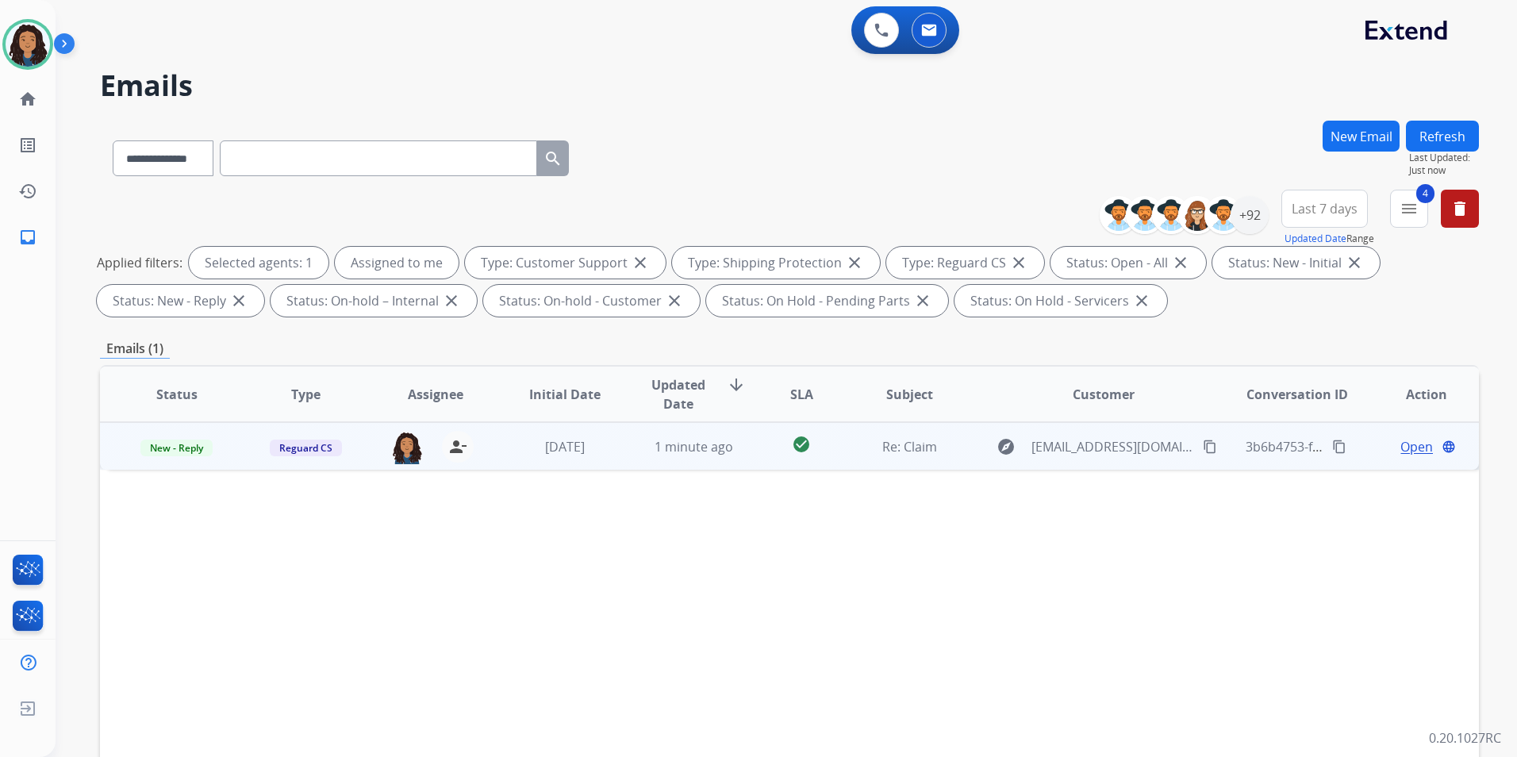
click at [1402, 444] on span "Open" at bounding box center [1416, 446] width 33 height 19
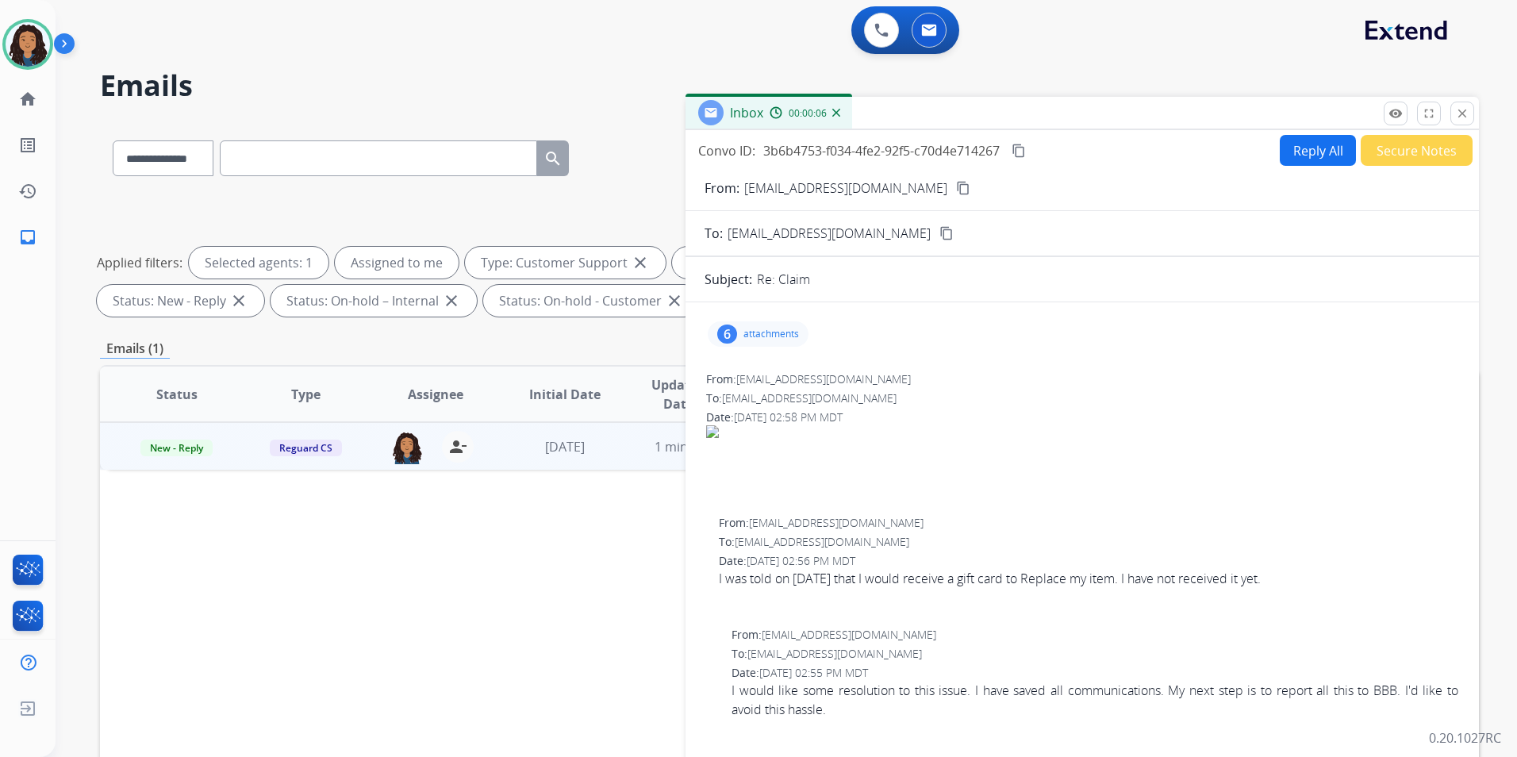
click at [956, 188] on mat-icon "content_copy" at bounding box center [963, 188] width 14 height 14
click at [1394, 114] on mat-icon "remove_red_eye" at bounding box center [1395, 113] width 14 height 14
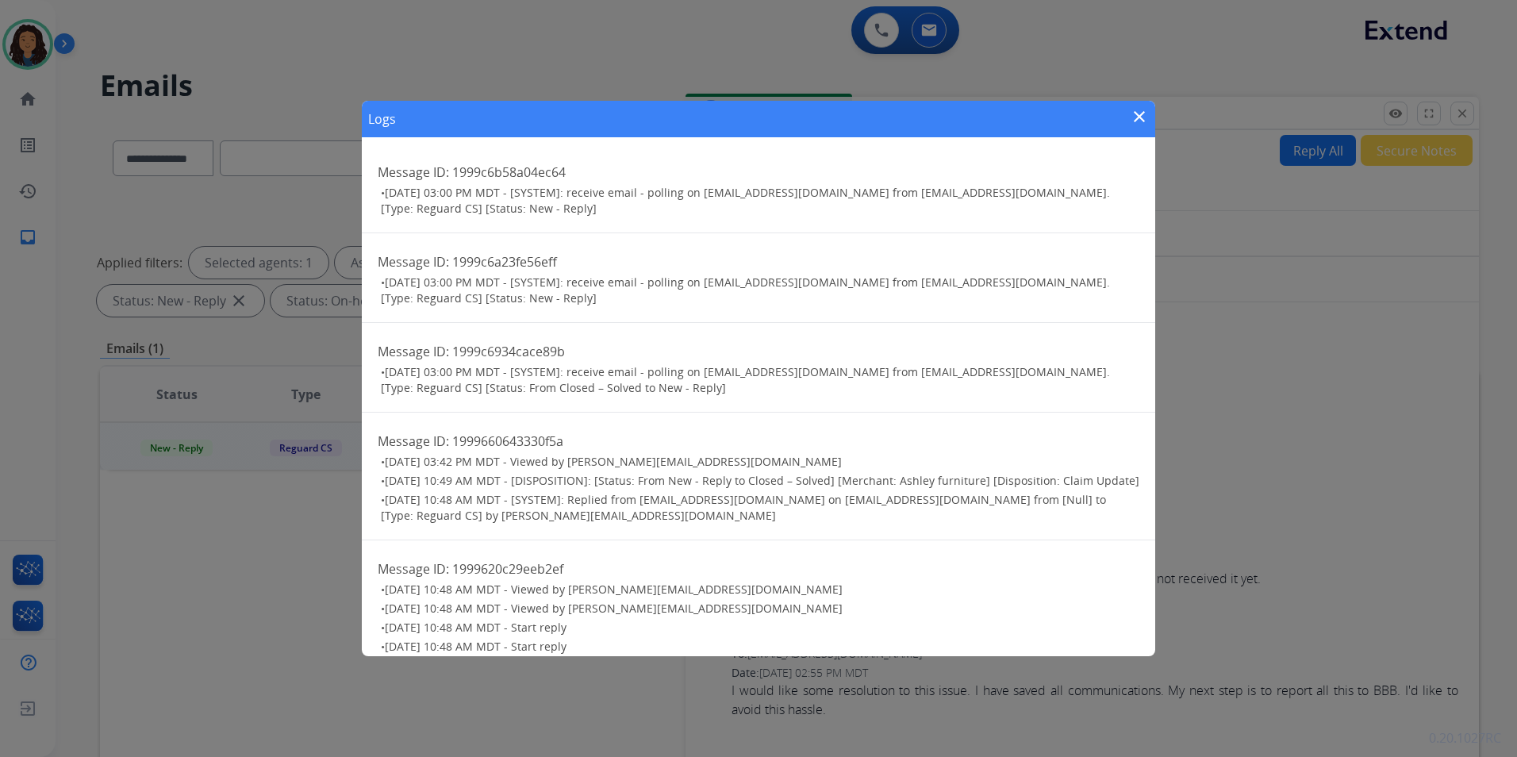
click at [1141, 119] on mat-icon "close" at bounding box center [1139, 116] width 19 height 19
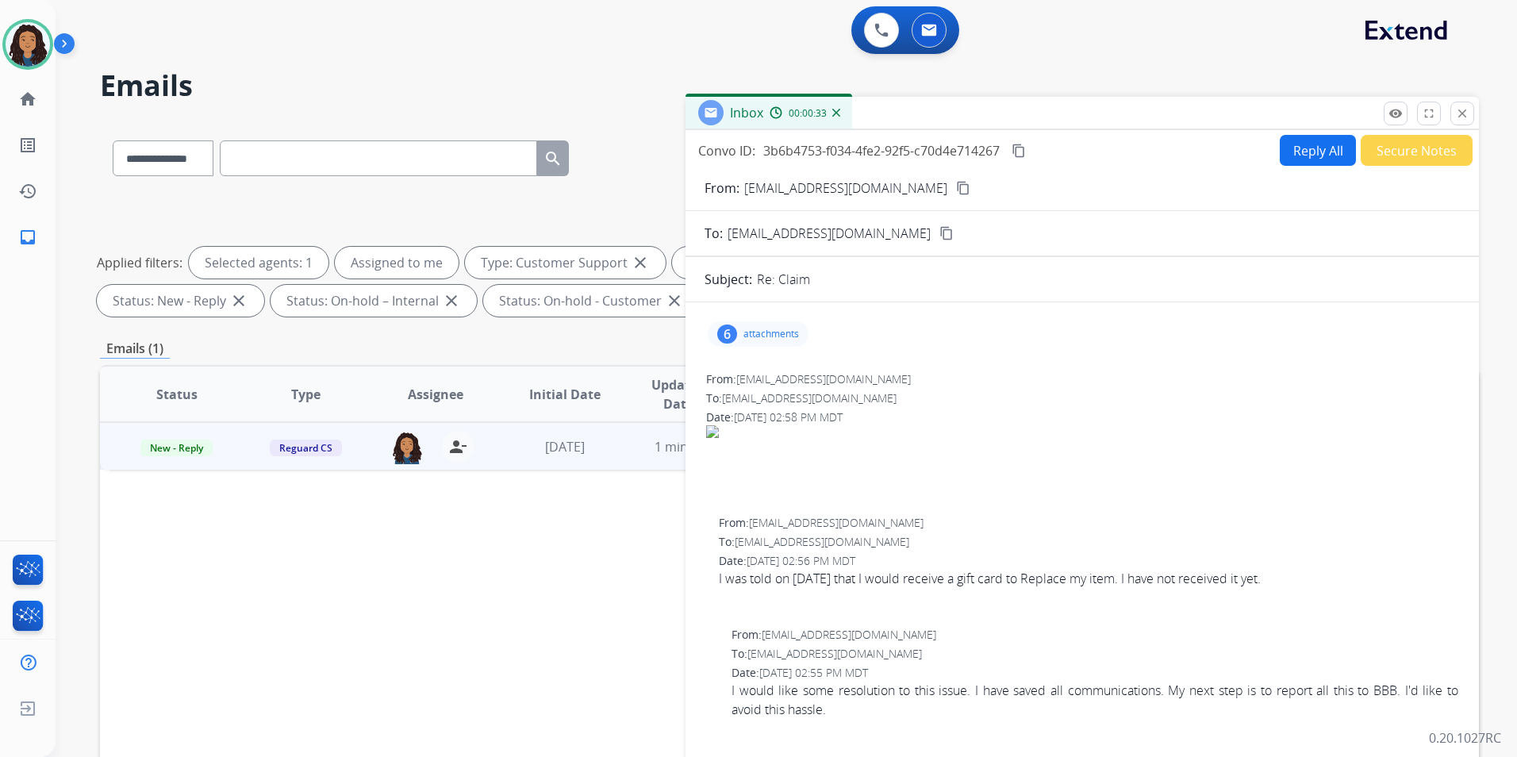
click at [953, 189] on button "content_copy" at bounding box center [962, 187] width 19 height 19
click at [1396, 113] on mat-icon "remove_red_eye" at bounding box center [1395, 113] width 14 height 14
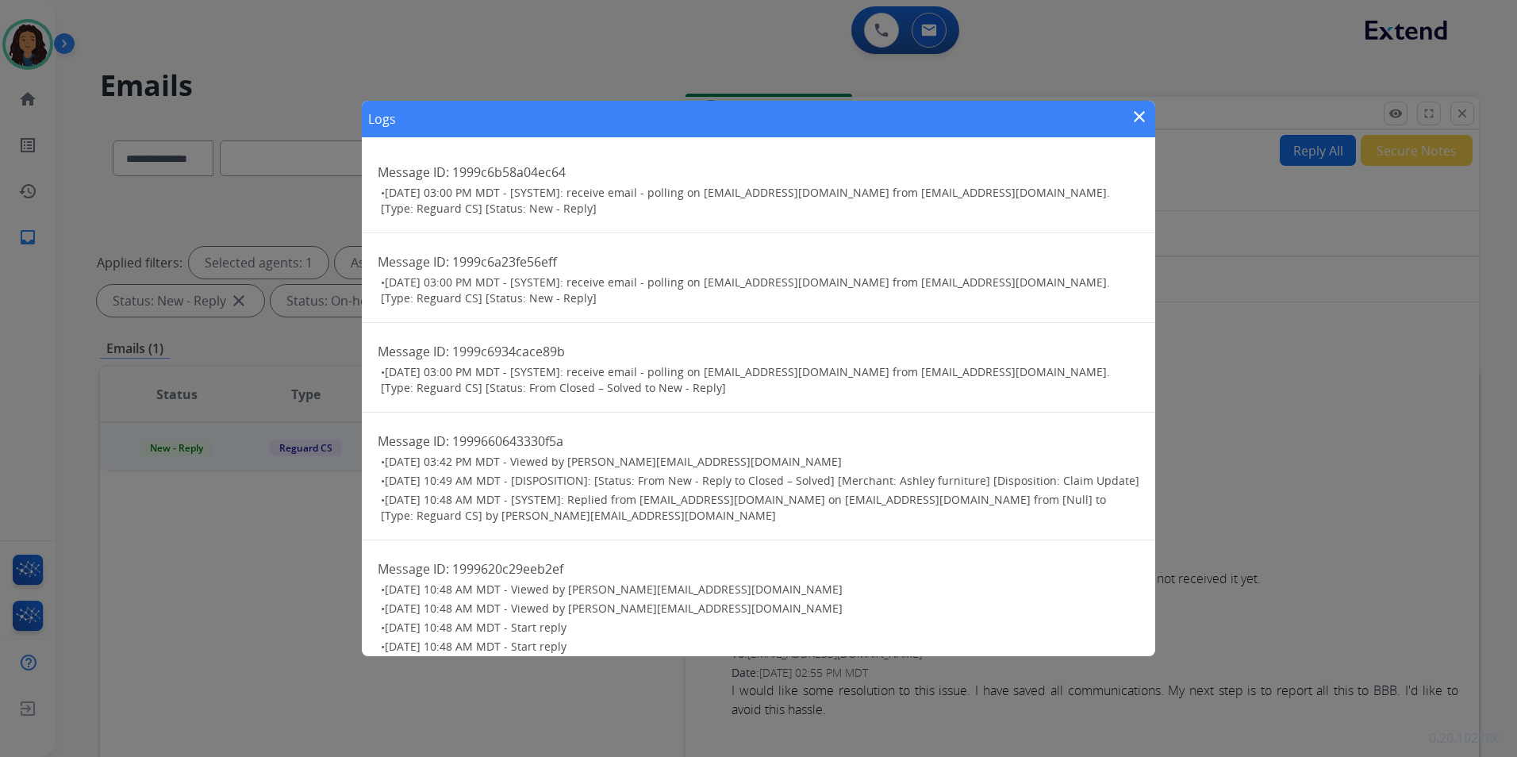
click at [1135, 110] on mat-icon "close" at bounding box center [1139, 116] width 19 height 19
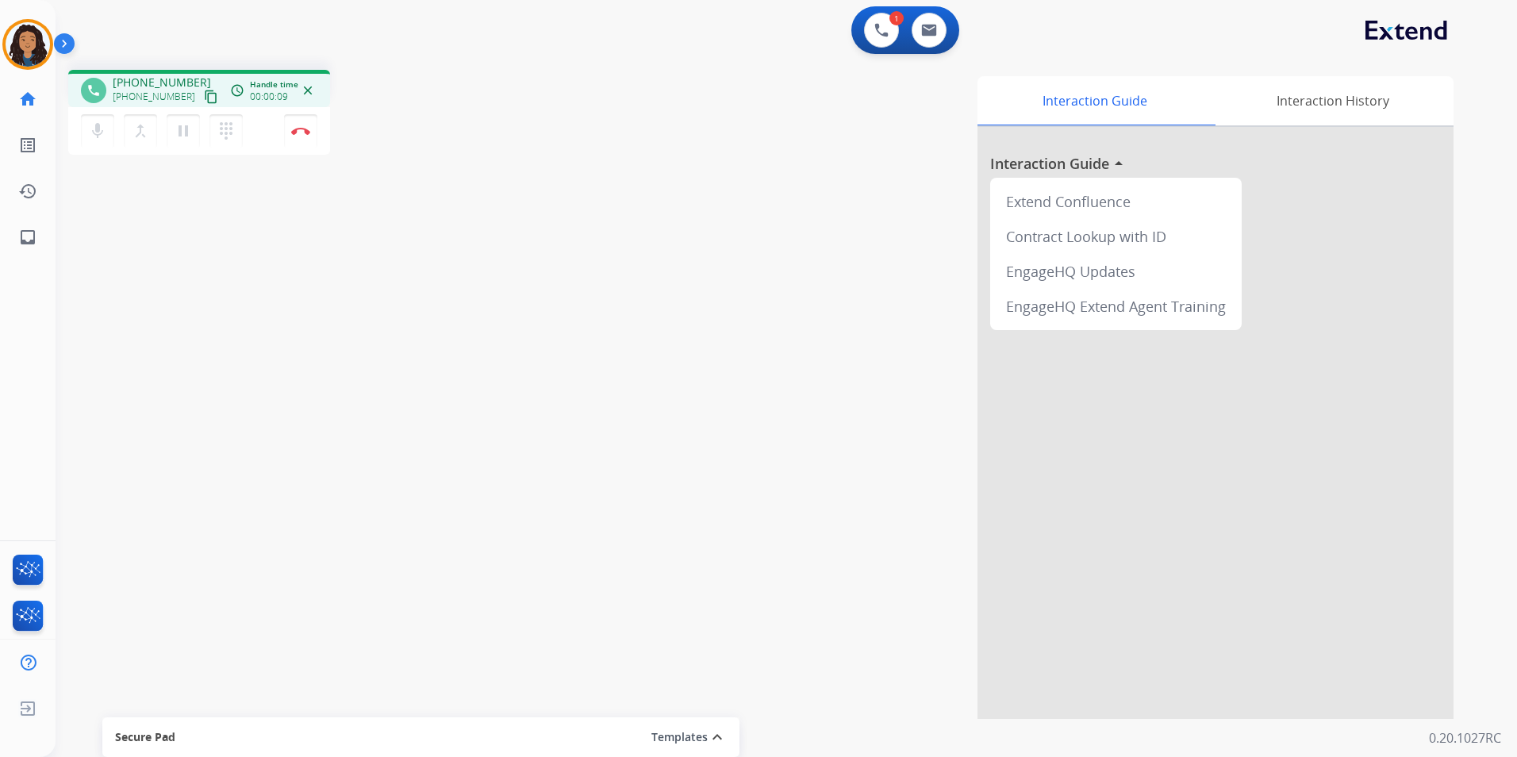
click at [201, 89] on button "content_copy" at bounding box center [210, 96] width 19 height 19
click at [204, 96] on mat-icon "content_copy" at bounding box center [211, 97] width 14 height 14
click at [301, 134] on img at bounding box center [300, 131] width 19 height 8
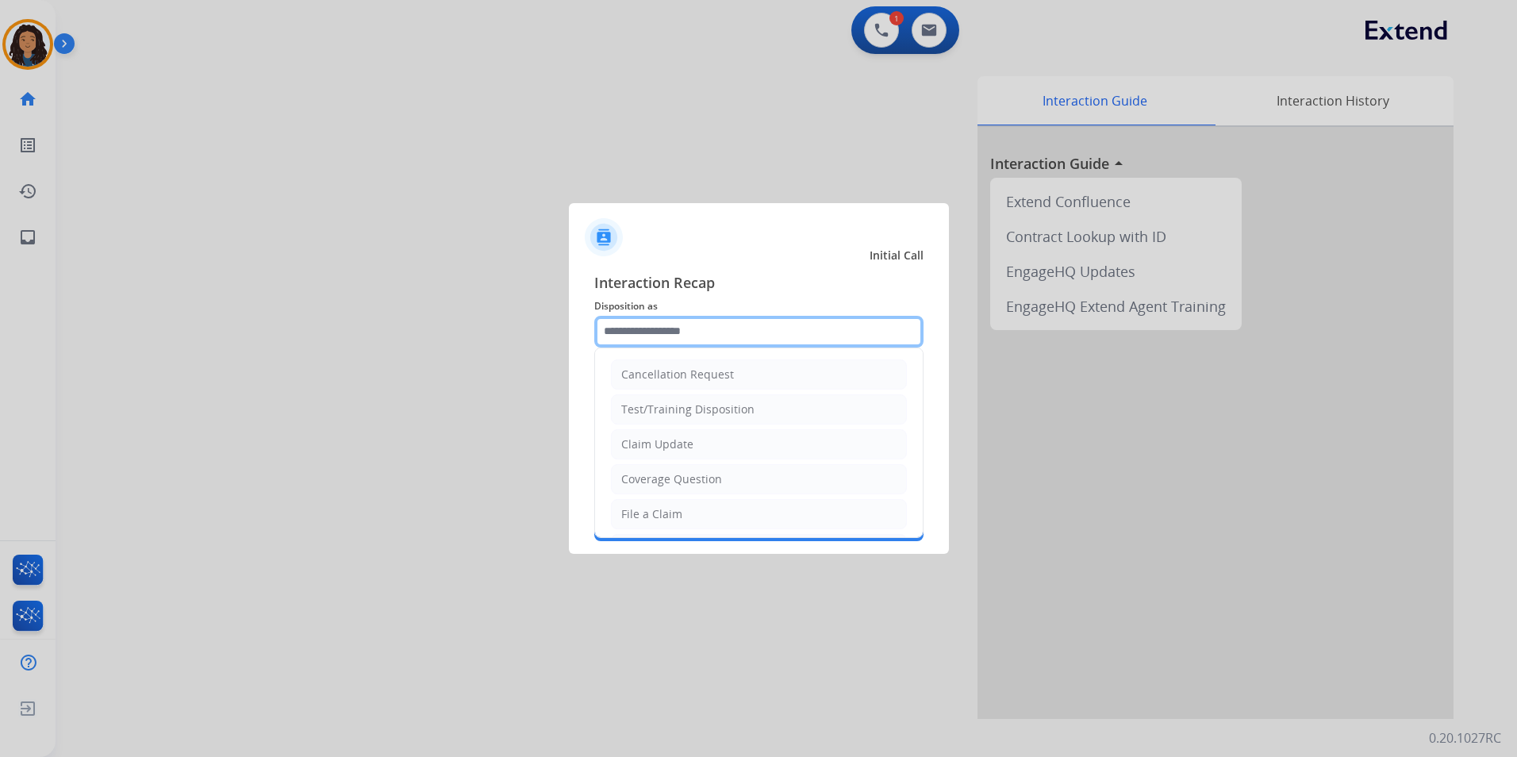
click at [696, 332] on input "text" at bounding box center [758, 332] width 329 height 32
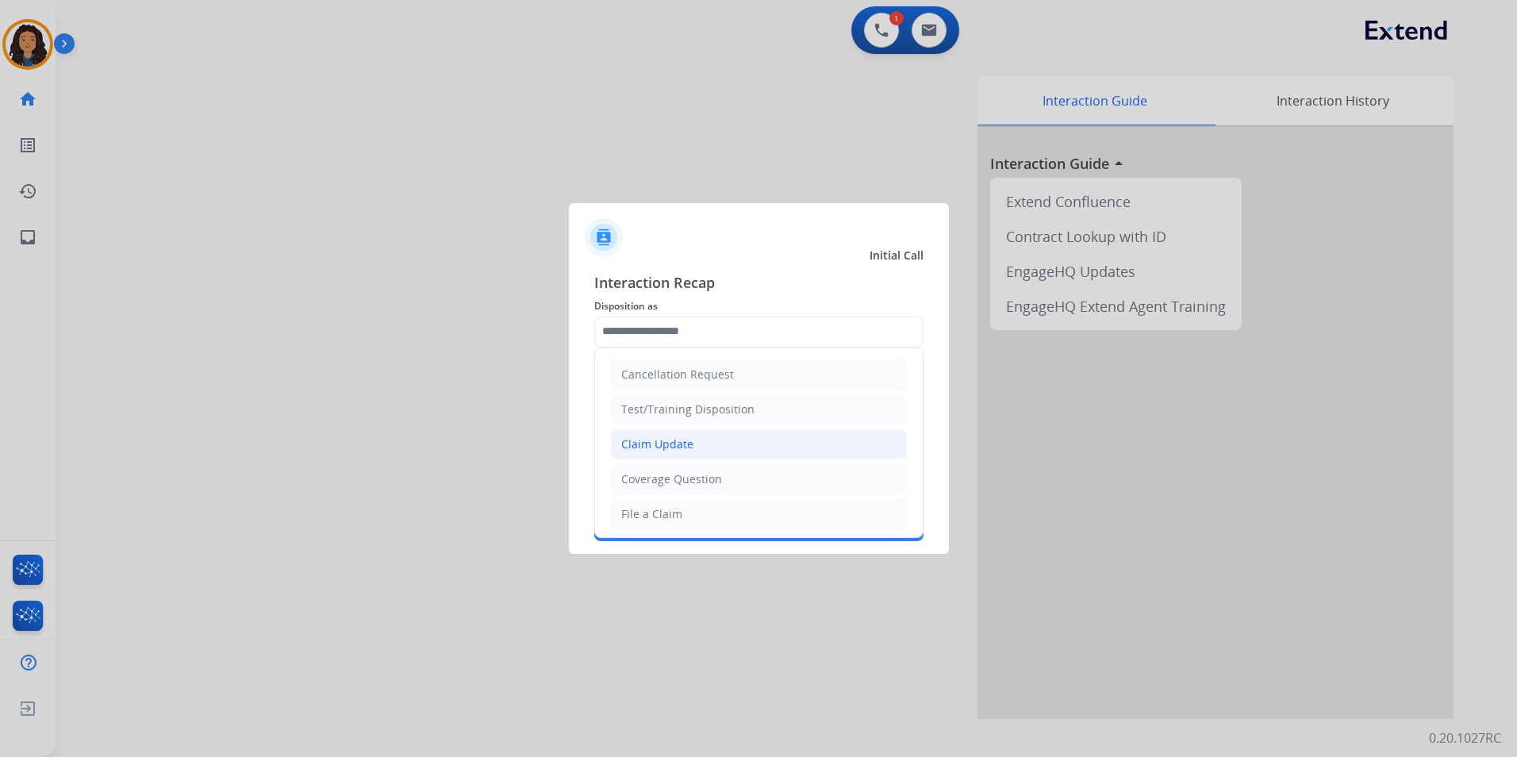
click at [683, 439] on div "Claim Update" at bounding box center [657, 444] width 72 height 16
type input "**********"
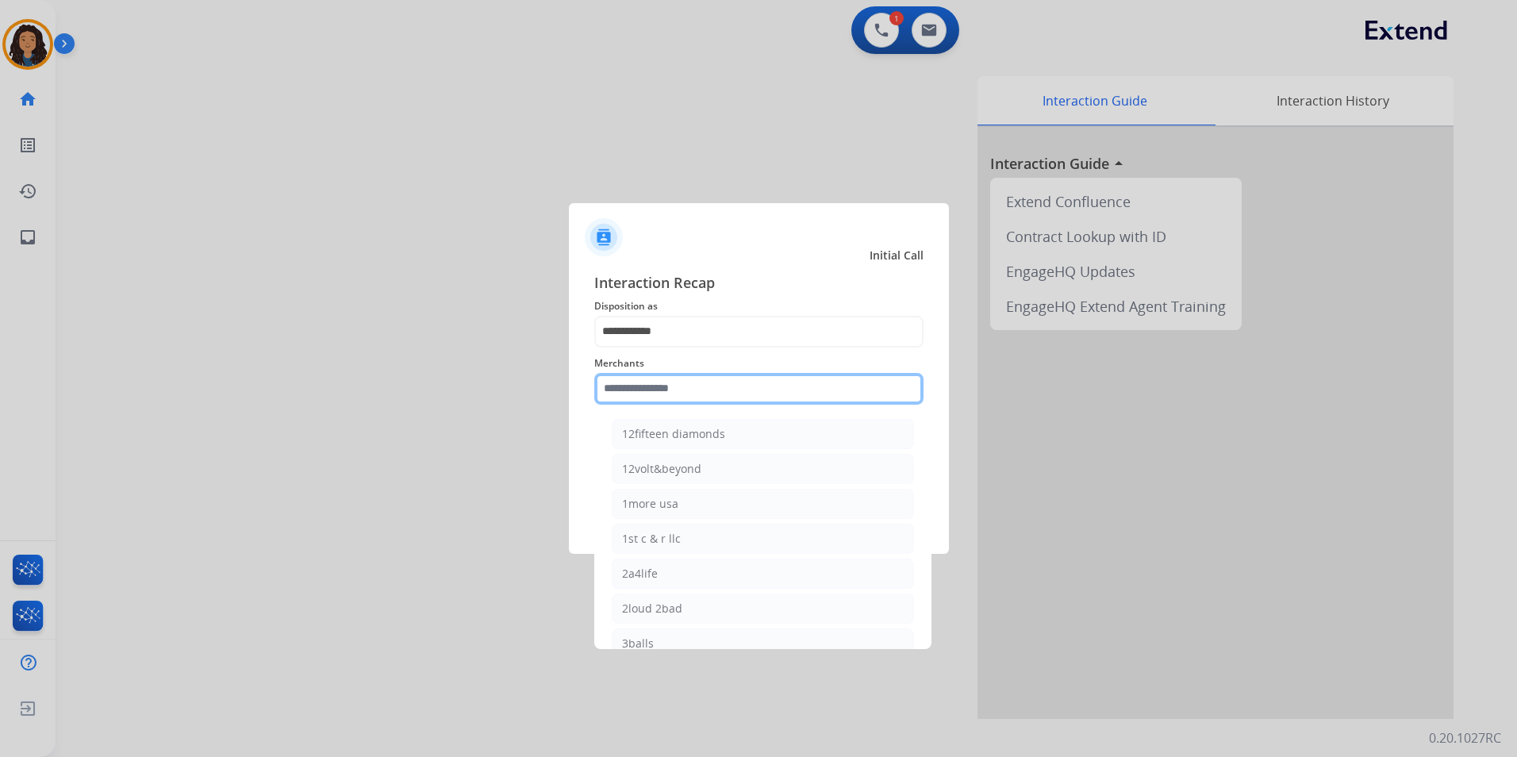
click at [664, 394] on input "text" at bounding box center [758, 389] width 329 height 32
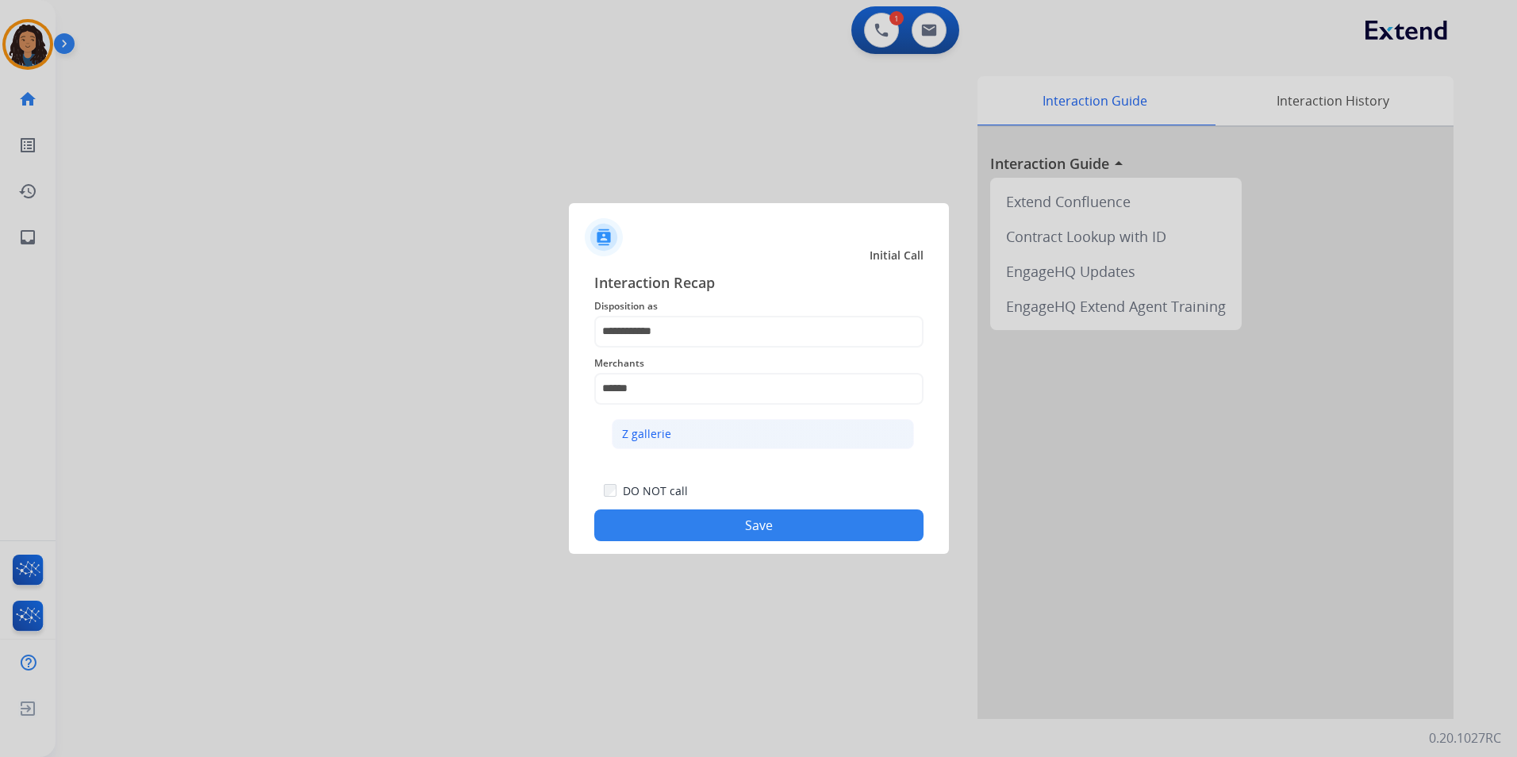
click at [673, 432] on li "Z gallerie" at bounding box center [763, 434] width 302 height 30
type input "**********"
click at [691, 516] on button "Save" at bounding box center [758, 525] width 329 height 32
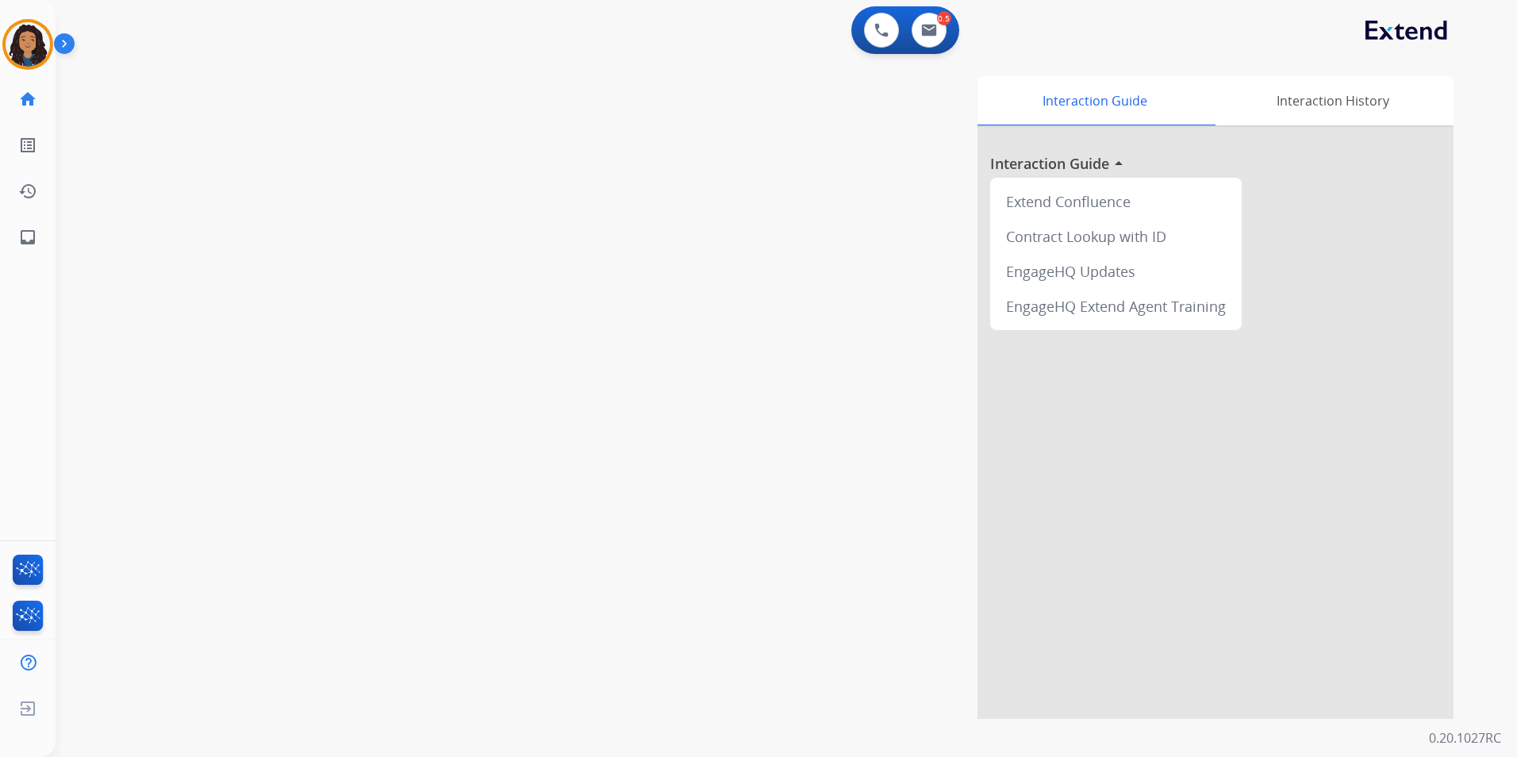
drag, startPoint x: 329, startPoint y: 407, endPoint x: 332, endPoint y: 390, distance: 16.8
click at [328, 407] on div "swap_horiz Break voice bridge close_fullscreen Connect 3-Way Call merge_type Se…" at bounding box center [767, 388] width 1423 height 662
click at [204, 97] on mat-icon "content_copy" at bounding box center [211, 97] width 14 height 14
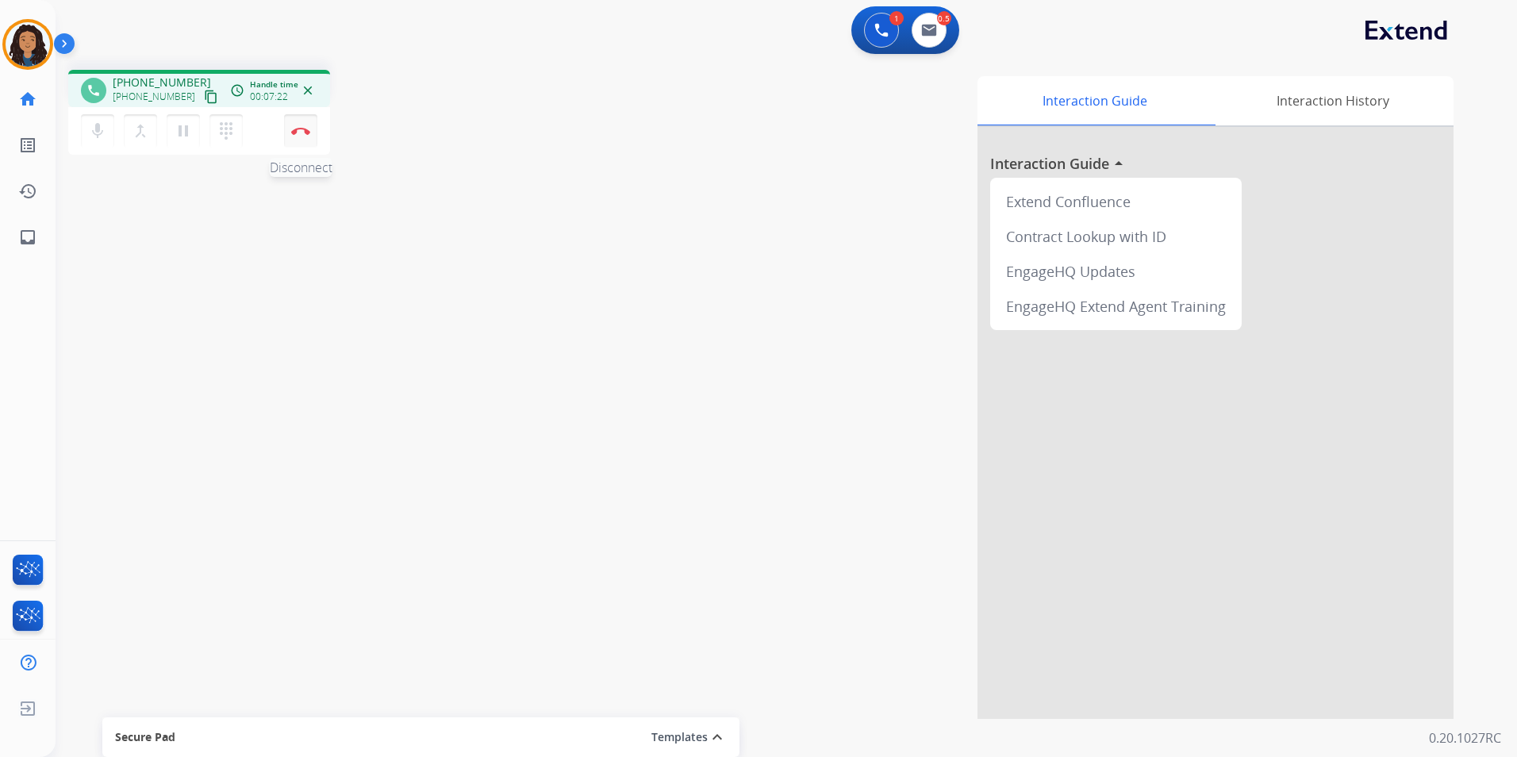
click at [305, 133] on img at bounding box center [300, 131] width 19 height 8
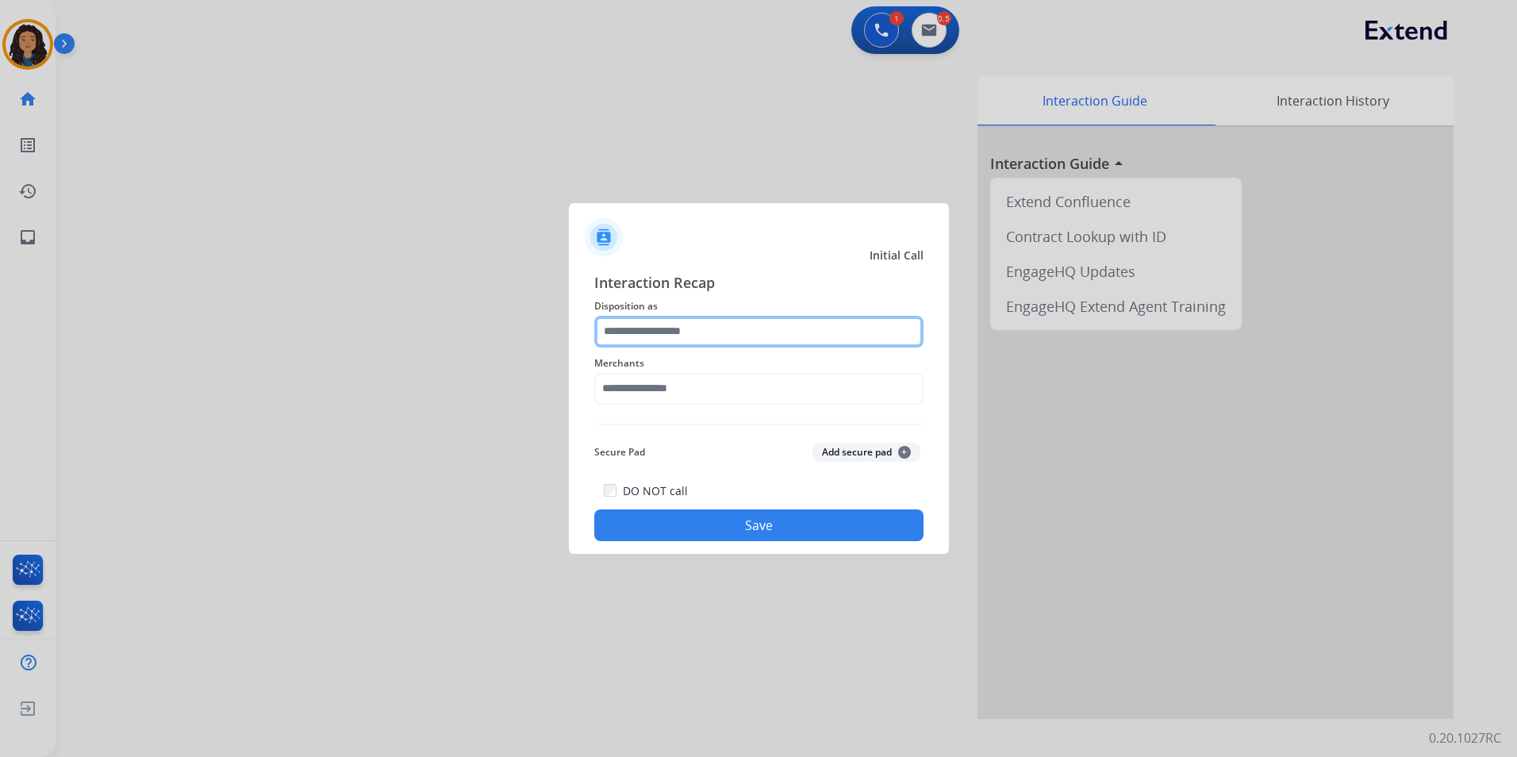
click at [606, 319] on input "text" at bounding box center [758, 332] width 329 height 32
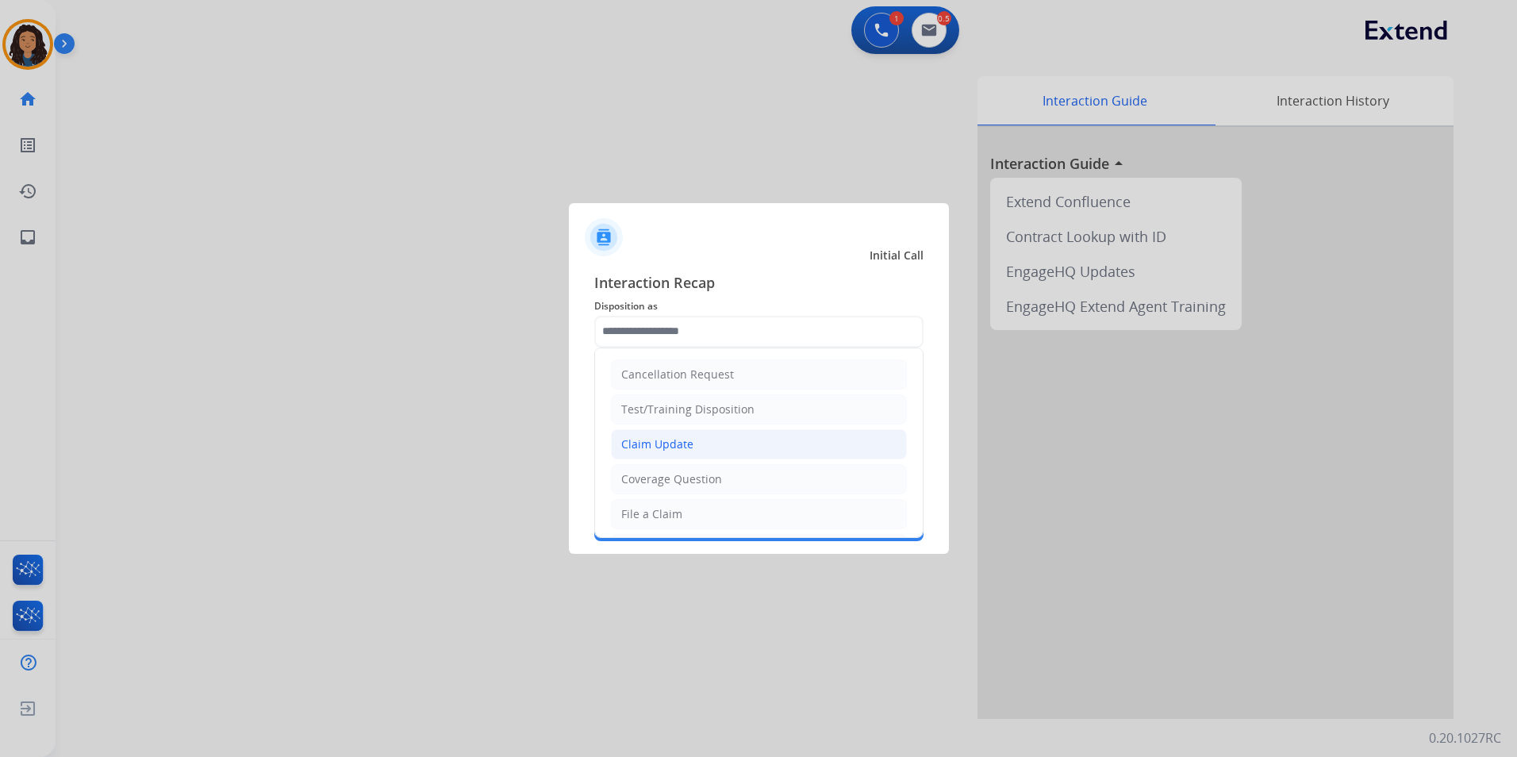
click at [695, 435] on li "Claim Update" at bounding box center [759, 444] width 296 height 30
type input "**********"
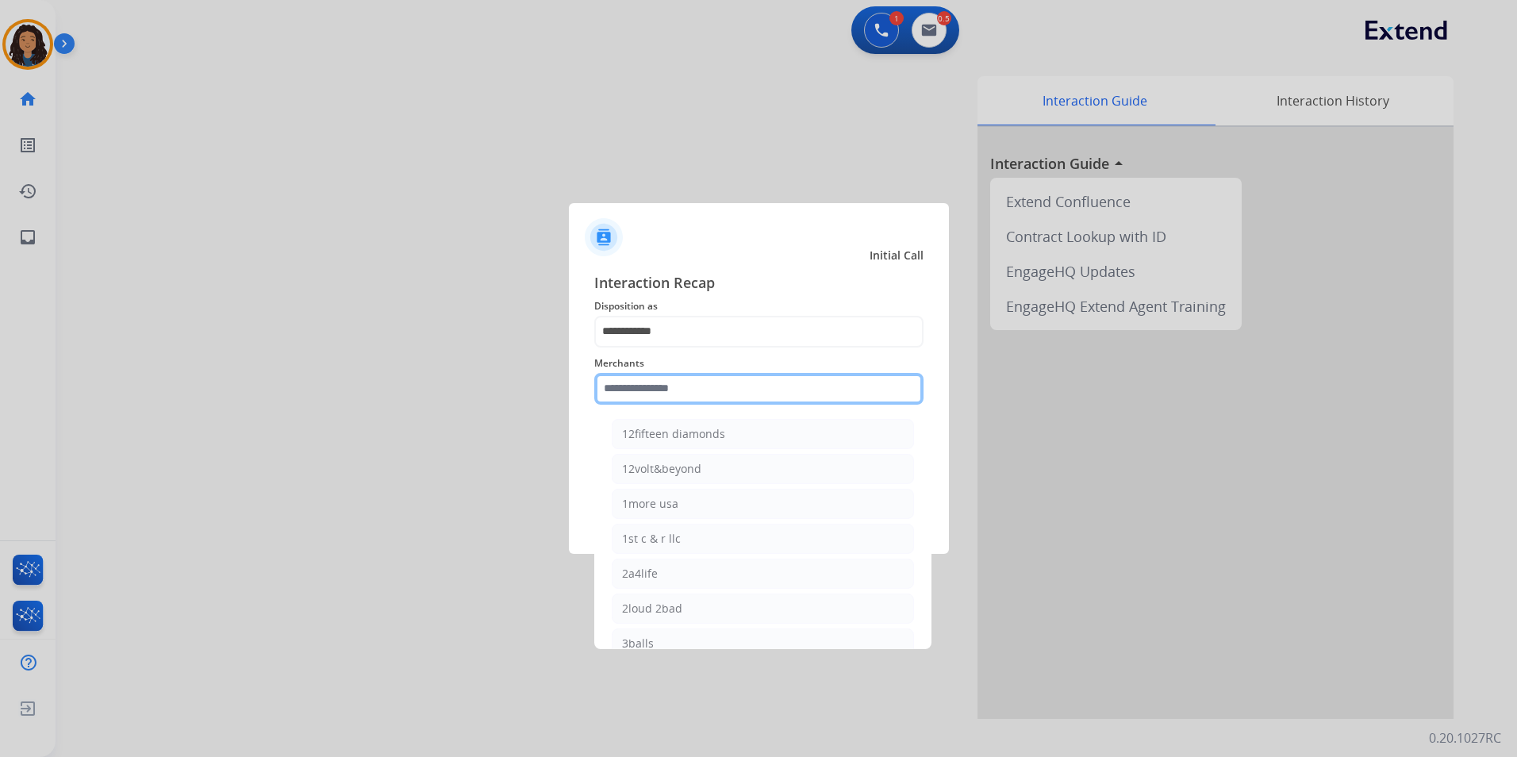
click at [679, 398] on input "text" at bounding box center [758, 389] width 329 height 32
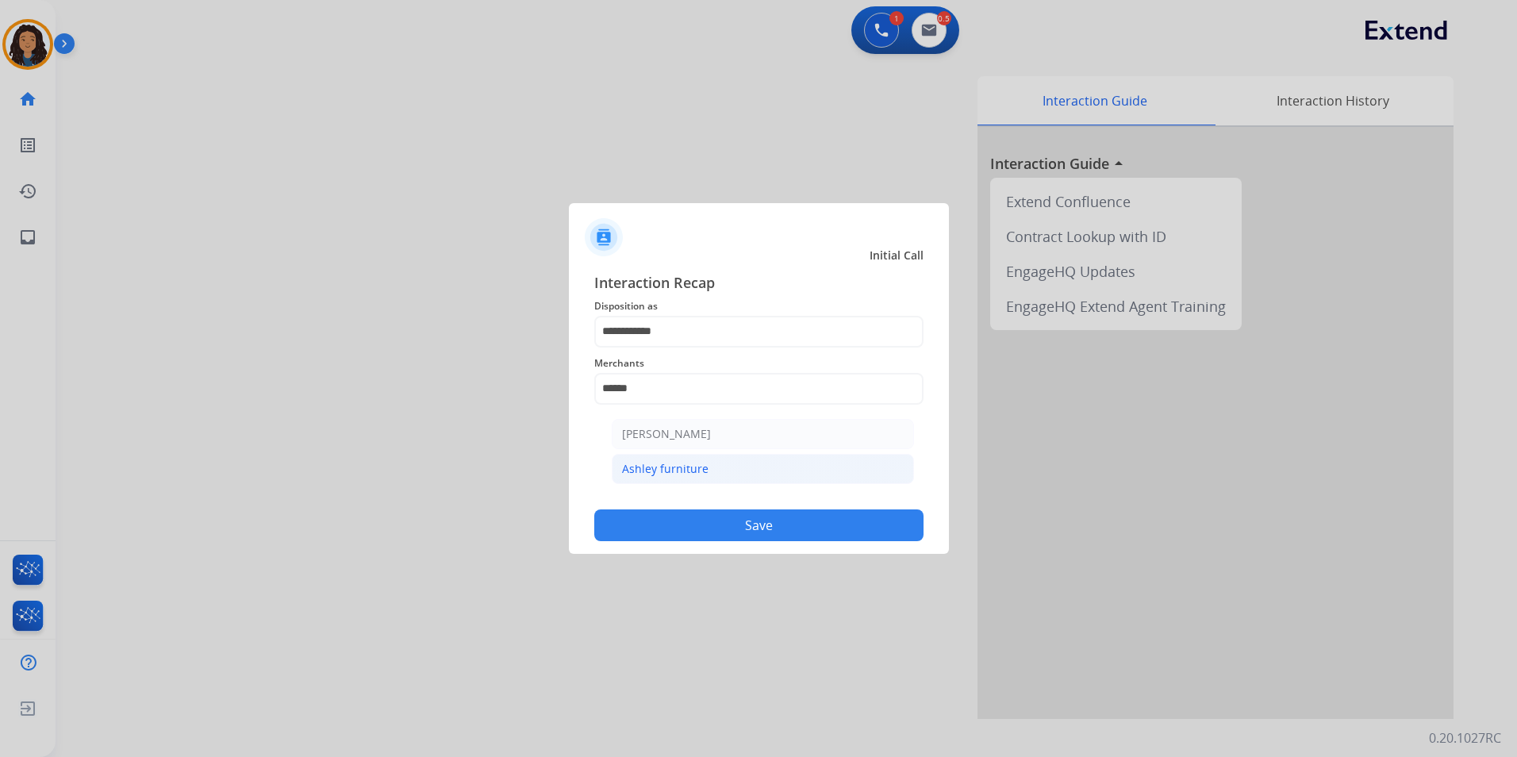
click at [665, 463] on div "Ashley furniture" at bounding box center [665, 469] width 86 height 16
type input "**********"
click at [682, 539] on button "Save" at bounding box center [758, 525] width 329 height 32
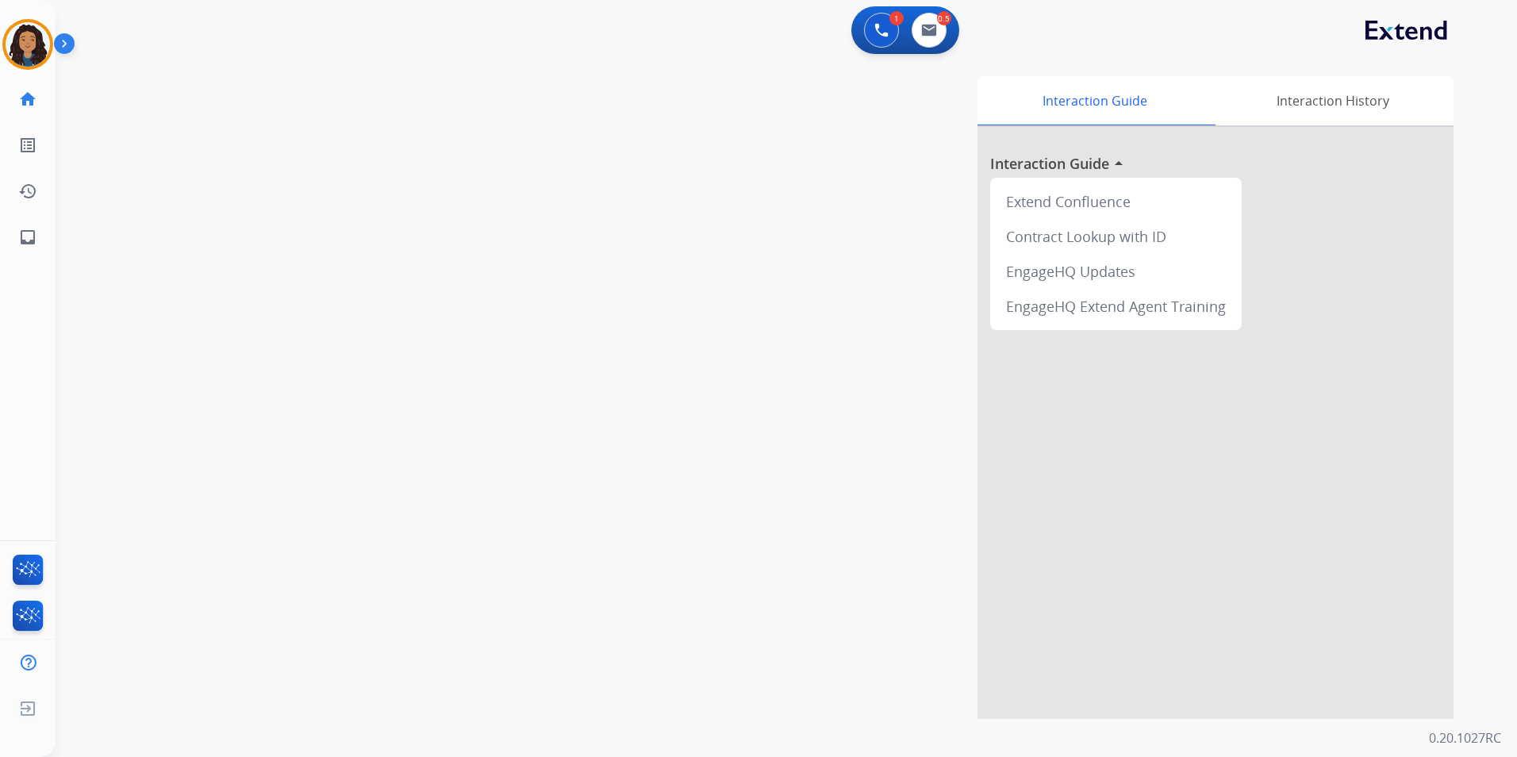
click at [372, 424] on div "swap_horiz Break voice bridge close_fullscreen Connect 3-Way Call merge_type Se…" at bounding box center [767, 388] width 1423 height 662
click at [371, 424] on div "swap_horiz Break voice bridge close_fullscreen Connect 3-Way Call merge_type Se…" at bounding box center [767, 388] width 1423 height 662
click at [26, 56] on img at bounding box center [28, 44] width 44 height 44
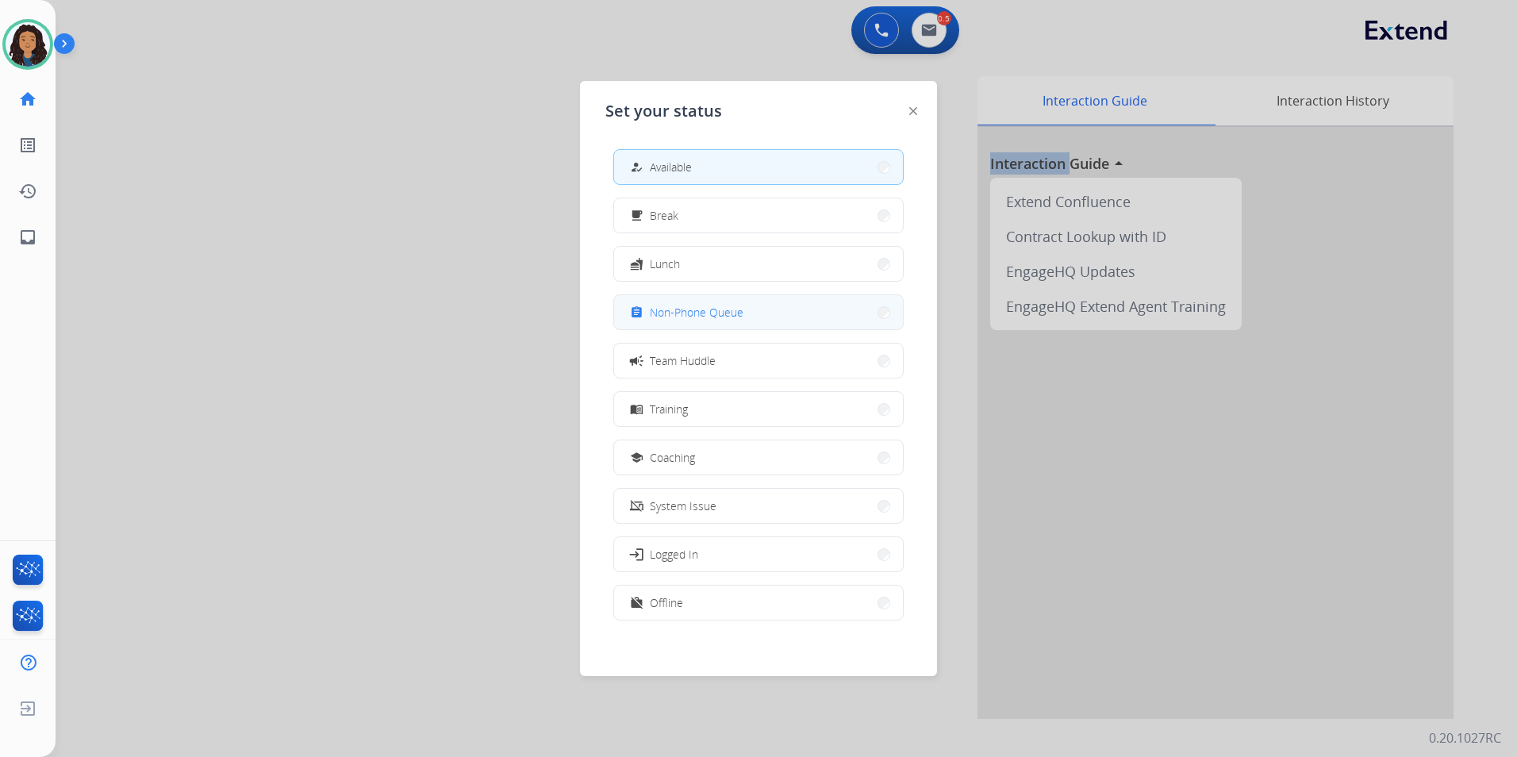
click at [779, 323] on button "assignment Non-Phone Queue" at bounding box center [758, 312] width 289 height 34
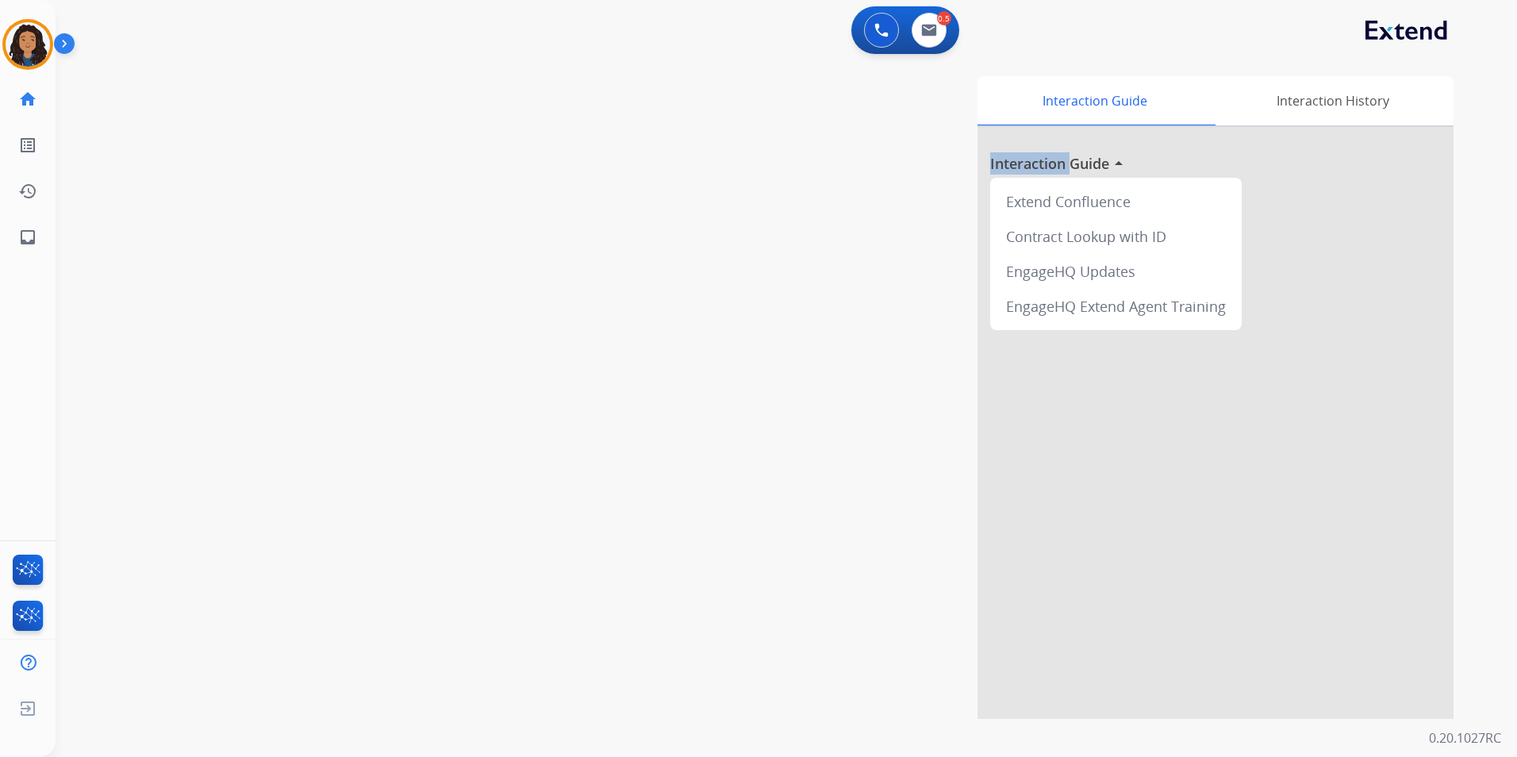
drag, startPoint x: 6, startPoint y: 36, endPoint x: 56, endPoint y: 46, distance: 50.1
click at [9, 37] on img at bounding box center [28, 44] width 44 height 44
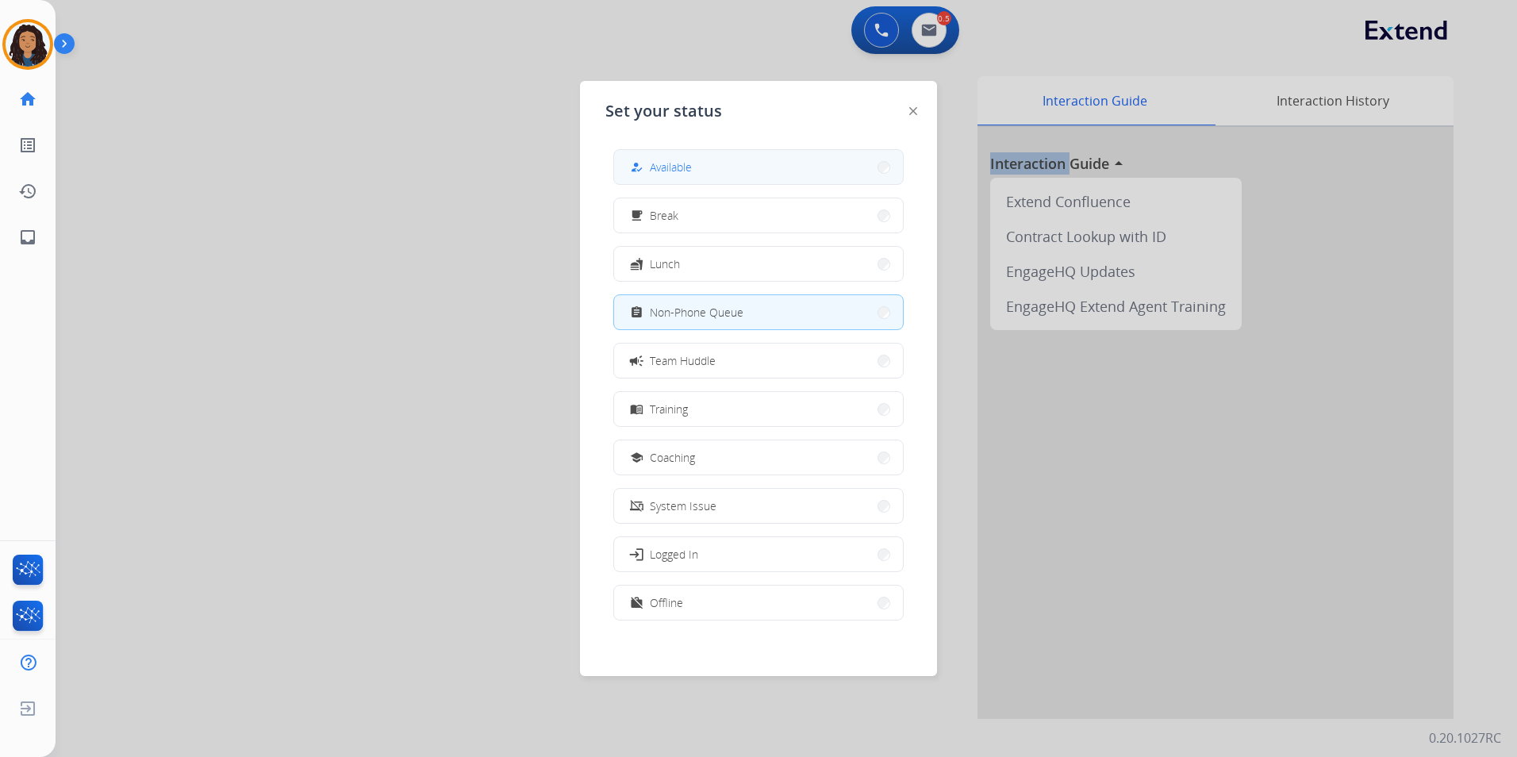
click at [692, 152] on button "how_to_reg Available" at bounding box center [758, 167] width 289 height 34
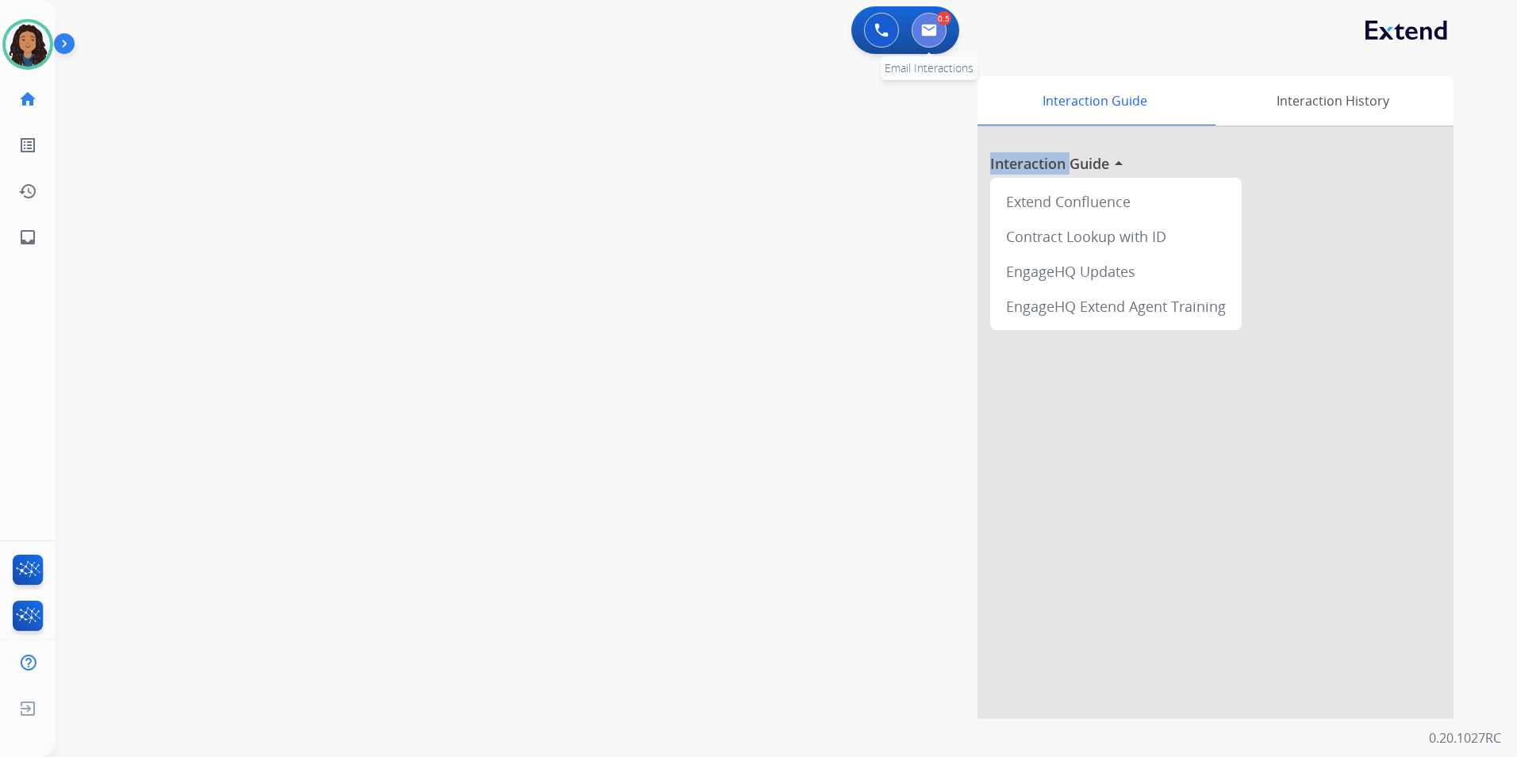
click at [930, 29] on img at bounding box center [929, 30] width 16 height 13
select select "**********"
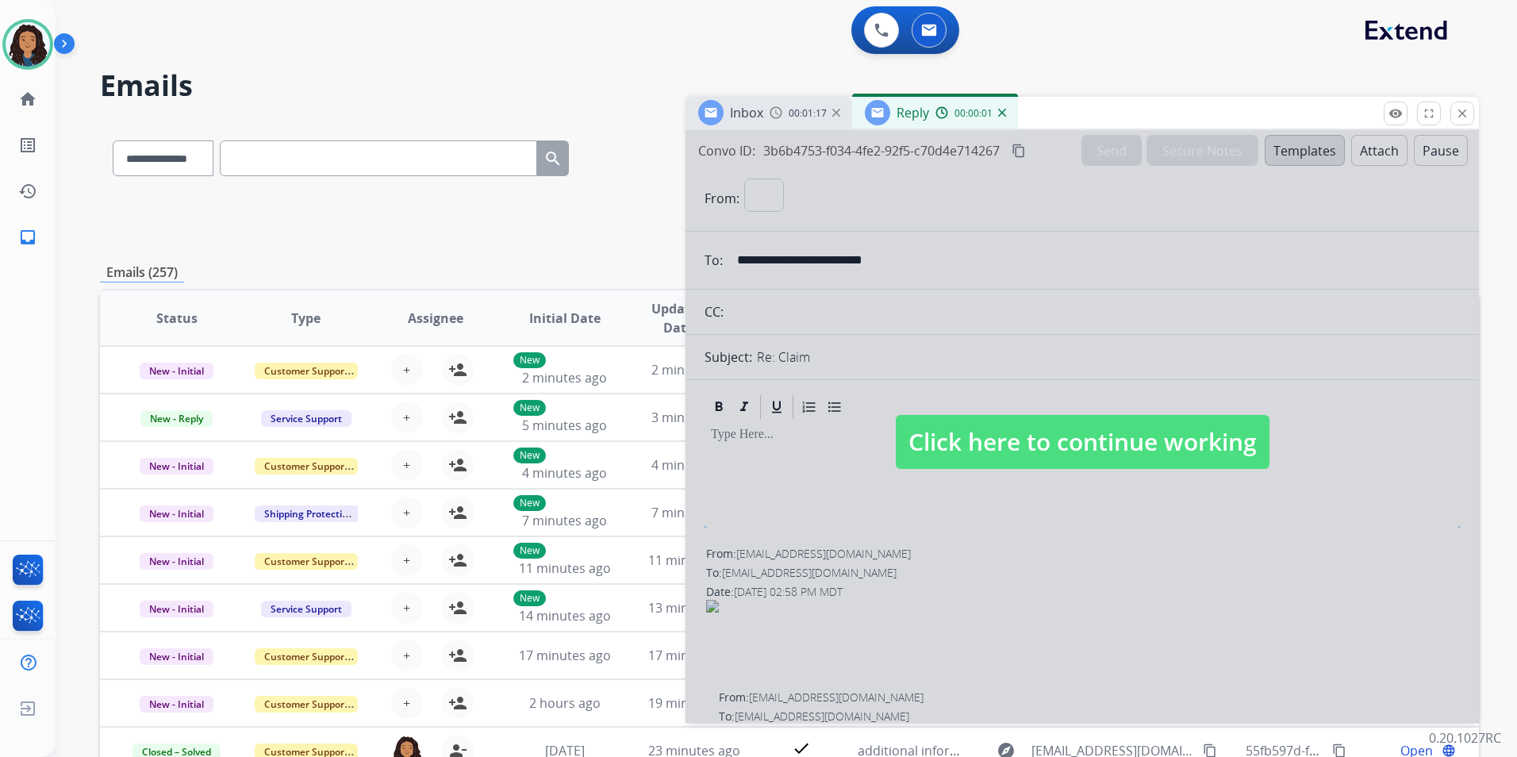
select select "**********"
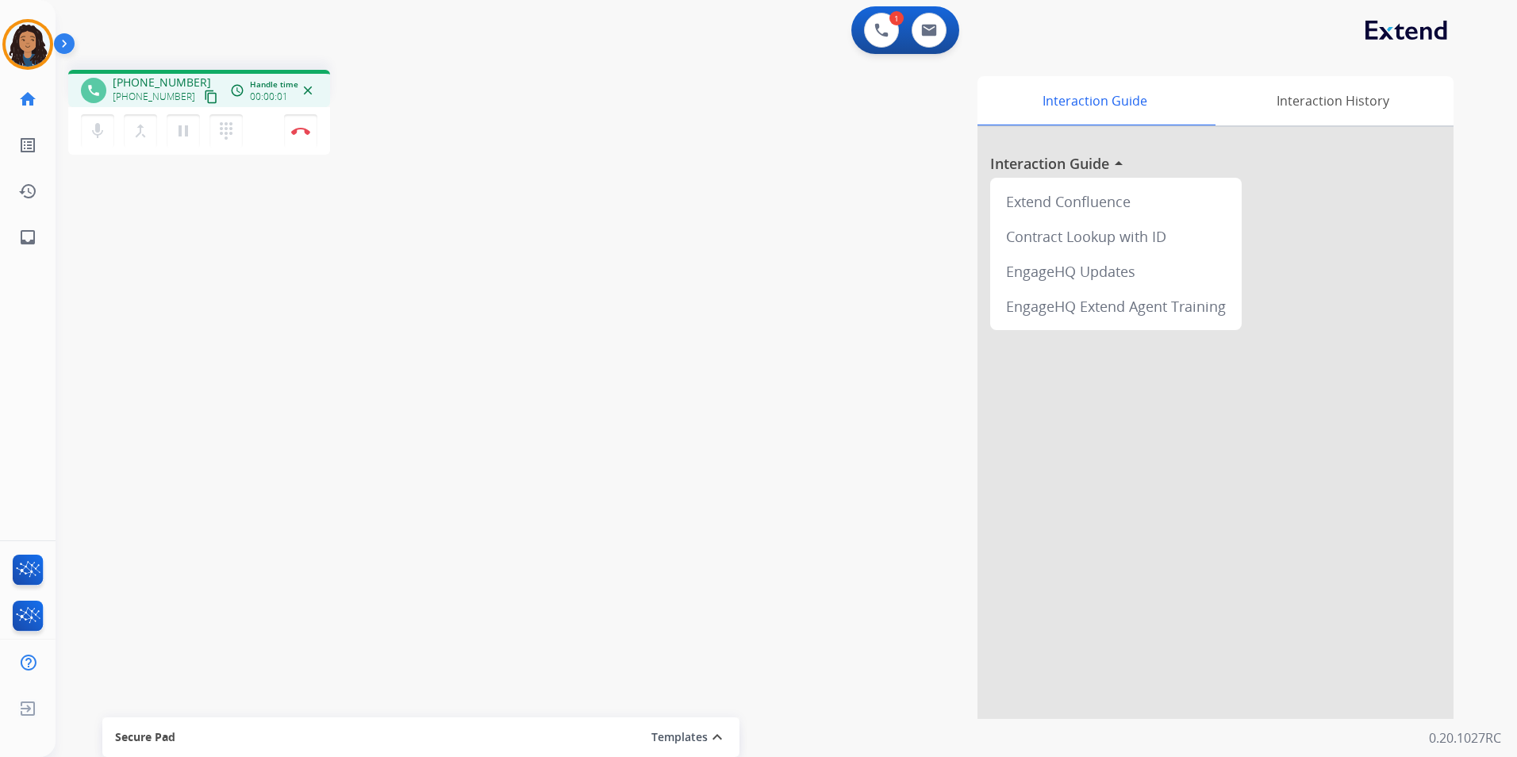
click at [204, 102] on mat-icon "content_copy" at bounding box center [211, 97] width 14 height 14
click at [296, 137] on button "Disconnect" at bounding box center [300, 130] width 33 height 33
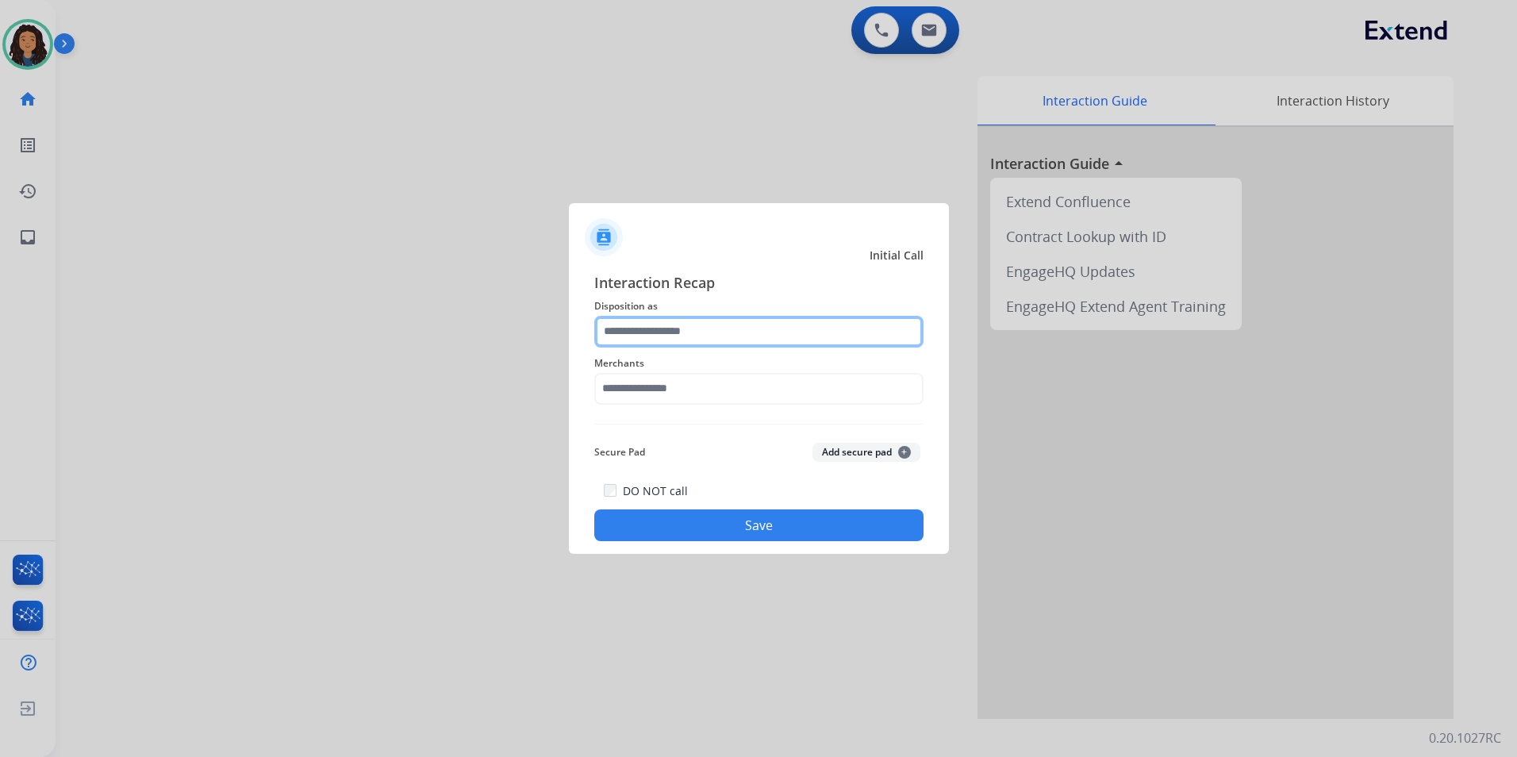
click at [750, 332] on input "text" at bounding box center [758, 332] width 329 height 32
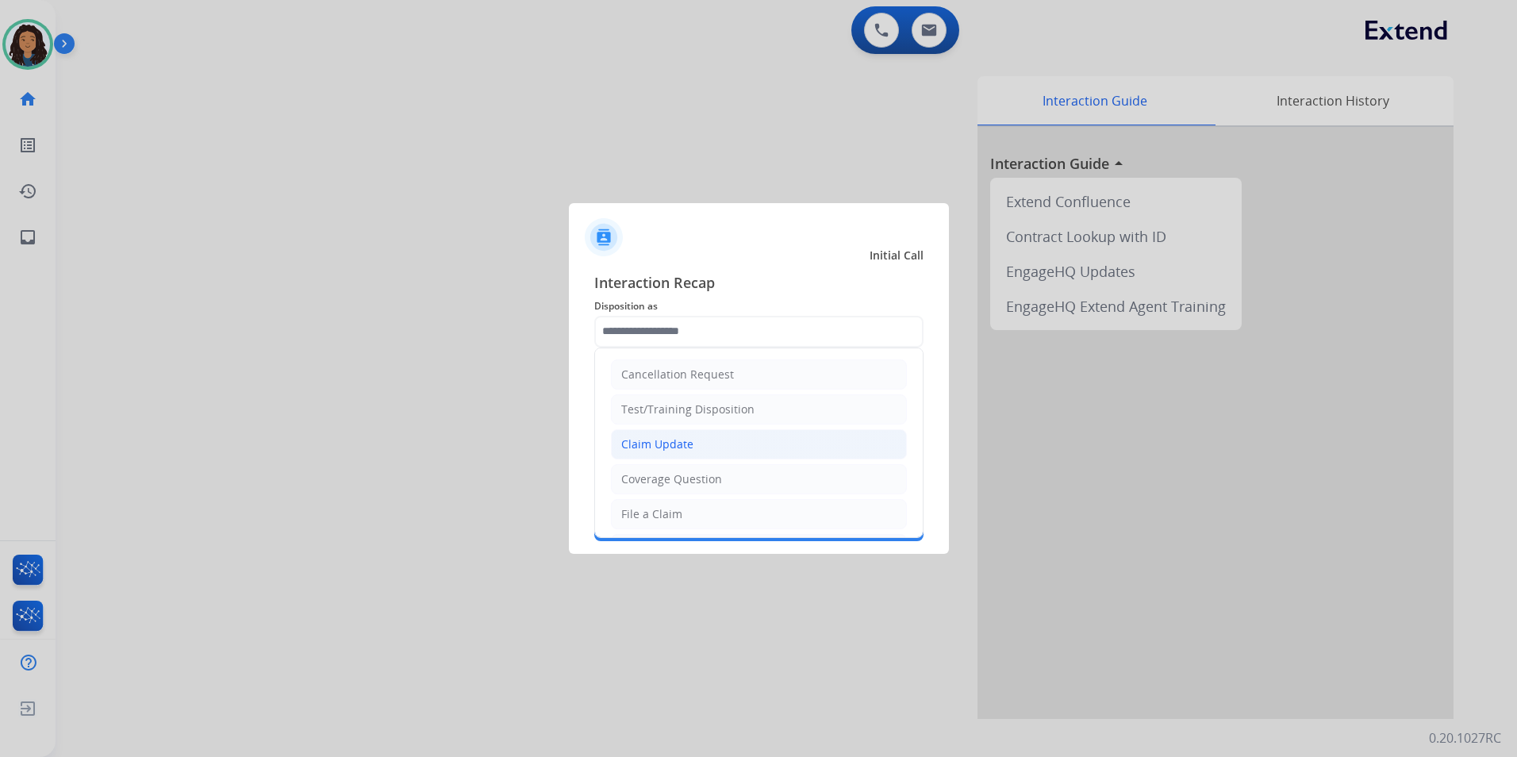
click at [740, 443] on li "Claim Update" at bounding box center [759, 444] width 296 height 30
type input "**********"
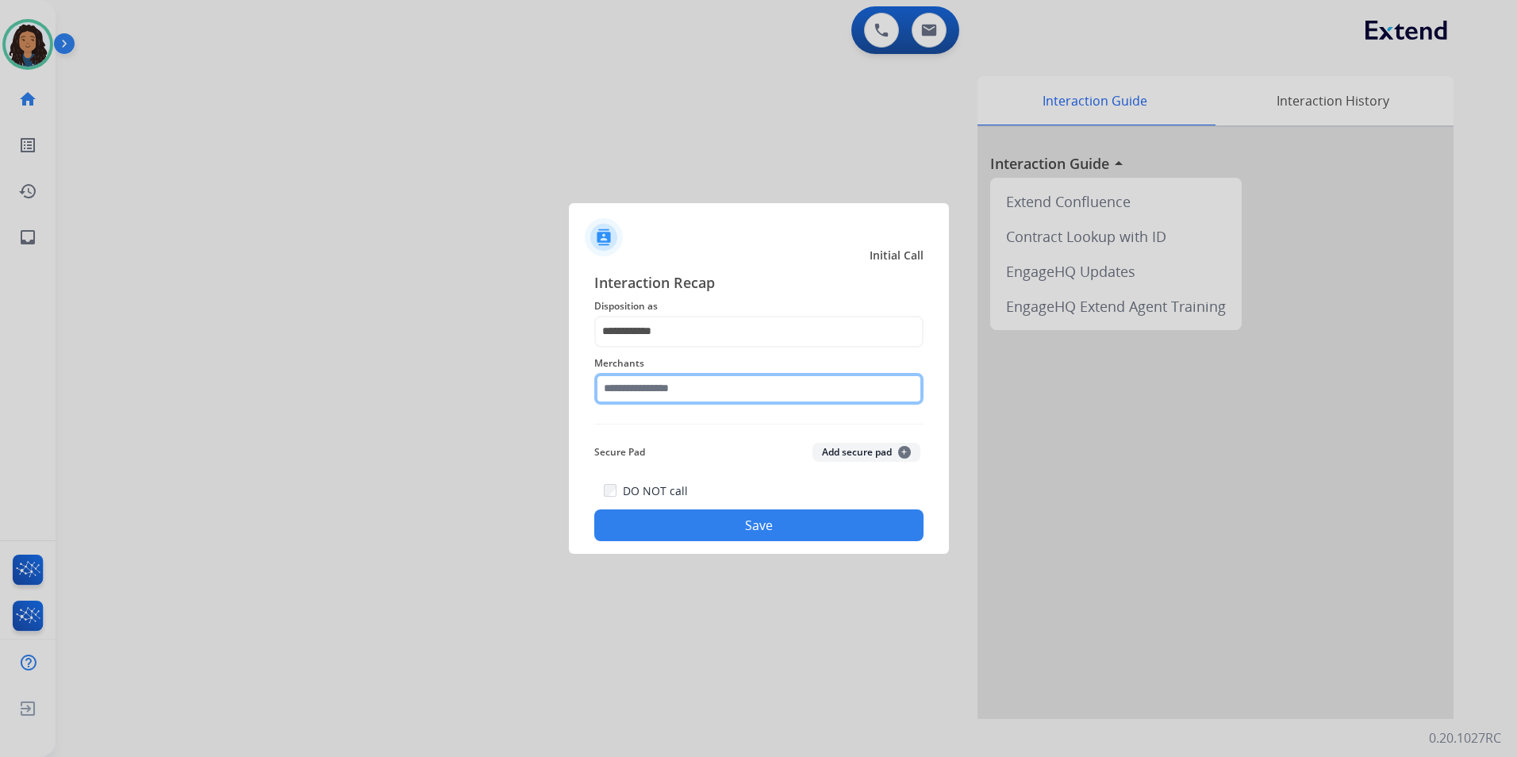
click at [700, 397] on input "text" at bounding box center [758, 389] width 329 height 32
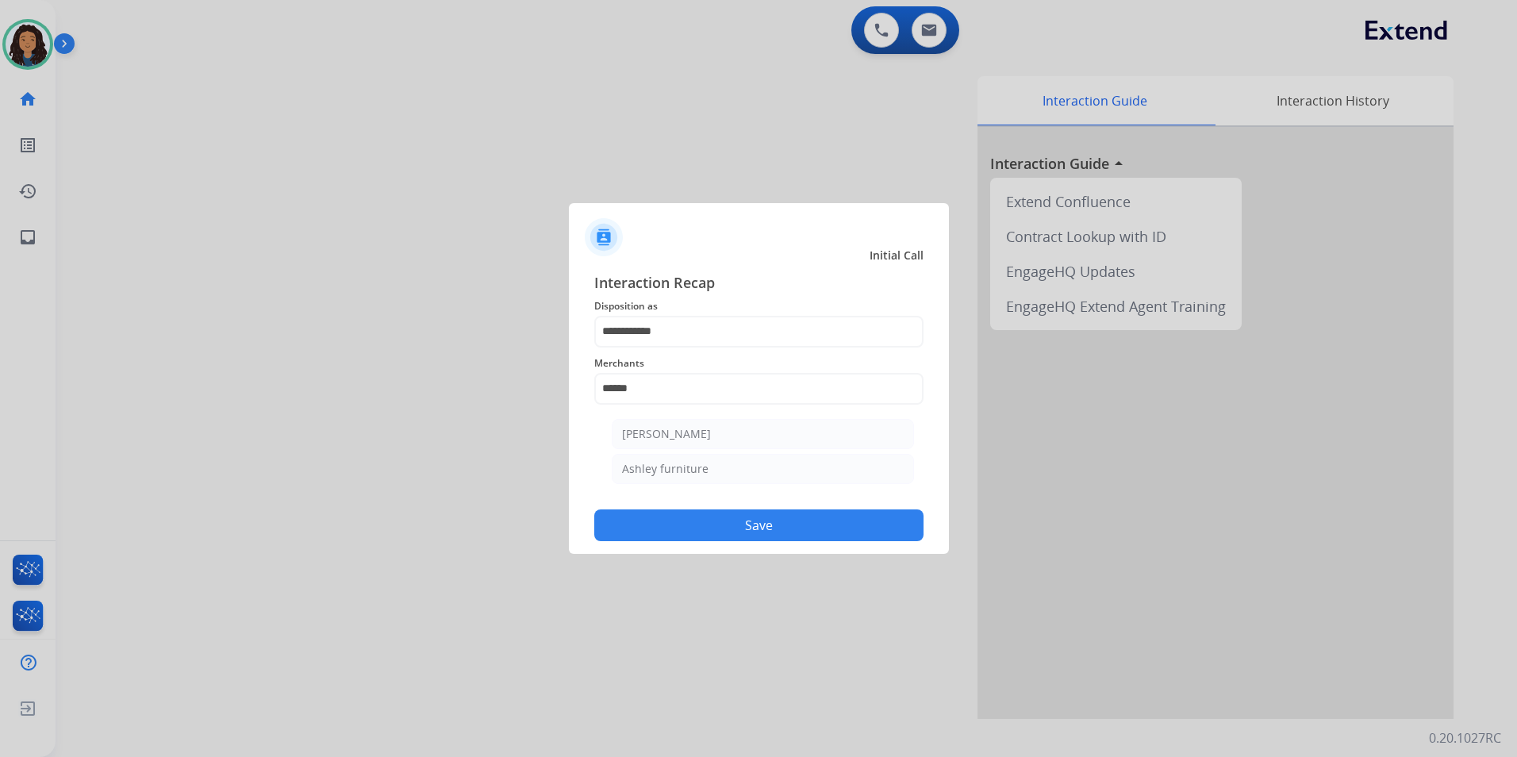
drag, startPoint x: 676, startPoint y: 471, endPoint x: 677, endPoint y: 481, distance: 10.4
click at [677, 473] on div "Ashley furniture" at bounding box center [665, 469] width 86 height 16
type input "**********"
click at [680, 527] on button "Save" at bounding box center [758, 525] width 329 height 32
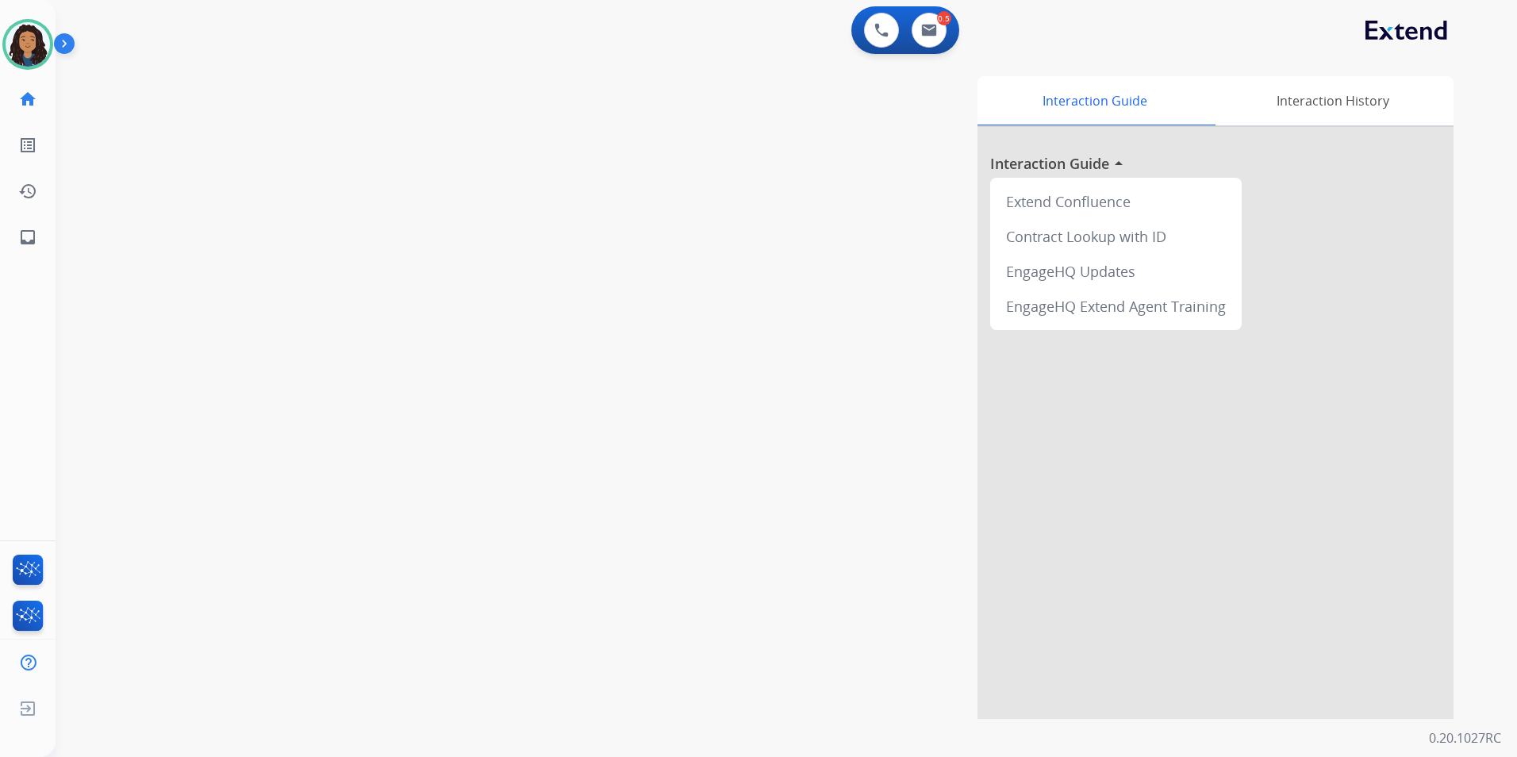
click at [205, 276] on div "swap_horiz Break voice bridge close_fullscreen Connect 3-Way Call merge_type Se…" at bounding box center [767, 388] width 1423 height 662
click at [907, 28] on div "0.5 Email Interactions" at bounding box center [929, 30] width 48 height 35
click at [949, 36] on div "0.5 Email Interactions" at bounding box center [929, 30] width 48 height 35
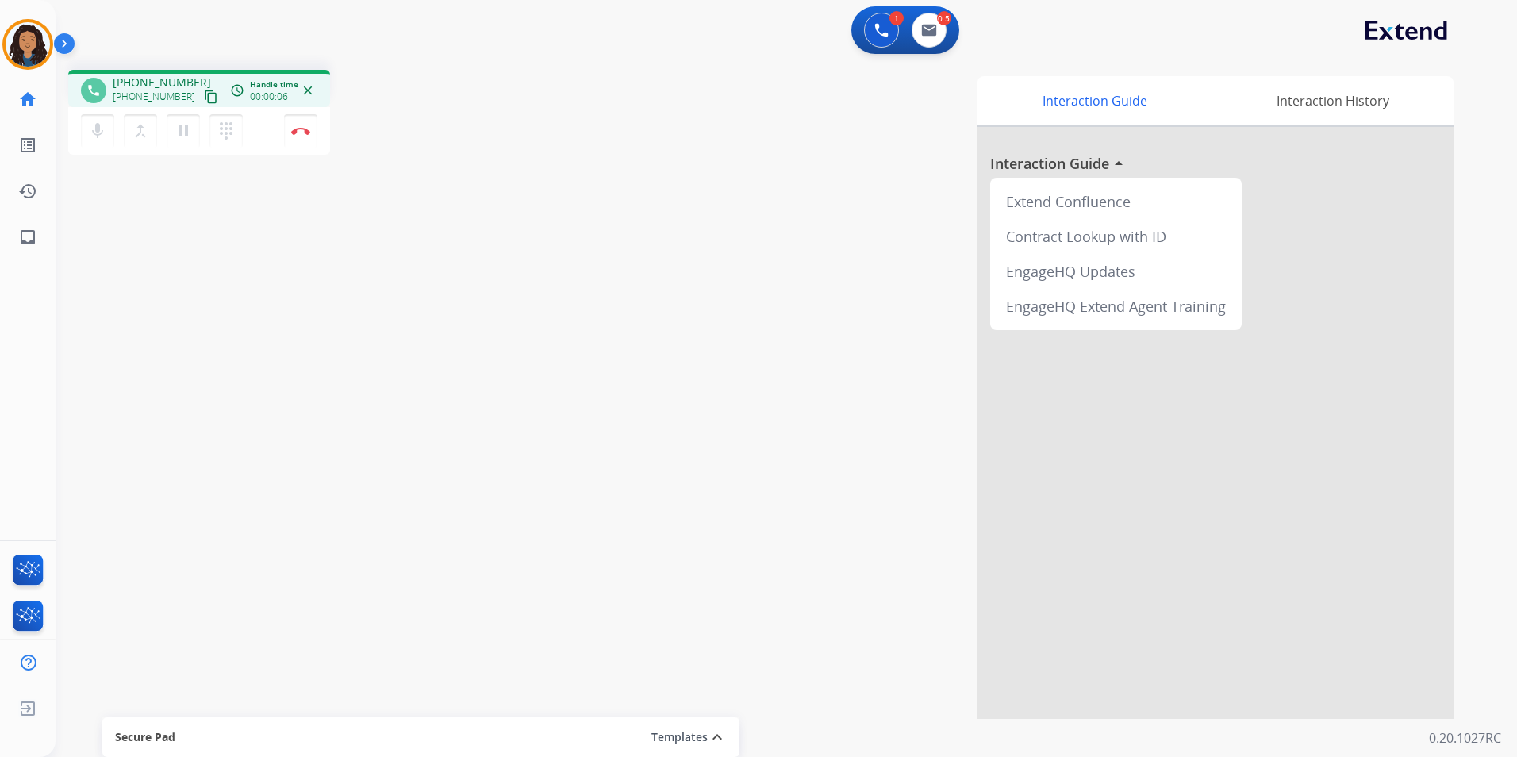
click at [204, 99] on mat-icon "content_copy" at bounding box center [211, 97] width 14 height 14
click at [306, 142] on button "Disconnect" at bounding box center [300, 130] width 33 height 33
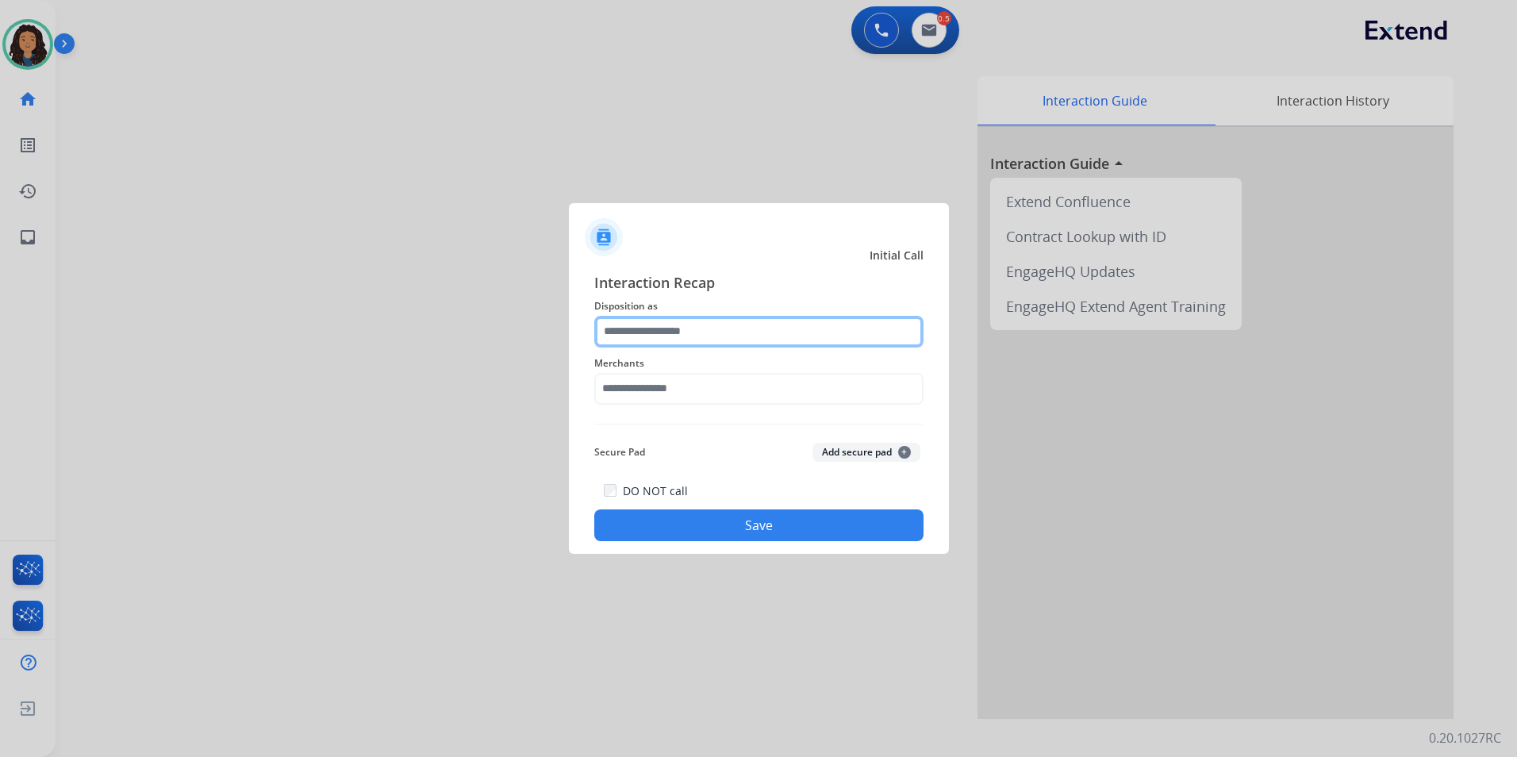
click at [693, 331] on input "text" at bounding box center [758, 332] width 329 height 32
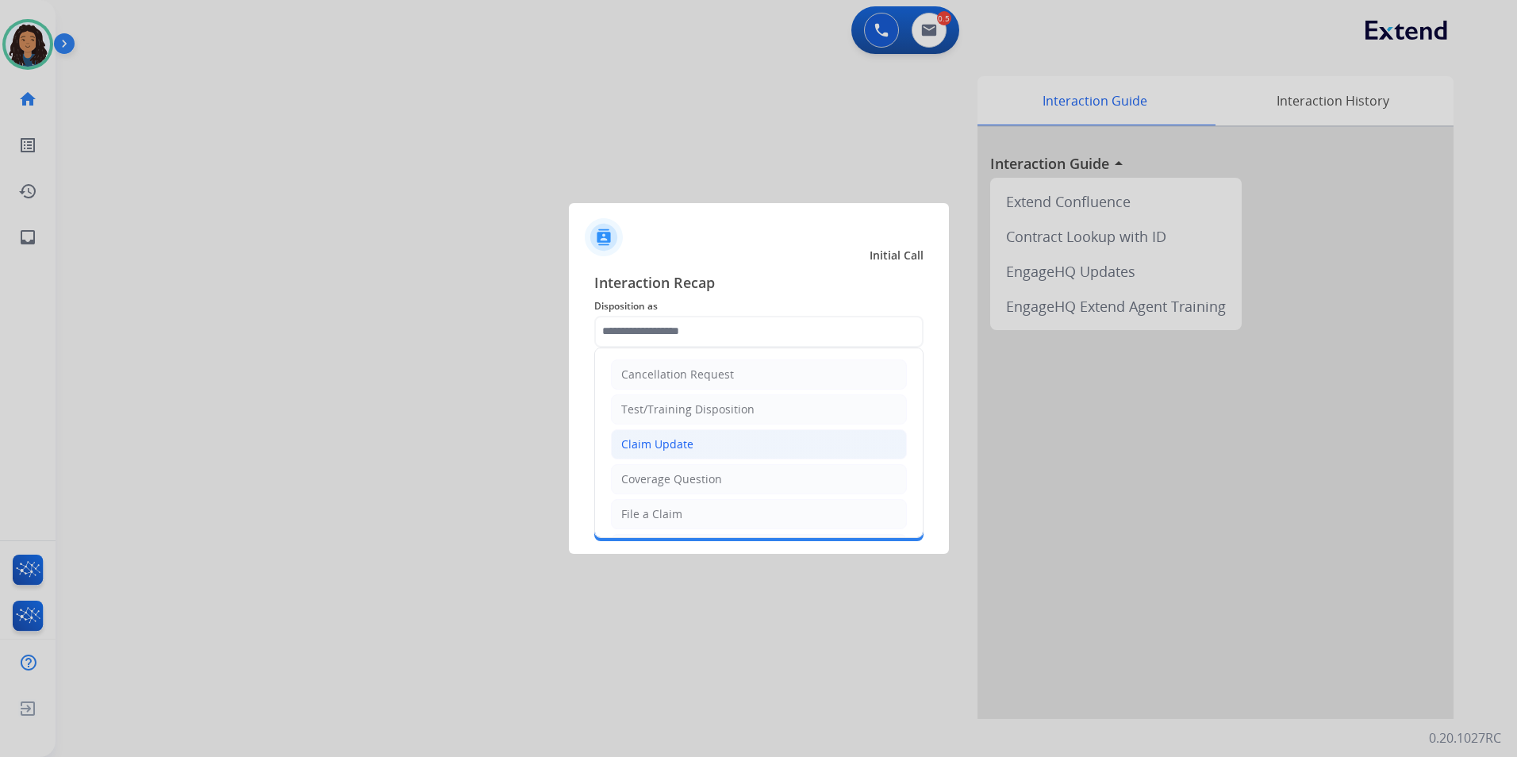
click at [696, 430] on li "Claim Update" at bounding box center [759, 444] width 296 height 30
type input "**********"
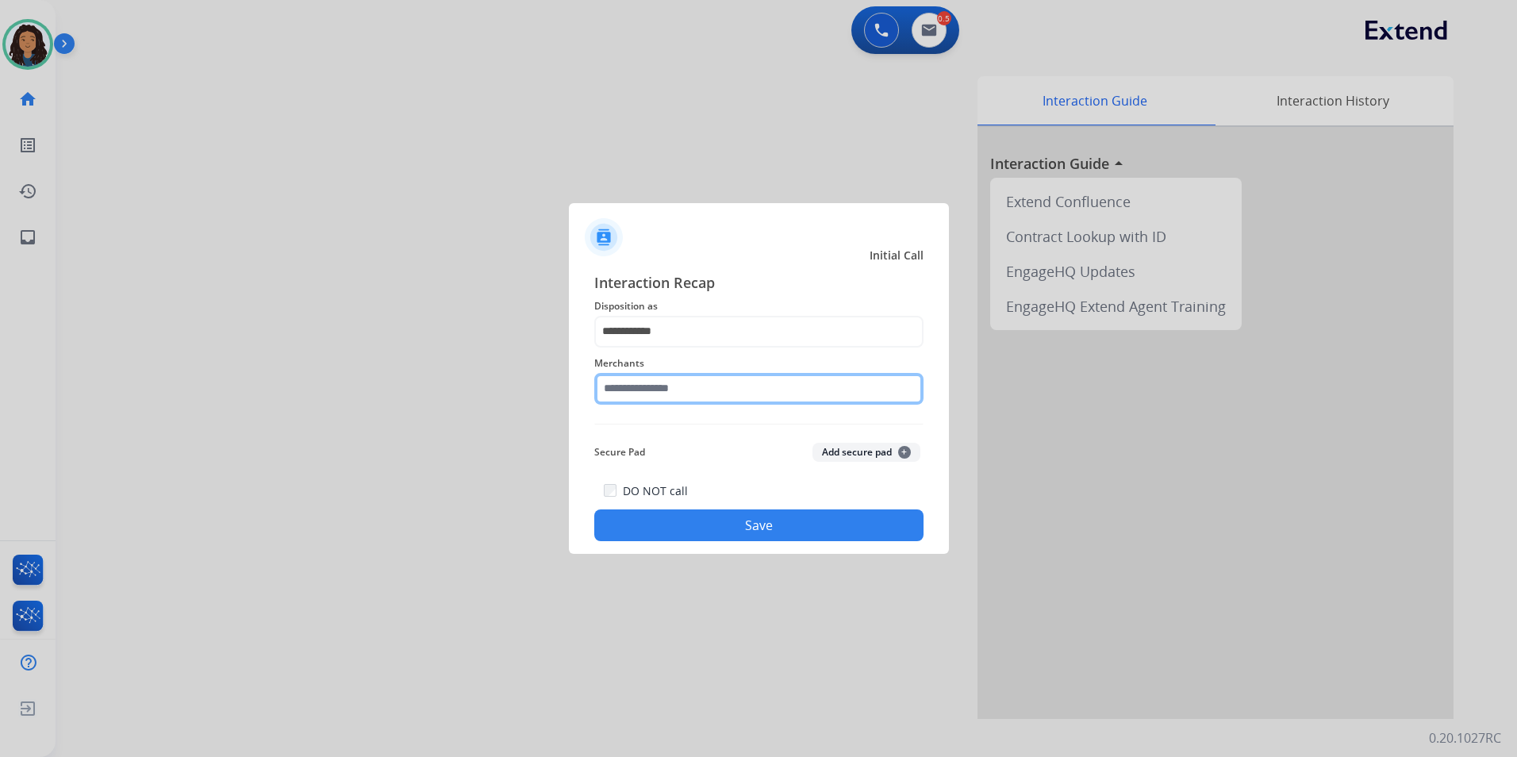
click at [644, 382] on input "text" at bounding box center [758, 389] width 329 height 32
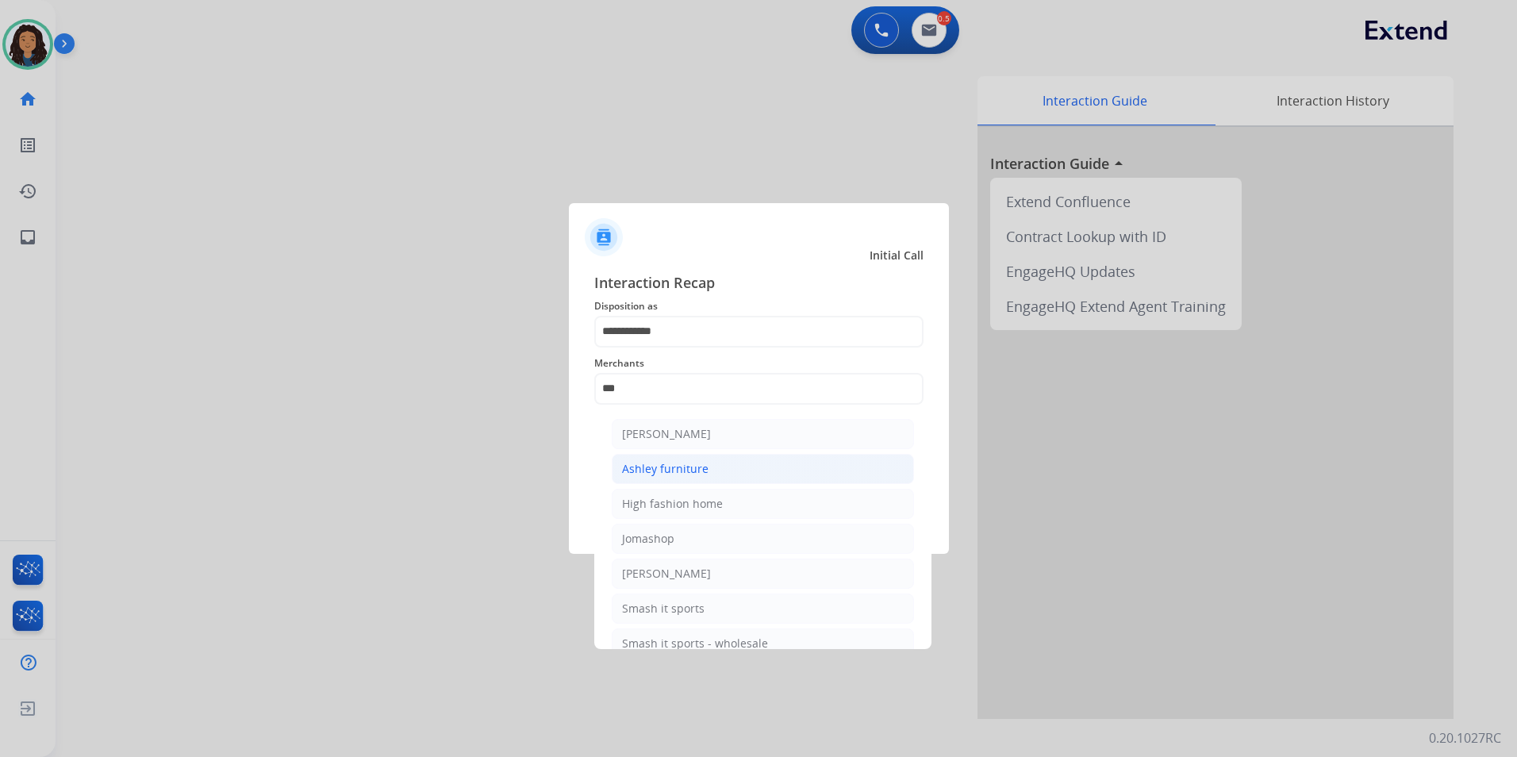
click at [827, 480] on li "Ashley furniture" at bounding box center [763, 469] width 302 height 30
type input "**********"
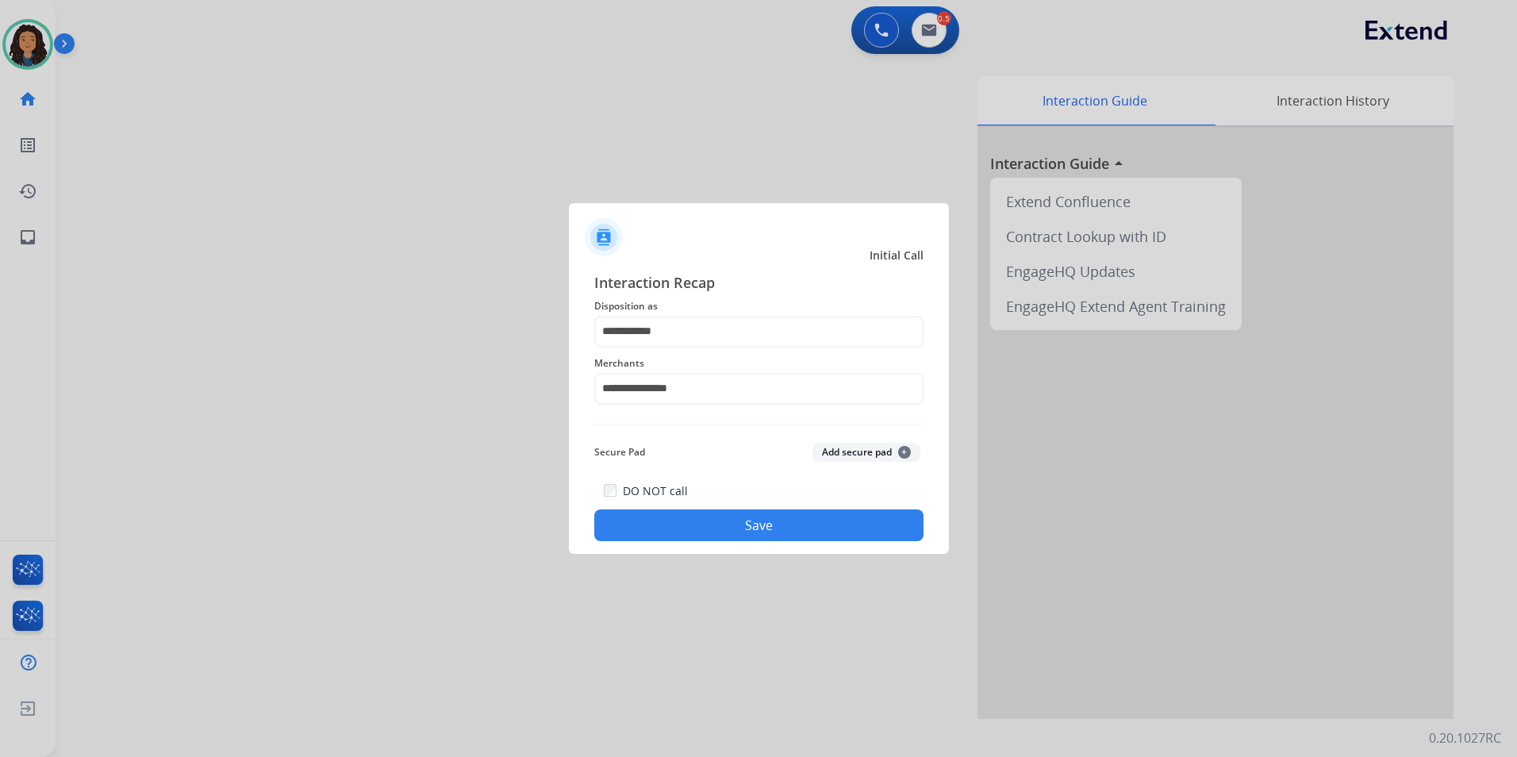
click at [831, 528] on button "Save" at bounding box center [758, 525] width 329 height 32
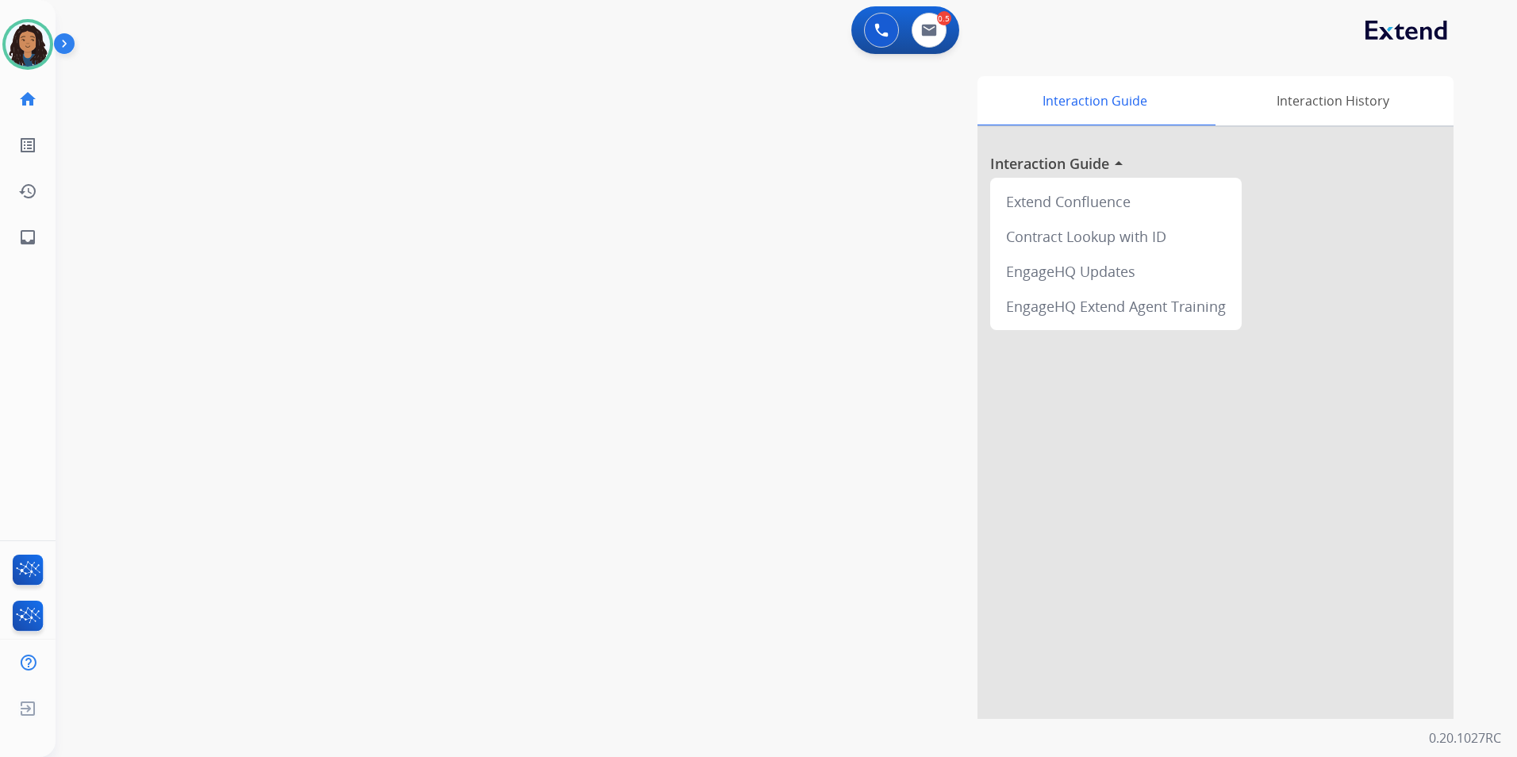
click at [369, 461] on div "swap_horiz Break voice bridge close_fullscreen Connect 3-Way Call merge_type Se…" at bounding box center [767, 388] width 1423 height 662
click at [369, 458] on div "swap_horiz Break voice bridge close_fullscreen Connect 3-Way Call merge_type Se…" at bounding box center [767, 388] width 1423 height 662
click at [930, 34] on img at bounding box center [929, 30] width 16 height 13
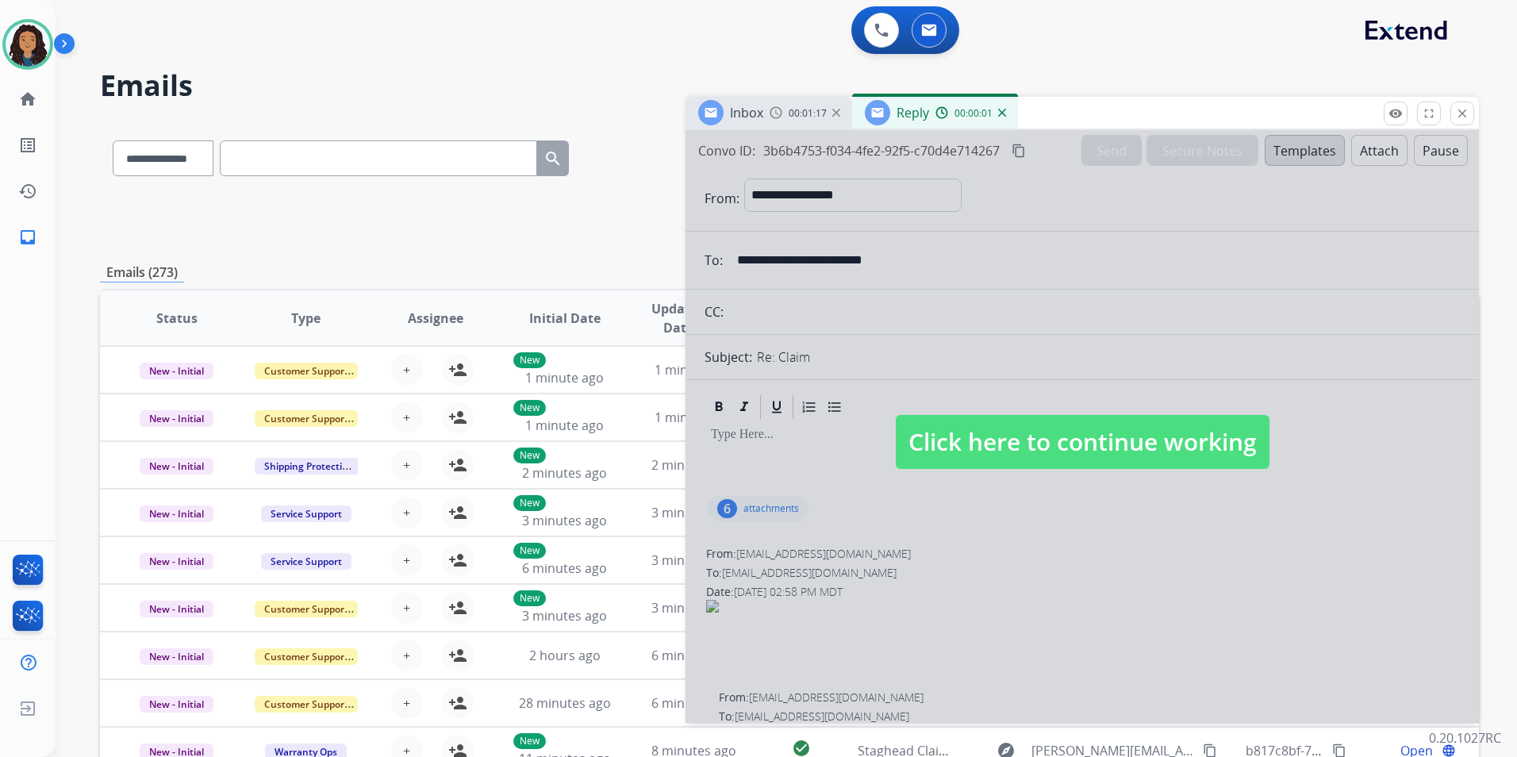
select select "**********"
click at [1012, 424] on span "Click here to continue working" at bounding box center [1083, 442] width 374 height 54
select select
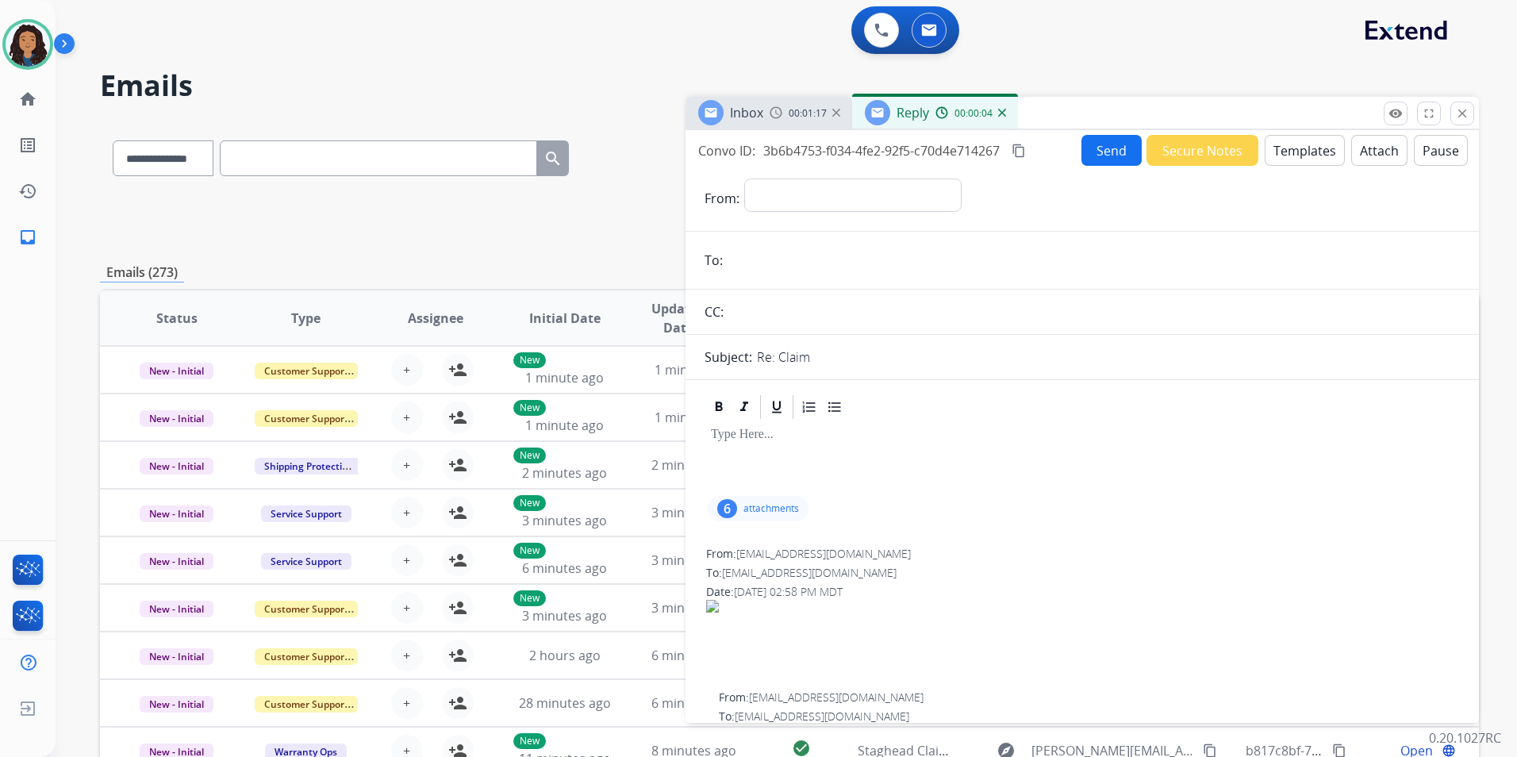
click at [752, 81] on h2 "Emails" at bounding box center [789, 86] width 1379 height 32
click at [758, 94] on h2 "Emails" at bounding box center [789, 86] width 1379 height 32
click at [797, 118] on span "00:01:17" at bounding box center [807, 113] width 38 height 13
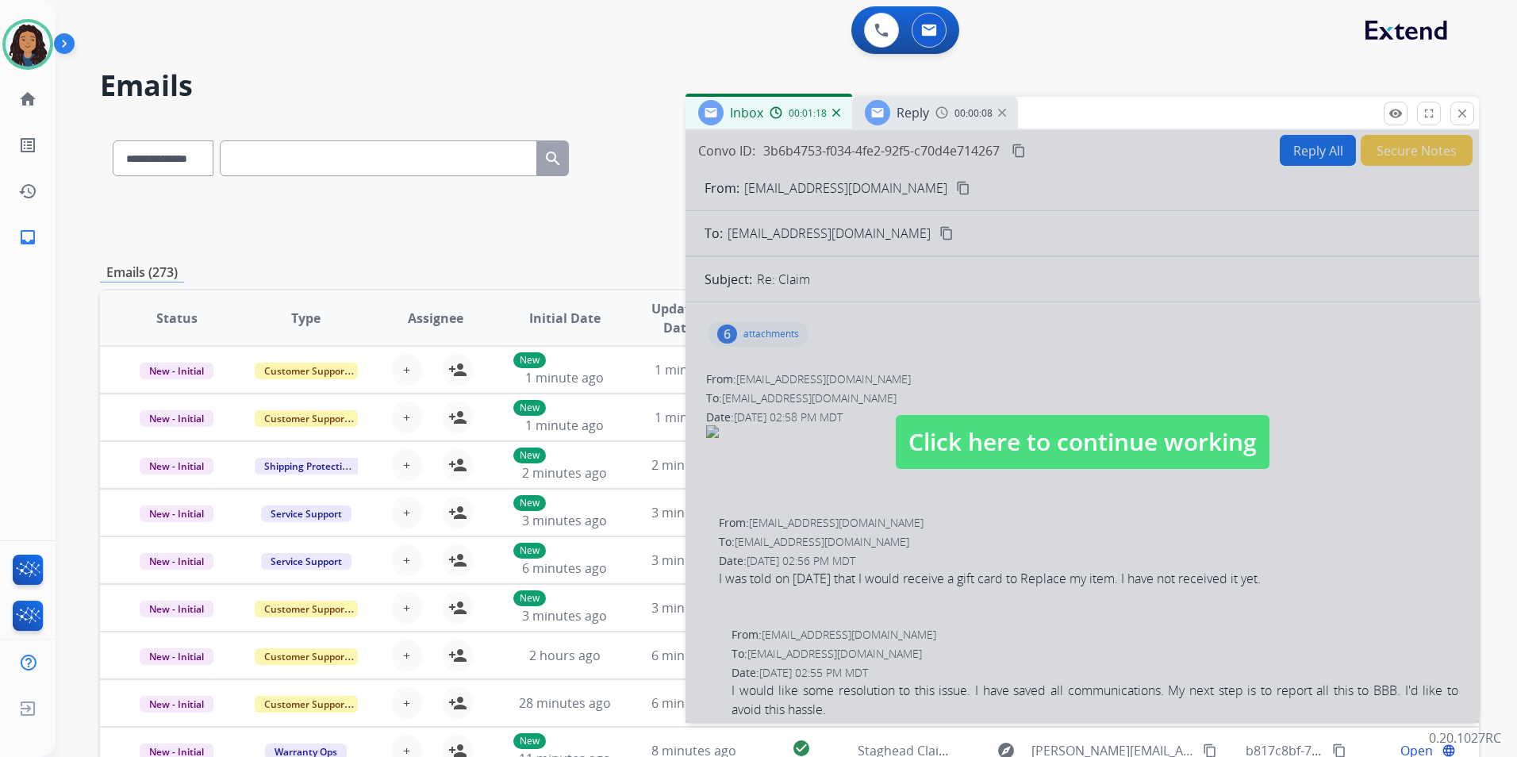
drag, startPoint x: 1036, startPoint y: 451, endPoint x: 1035, endPoint y: 410, distance: 41.3
click at [1037, 446] on span "Click here to continue working" at bounding box center [1083, 442] width 374 height 54
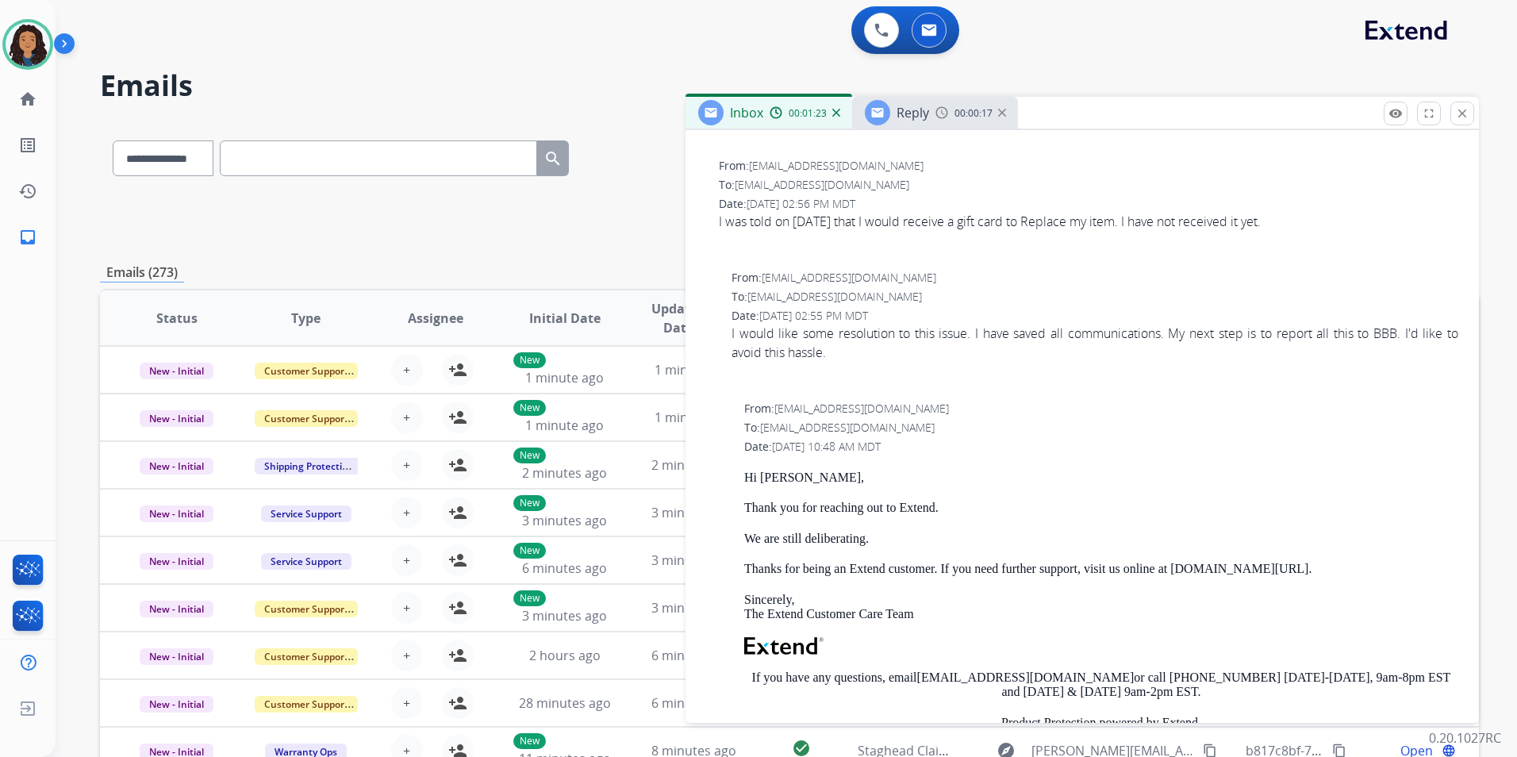
scroll to position [555, 0]
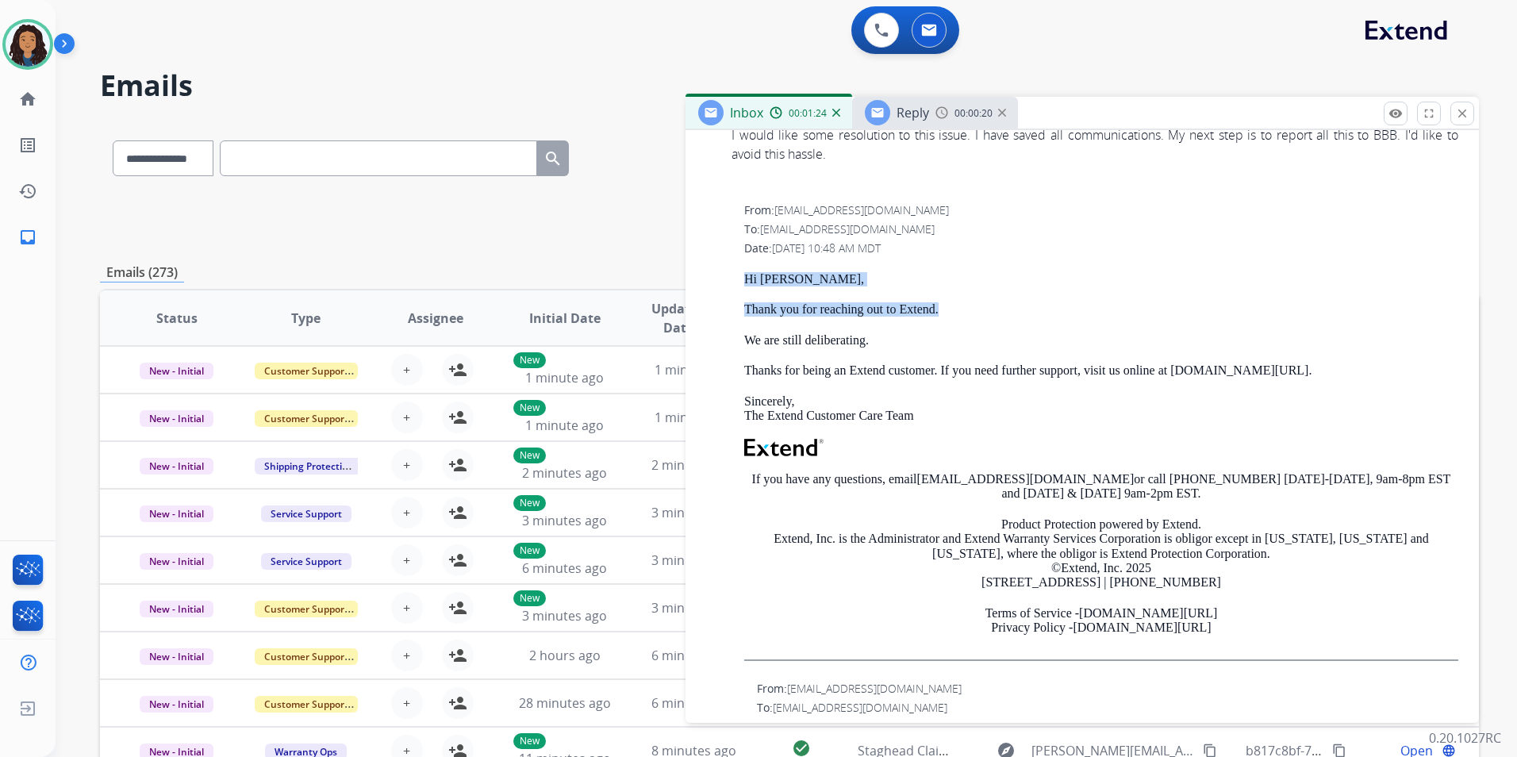
click at [973, 311] on div "**********" at bounding box center [758, 378] width 1517 height 757
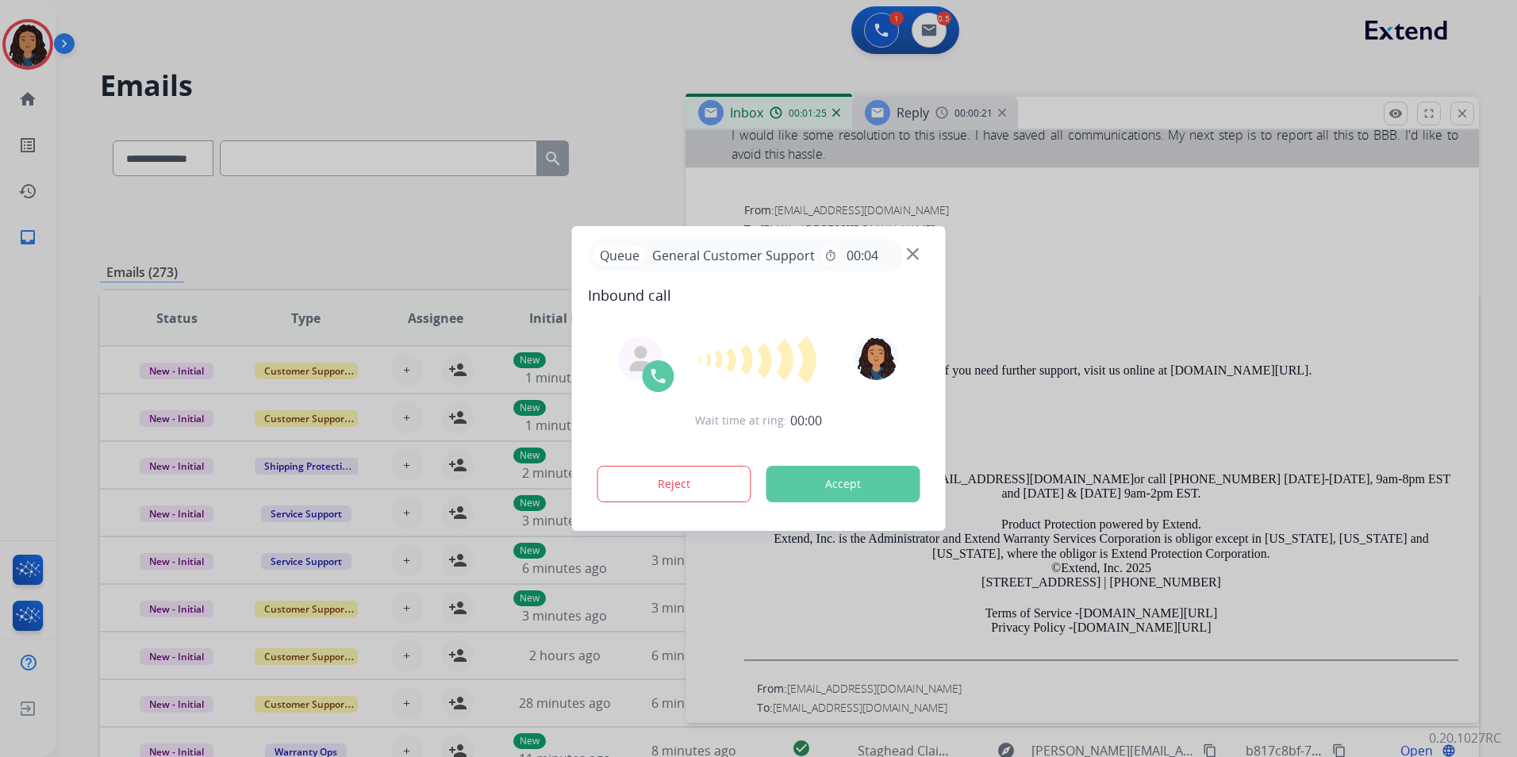
drag, startPoint x: 973, startPoint y: 311, endPoint x: 903, endPoint y: 304, distance: 70.2
drag, startPoint x: 903, startPoint y: 304, endPoint x: 1050, endPoint y: 242, distance: 159.3
click at [1049, 245] on div at bounding box center [758, 378] width 1517 height 757
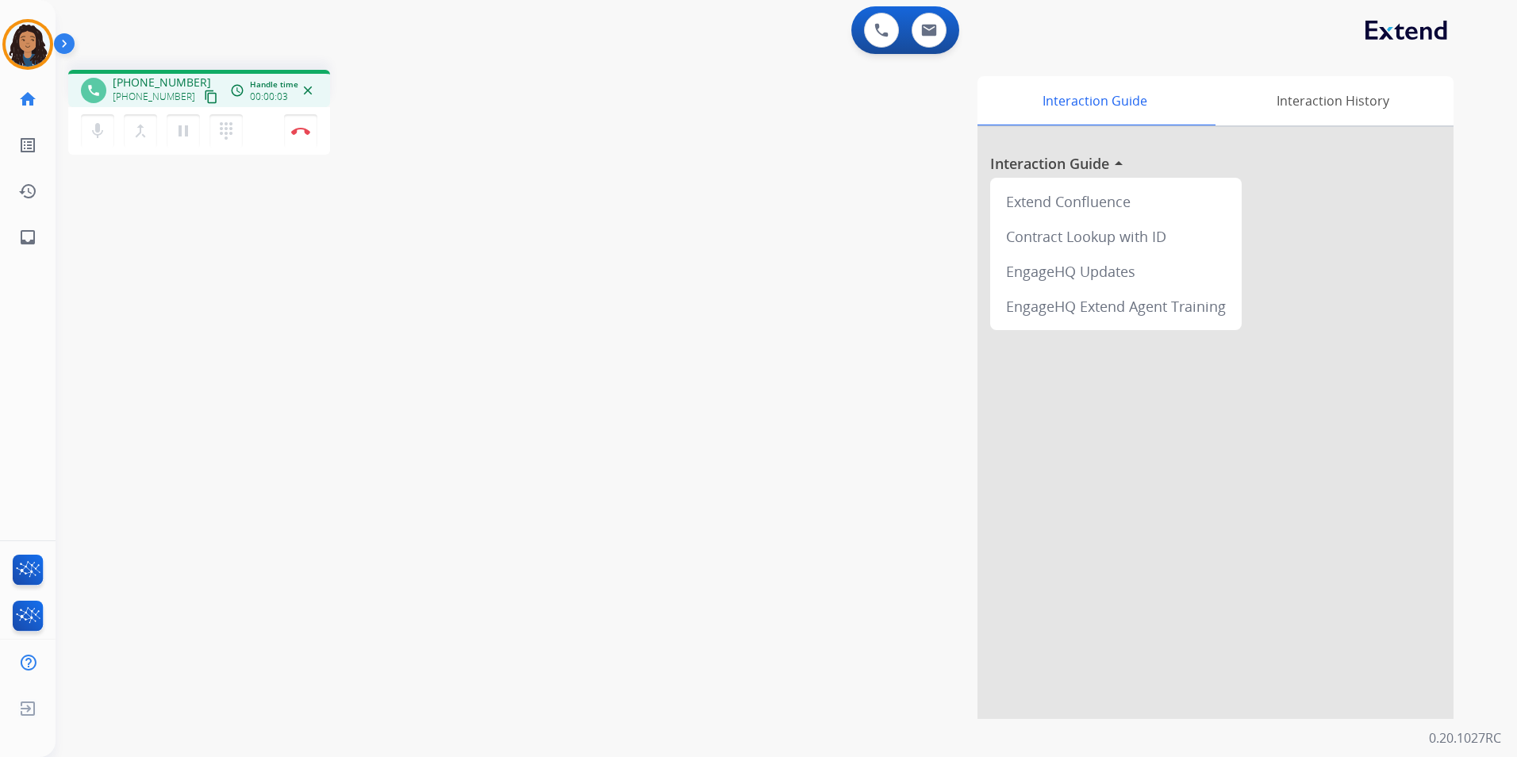
click at [204, 97] on mat-icon "content_copy" at bounding box center [211, 97] width 14 height 14
click at [306, 141] on button "Disconnect" at bounding box center [300, 130] width 33 height 33
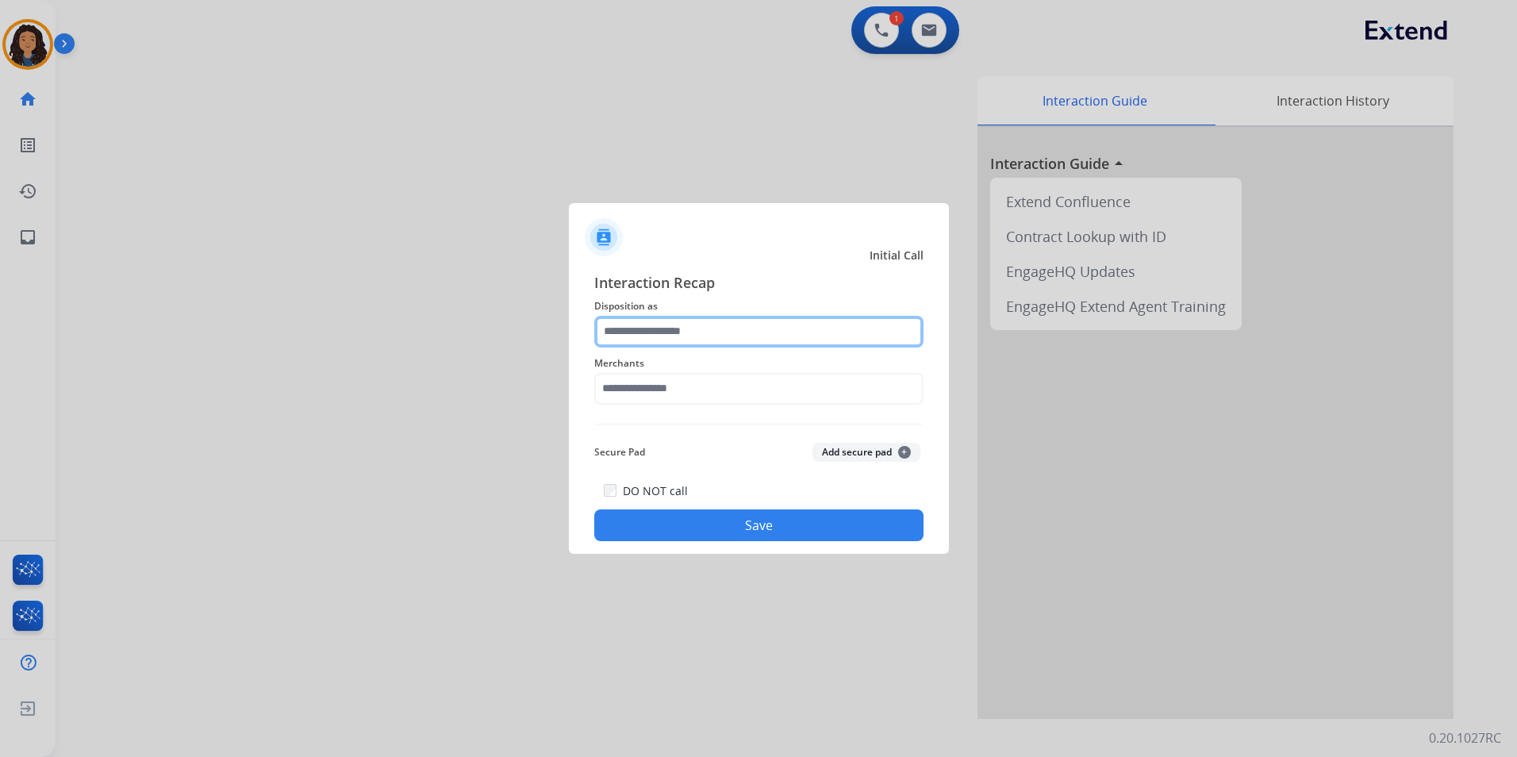
click at [715, 330] on input "text" at bounding box center [758, 332] width 329 height 32
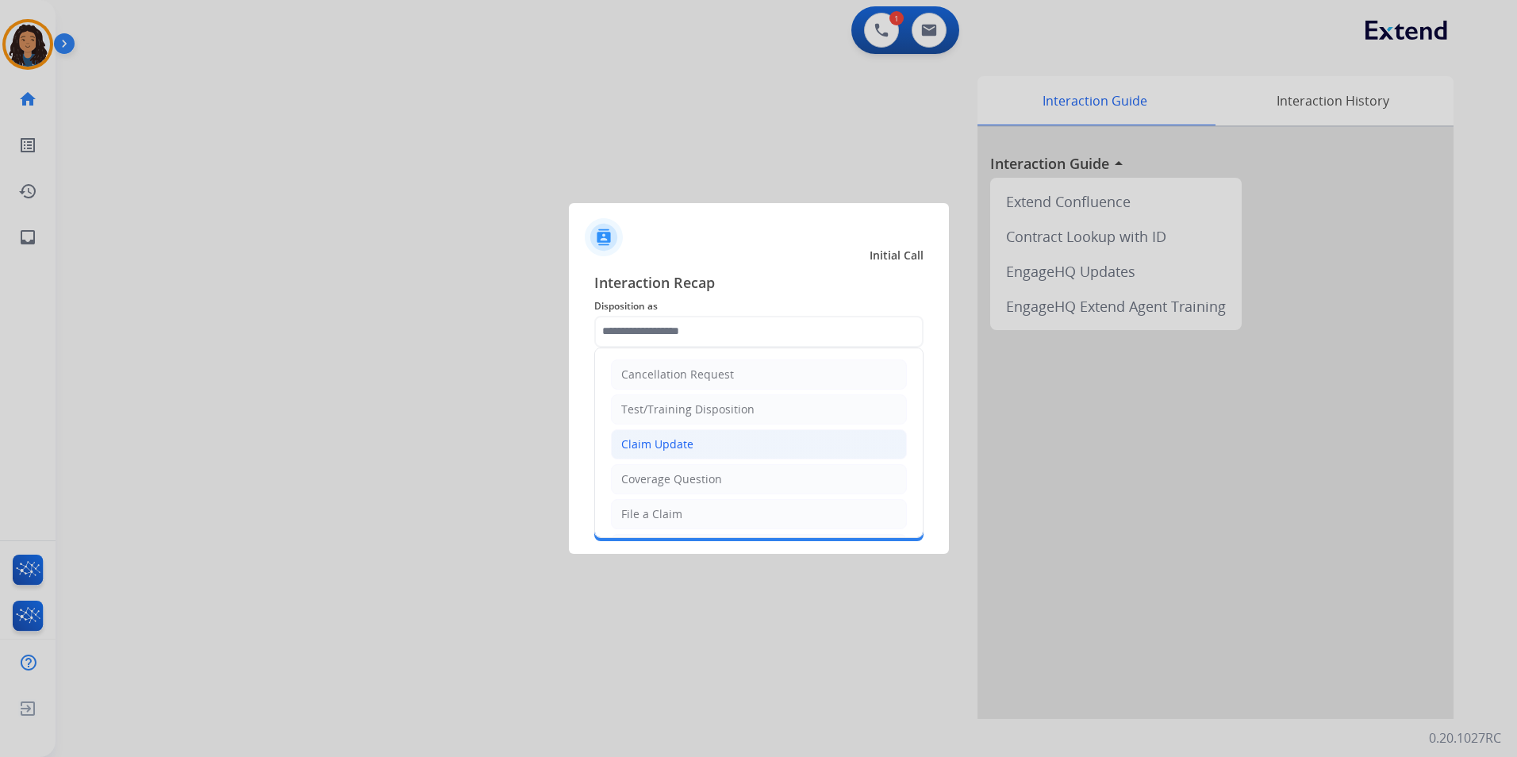
click at [692, 451] on li "Claim Update" at bounding box center [759, 444] width 296 height 30
type input "**********"
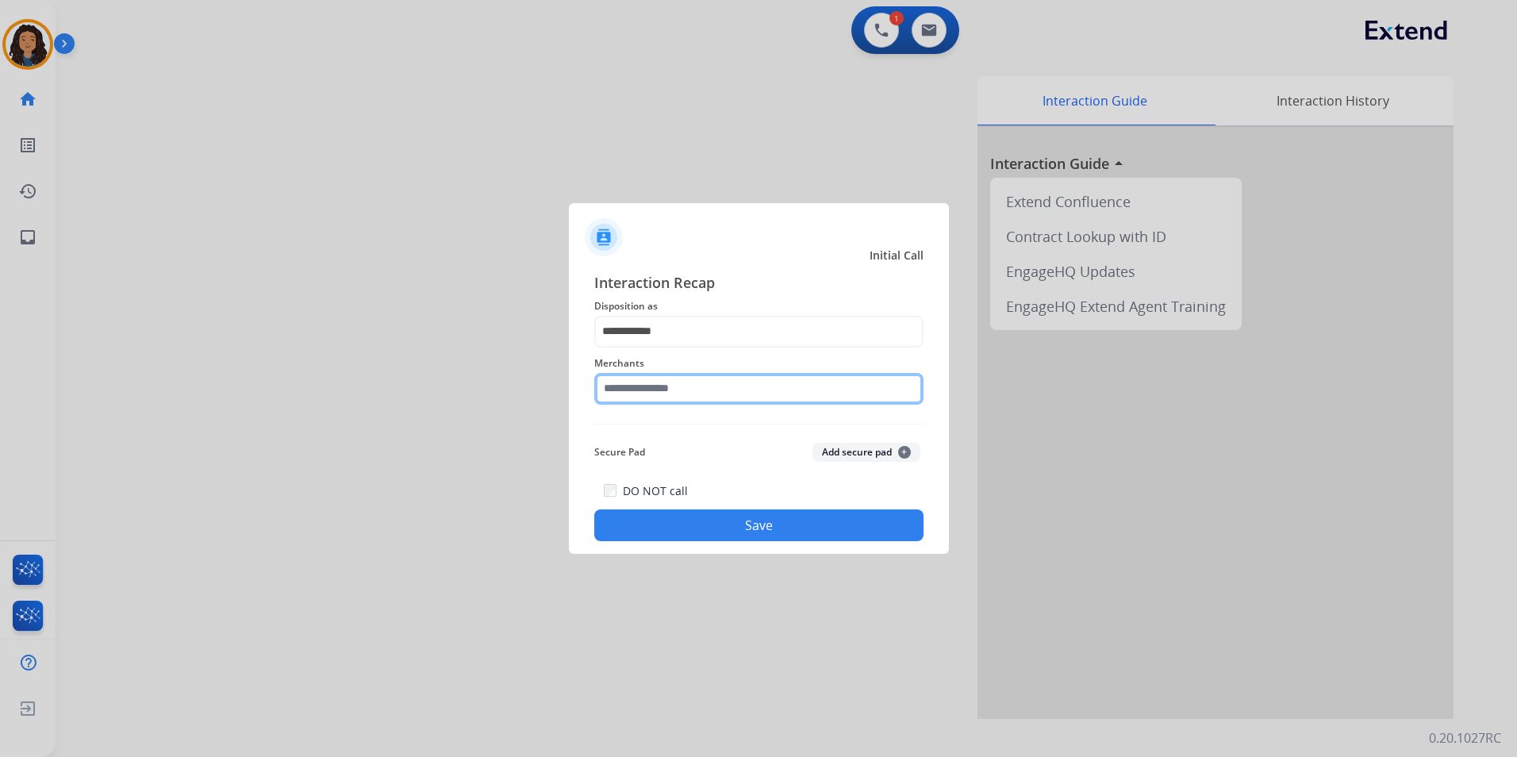
click at [662, 384] on input "text" at bounding box center [758, 389] width 329 height 32
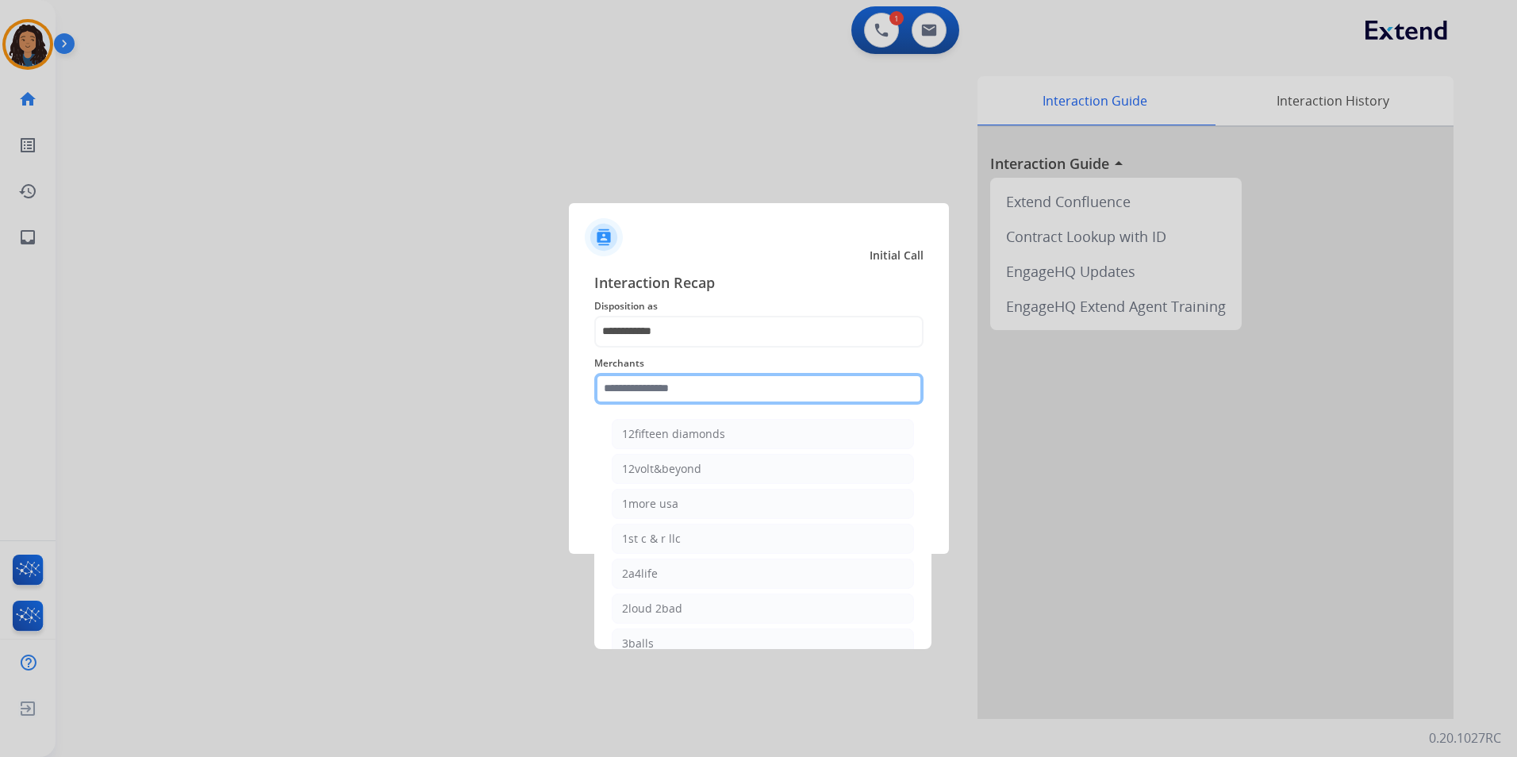
click at [662, 383] on input "text" at bounding box center [758, 389] width 329 height 32
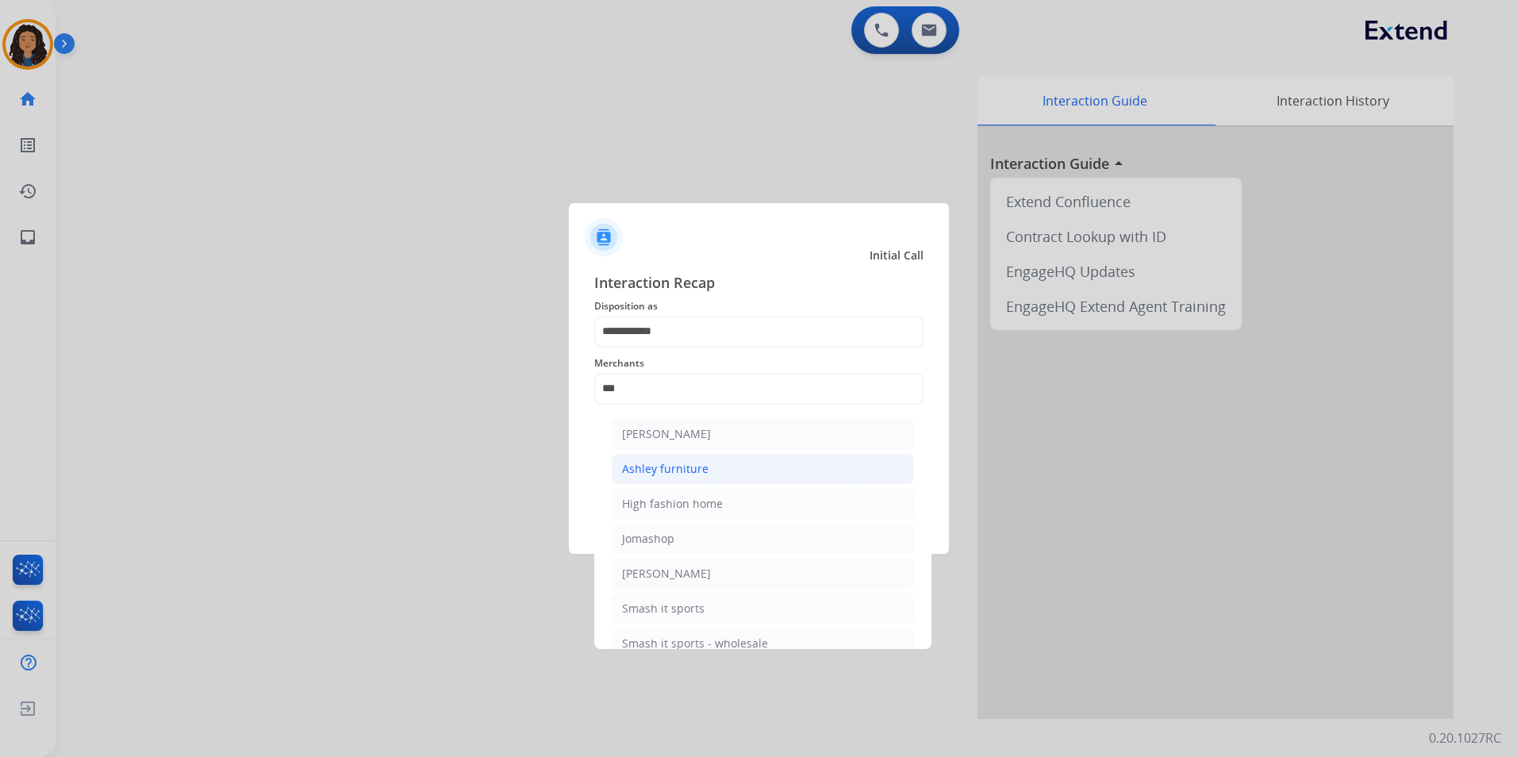
click at [696, 474] on div "Ashley furniture" at bounding box center [665, 469] width 86 height 16
type input "**********"
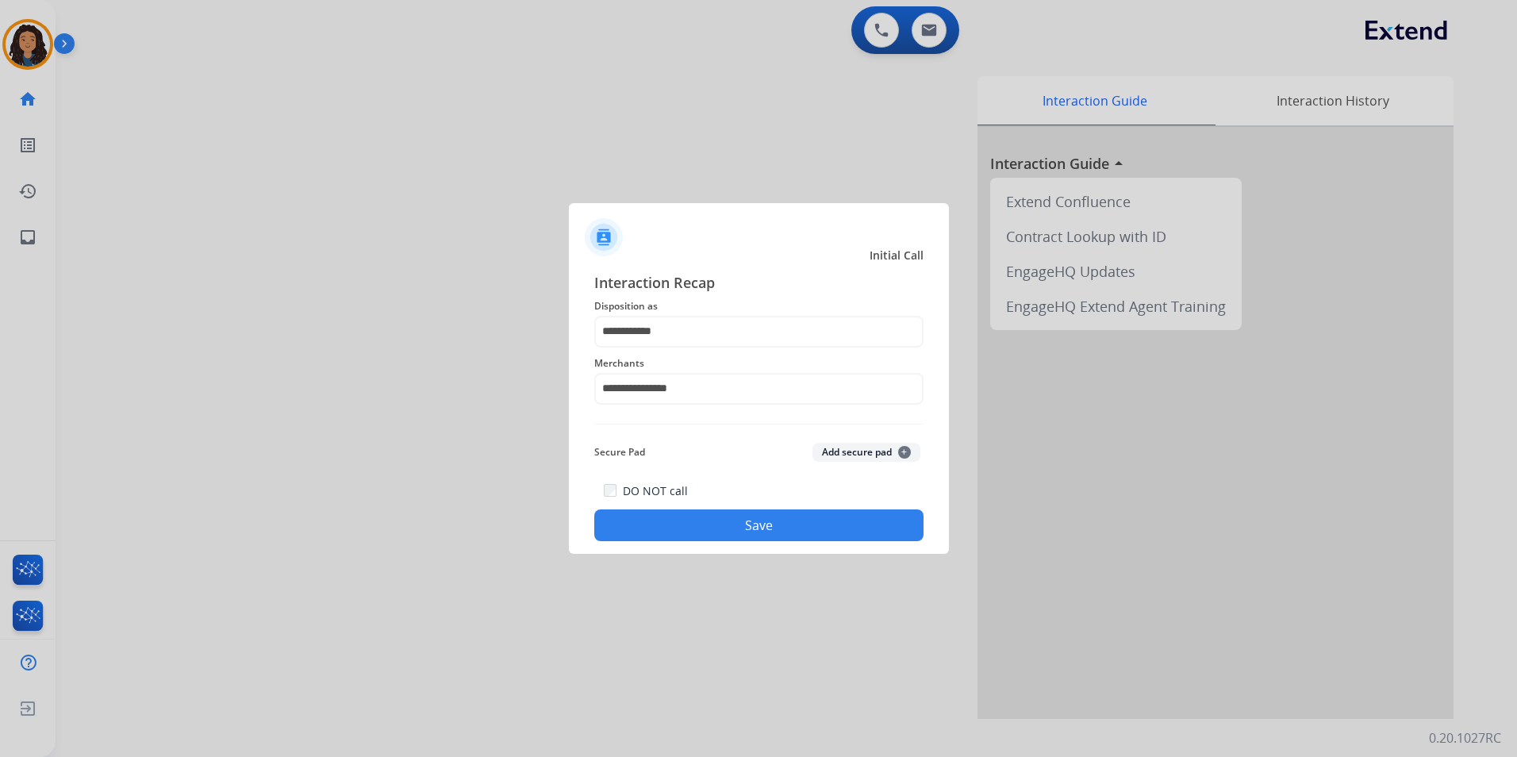
click at [665, 527] on button "Save" at bounding box center [758, 525] width 329 height 32
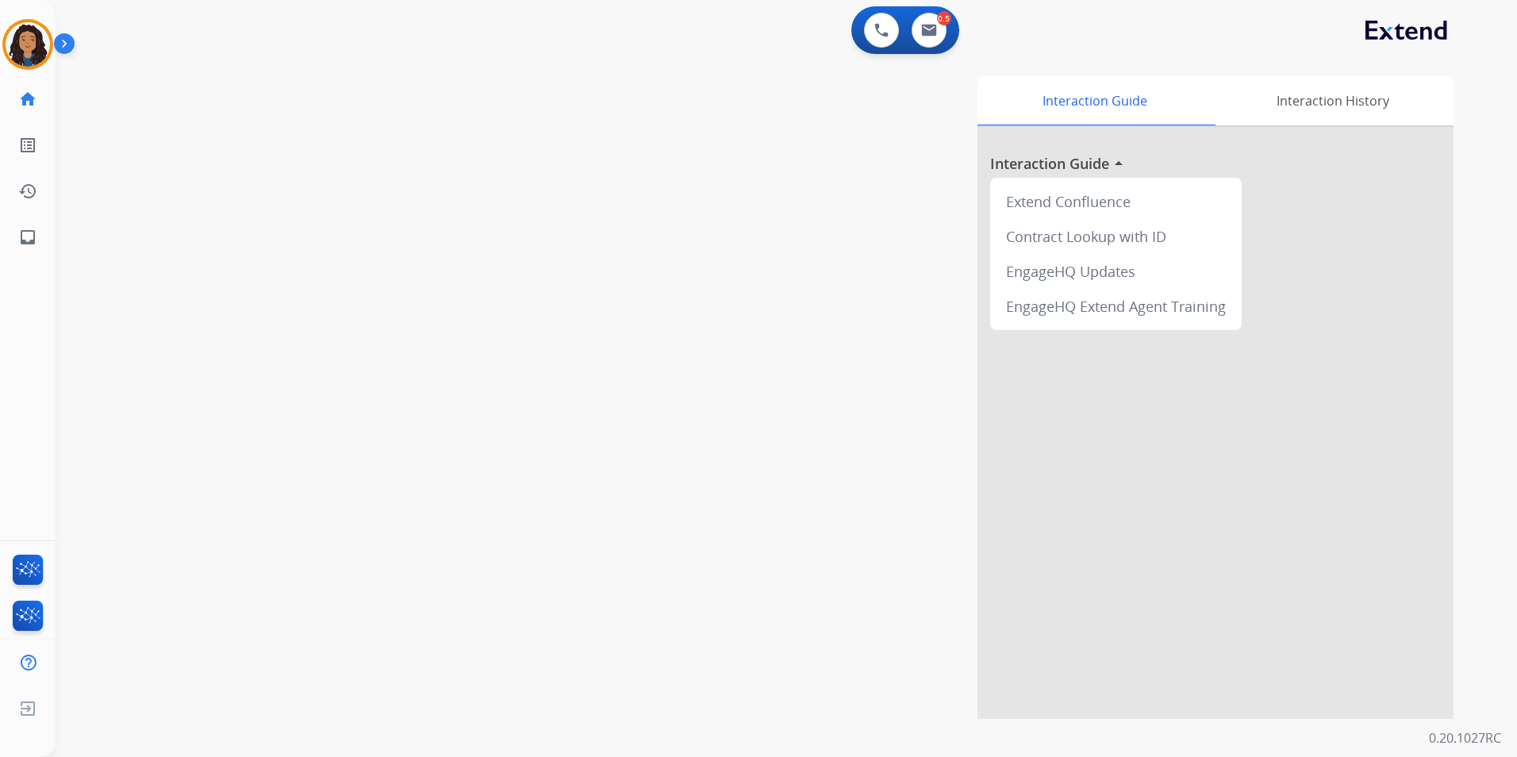
drag, startPoint x: 278, startPoint y: 342, endPoint x: 270, endPoint y: 332, distance: 12.9
click at [278, 340] on div "swap_horiz Break voice bridge close_fullscreen Connect 3-Way Call merge_type Se…" at bounding box center [767, 388] width 1423 height 662
drag, startPoint x: 270, startPoint y: 332, endPoint x: 217, endPoint y: 278, distance: 75.2
click at [269, 324] on div "swap_horiz Break voice bridge close_fullscreen Connect 3-Way Call merge_type Se…" at bounding box center [767, 388] width 1423 height 662
click at [40, 39] on img at bounding box center [28, 44] width 44 height 44
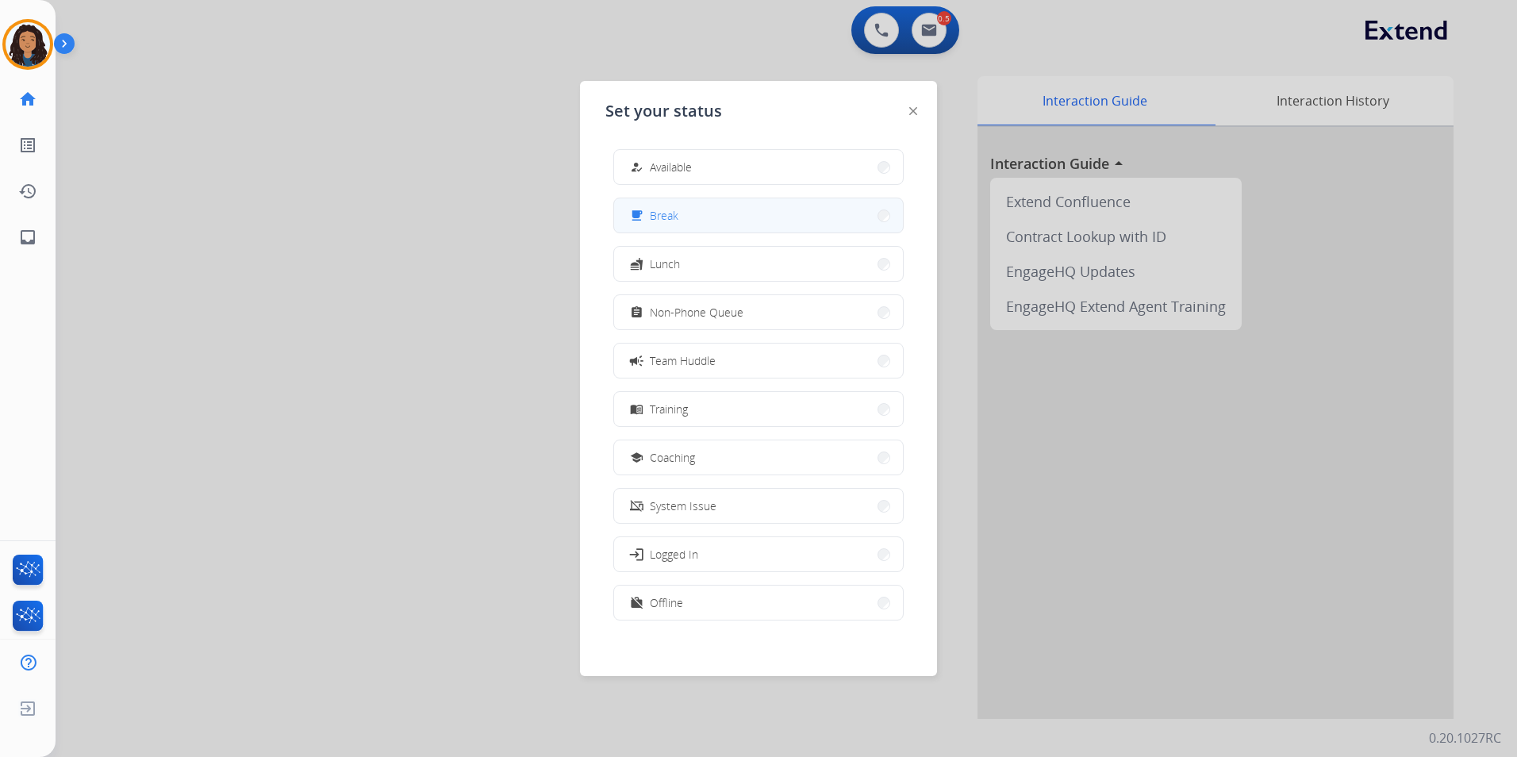
click at [689, 209] on button "free_breakfast Break" at bounding box center [758, 215] width 289 height 34
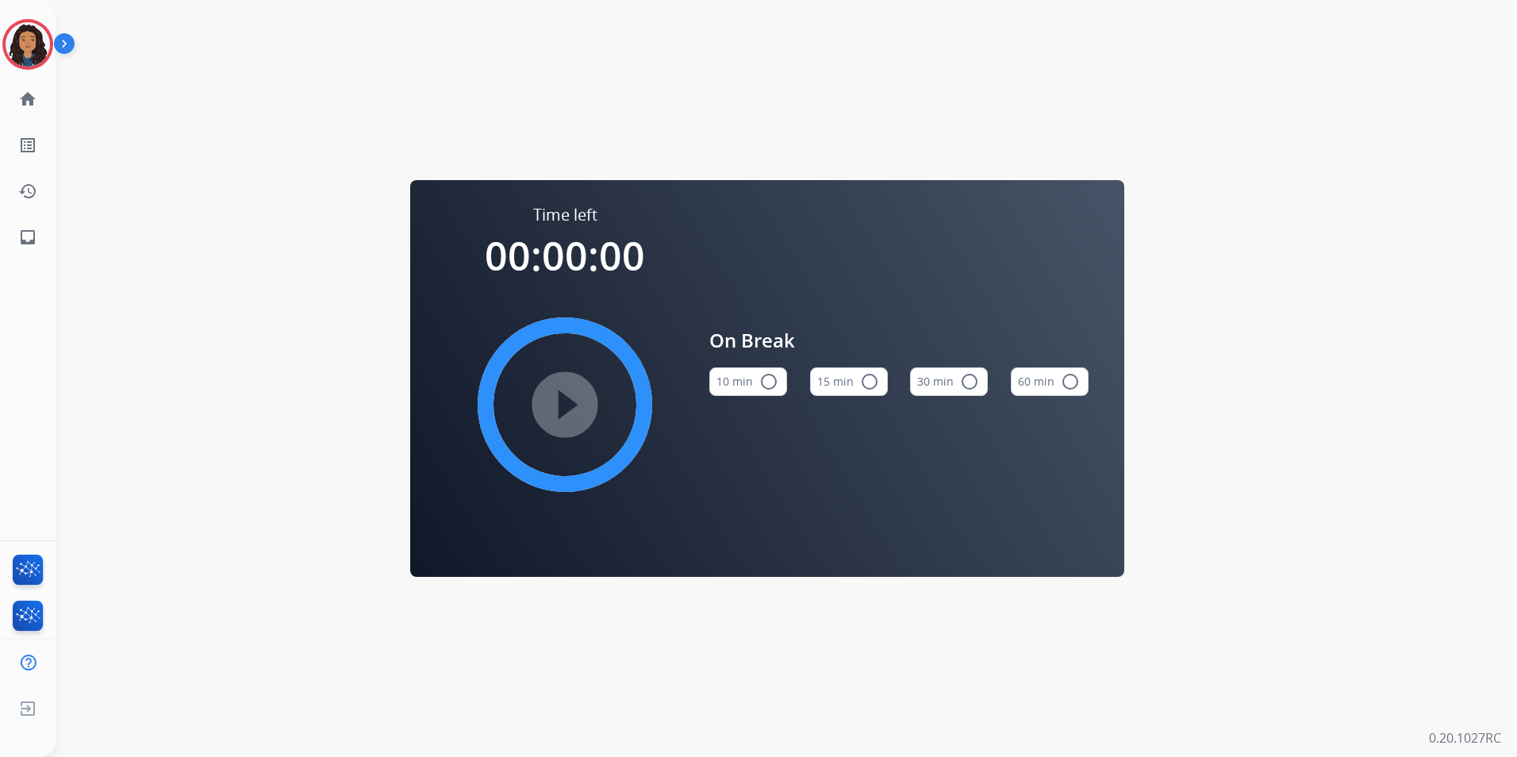
click at [840, 378] on button "15 min radio_button_unchecked" at bounding box center [849, 381] width 78 height 29
click at [555, 400] on mat-icon "play_circle_filled" at bounding box center [564, 404] width 19 height 19
click at [35, 48] on img at bounding box center [28, 44] width 44 height 44
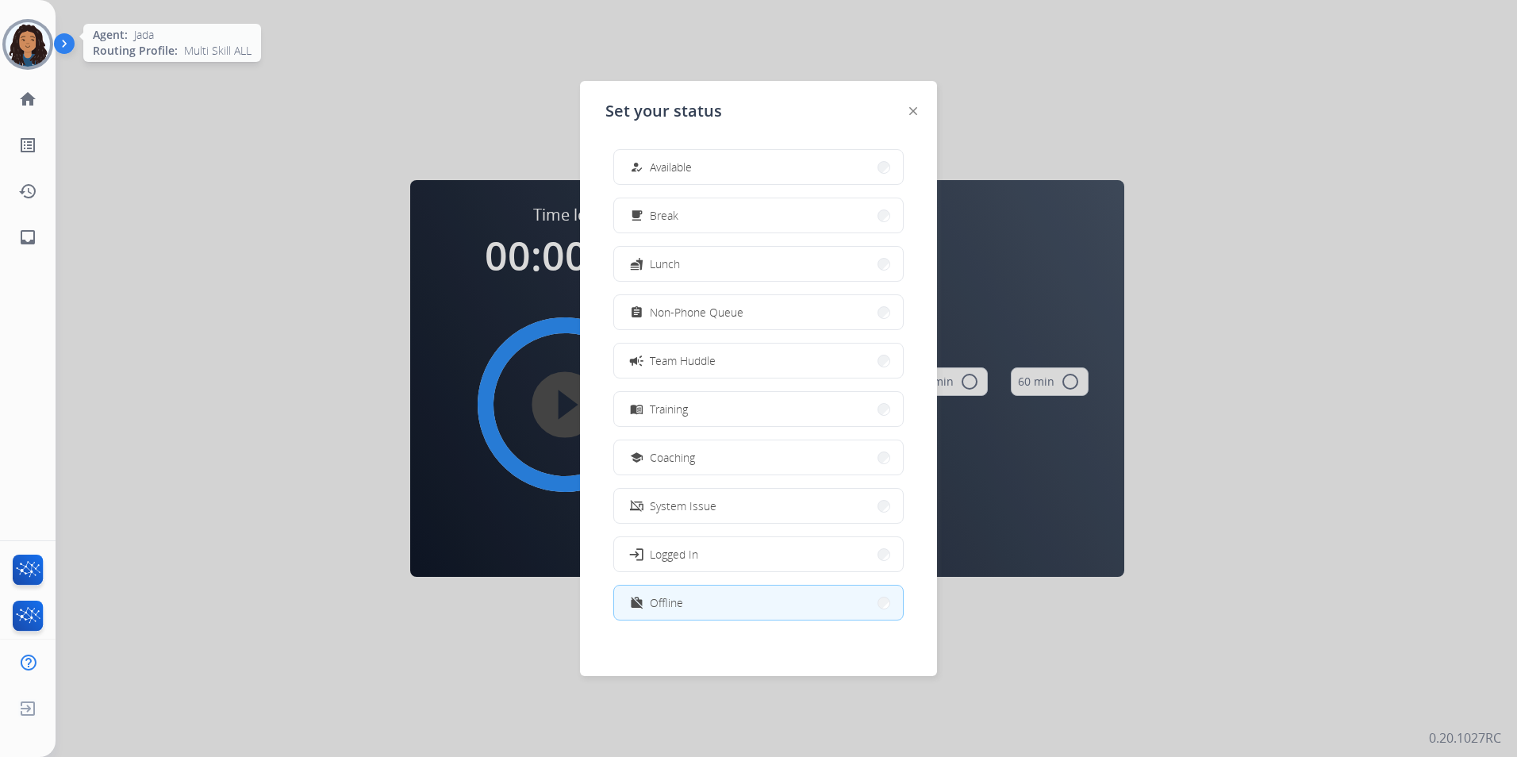
click at [35, 48] on img at bounding box center [28, 44] width 44 height 44
